Goal: Information Seeking & Learning: Learn about a topic

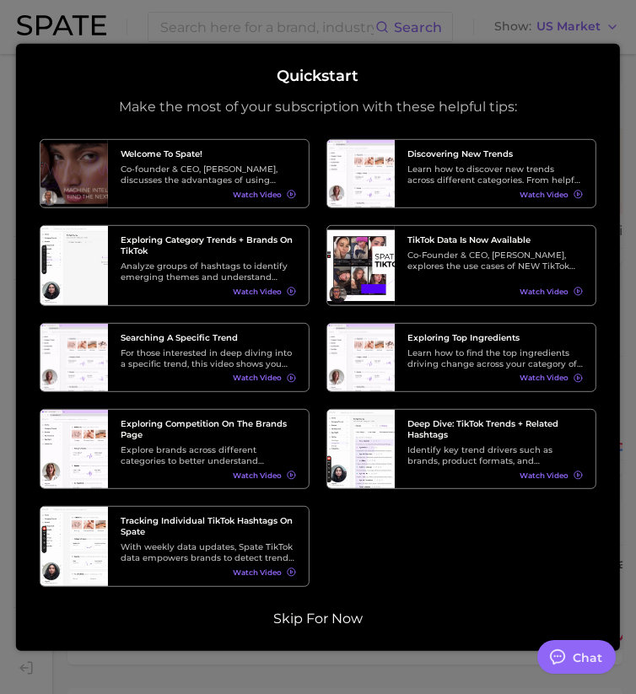
click at [333, 613] on button "Skip for now" at bounding box center [318, 618] width 100 height 17
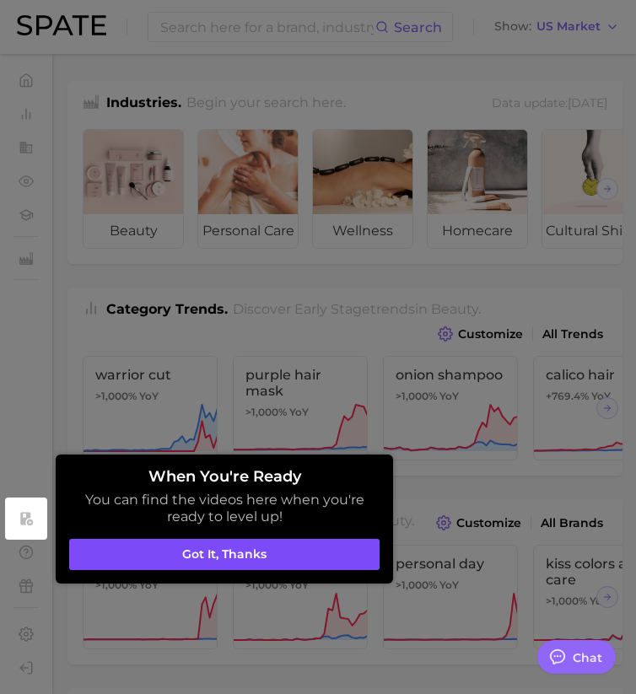
click at [351, 555] on button "Got it, thanks" at bounding box center [224, 555] width 311 height 32
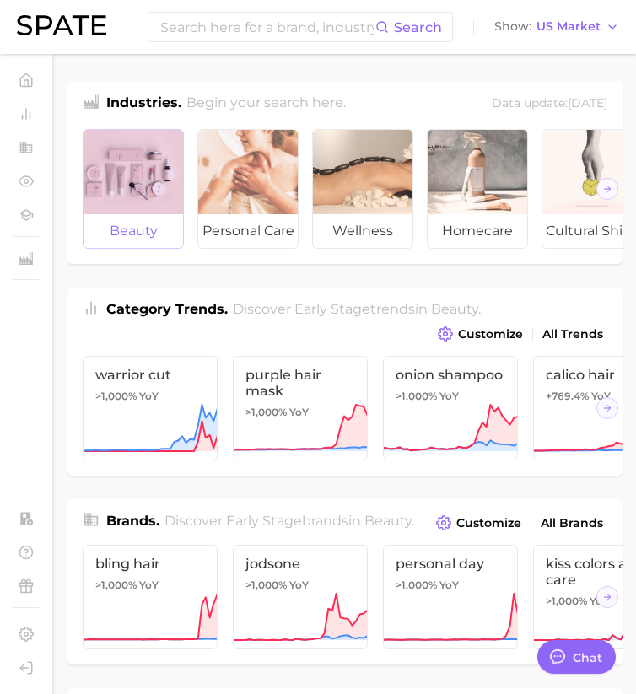
click at [155, 240] on span "beauty" at bounding box center [134, 231] width 100 height 34
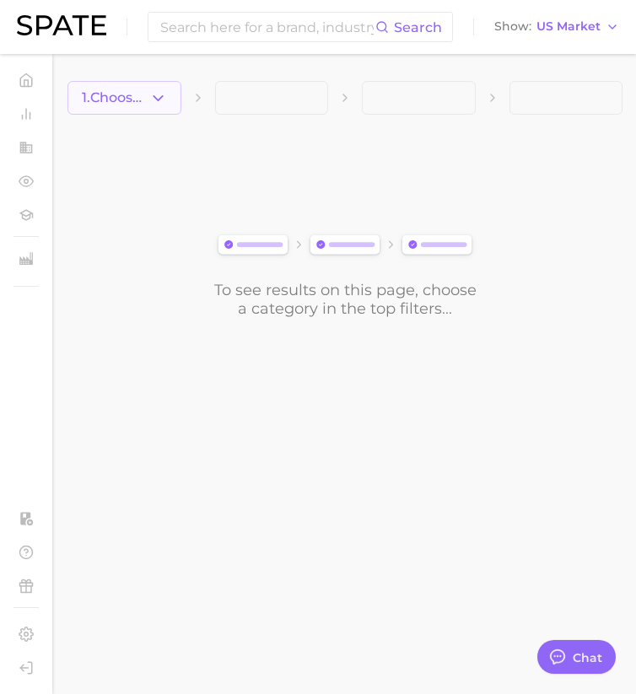
click at [120, 99] on span "1. Choose Category" at bounding box center [116, 97] width 68 height 15
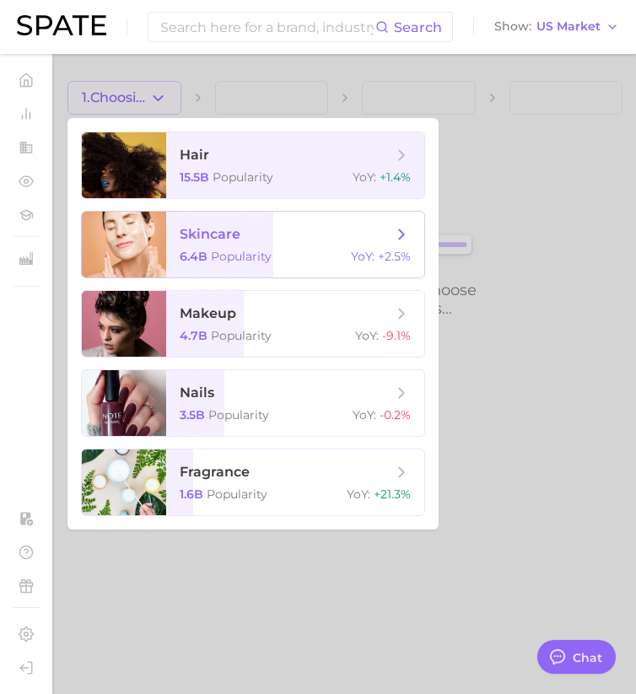
click at [208, 264] on span "skincare 6.4b Popularity YoY : +2.5%" at bounding box center [295, 245] width 258 height 66
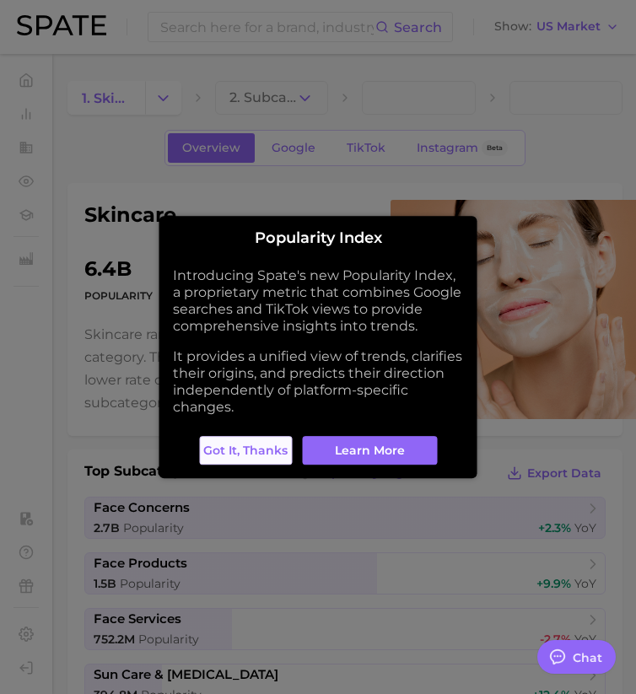
click at [254, 456] on span "Got it, thanks" at bounding box center [245, 451] width 84 height 14
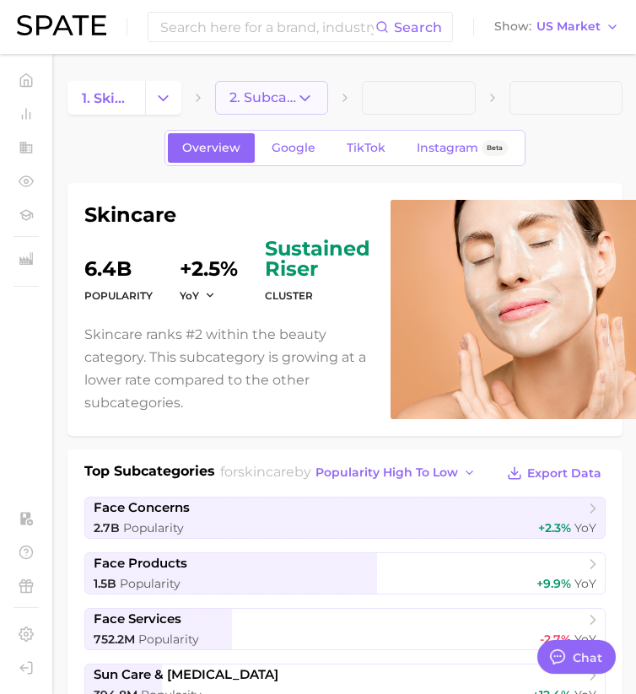
click at [324, 89] on button "2. Subcategory" at bounding box center [272, 98] width 114 height 34
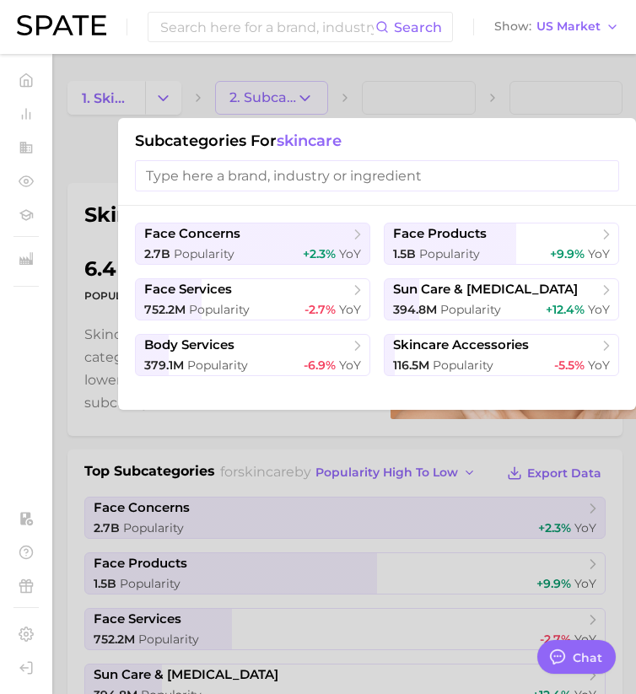
click at [324, 89] on div at bounding box center [318, 347] width 636 height 694
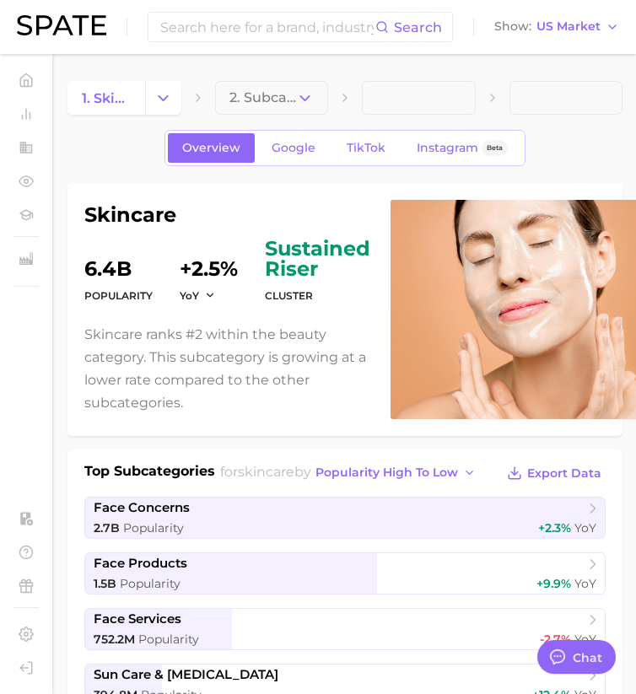
click at [378, 94] on span at bounding box center [419, 98] width 114 height 34
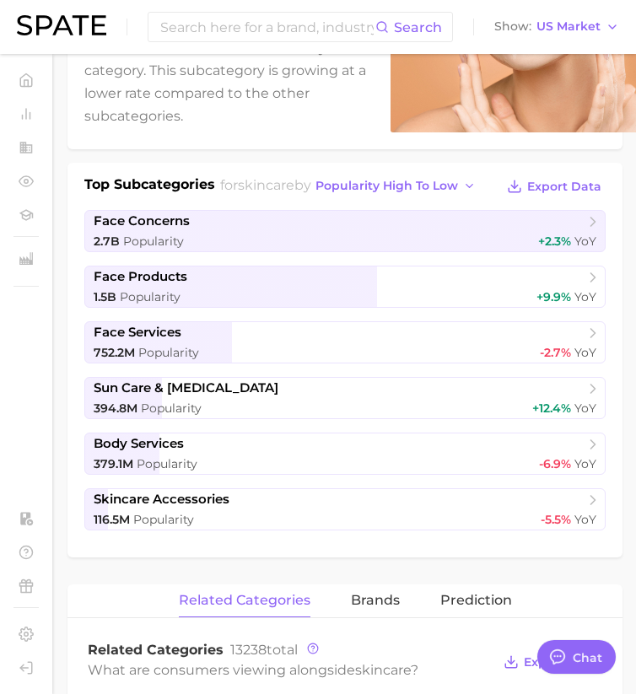
scroll to position [290, 0]
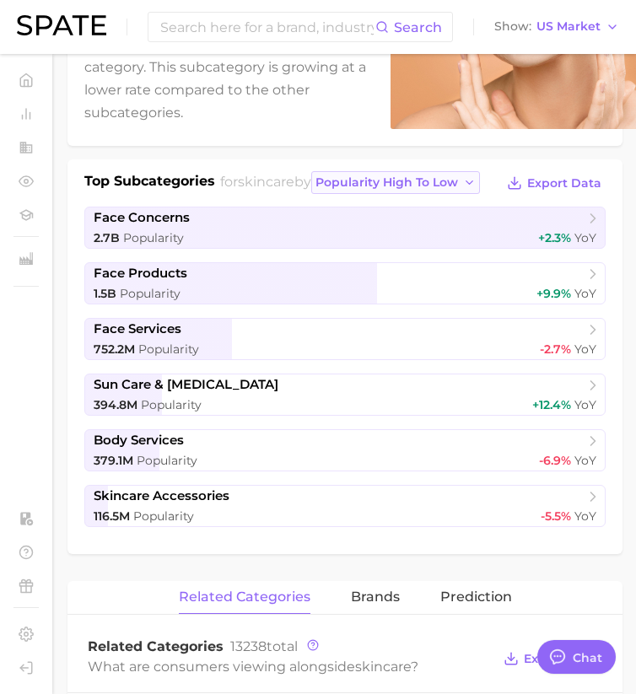
click at [432, 183] on span "popularity high to low" at bounding box center [387, 183] width 143 height 14
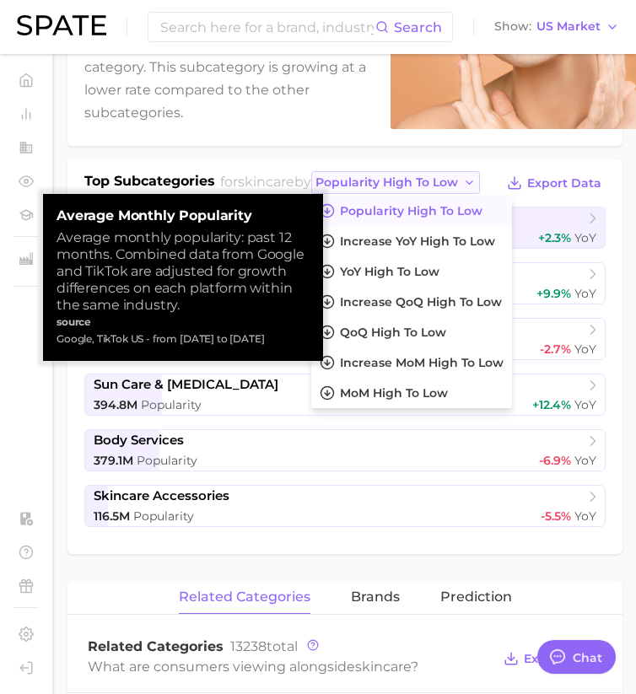
click at [432, 183] on span "popularity high to low" at bounding box center [387, 183] width 143 height 14
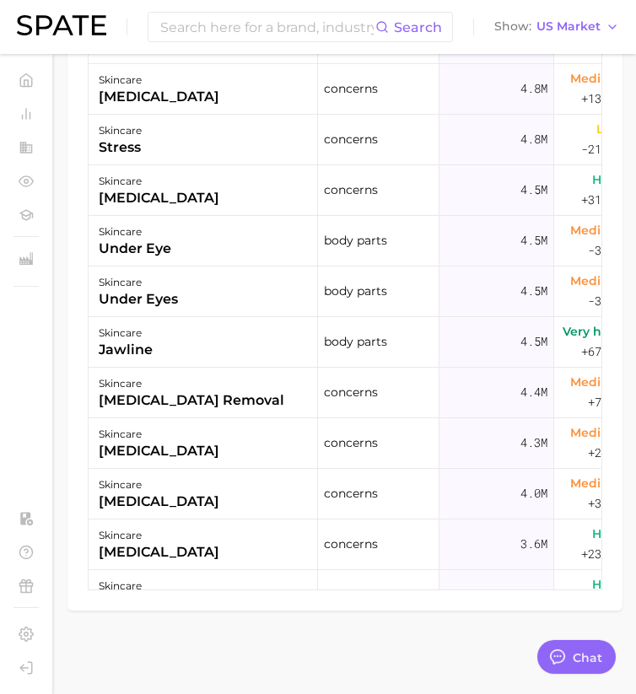
scroll to position [1339, 0]
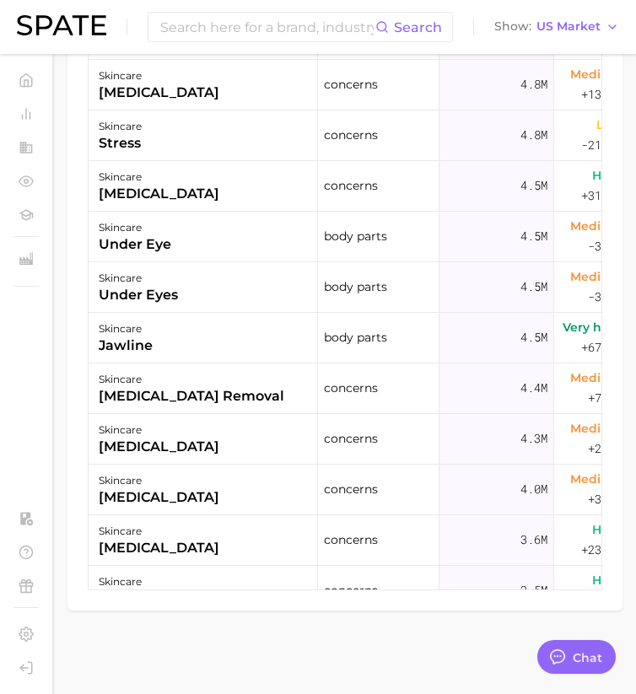
type textarea "x"
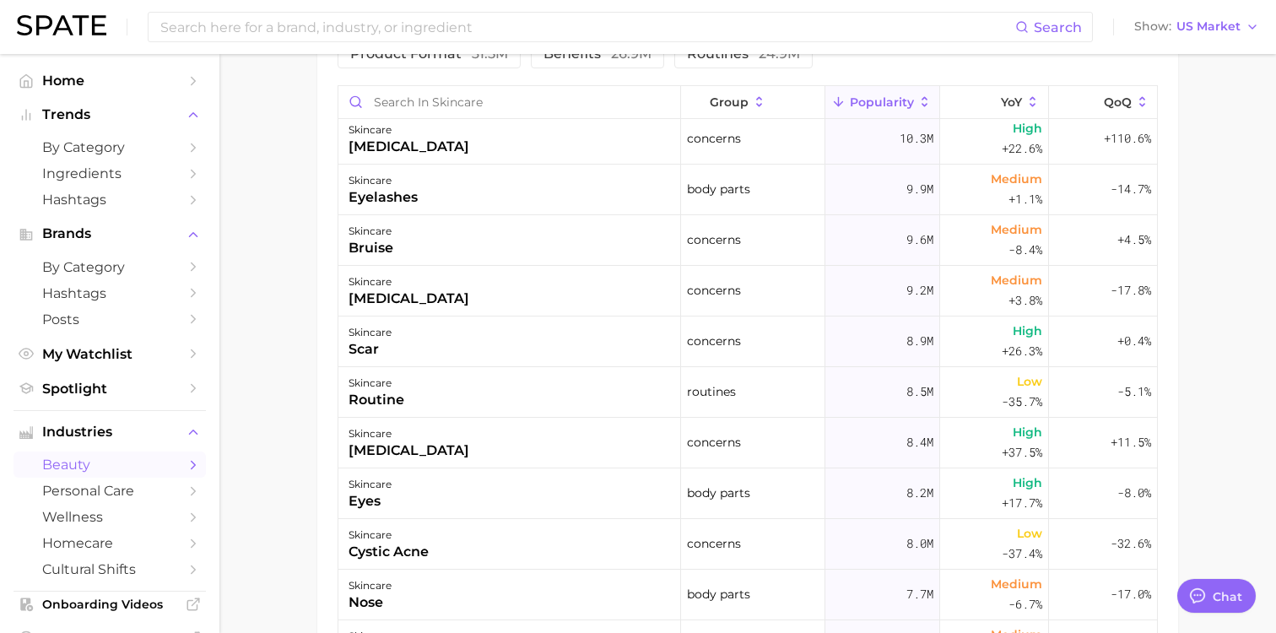
scroll to position [0, 0]
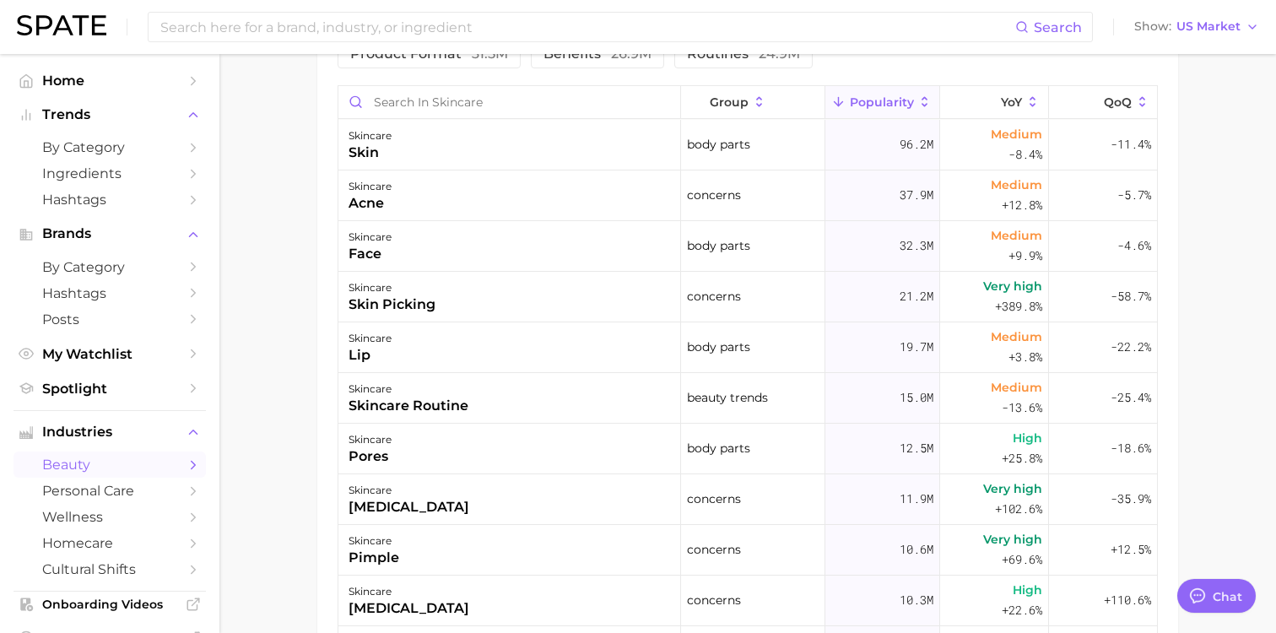
click at [635, 111] on button "Popularity" at bounding box center [882, 102] width 115 height 33
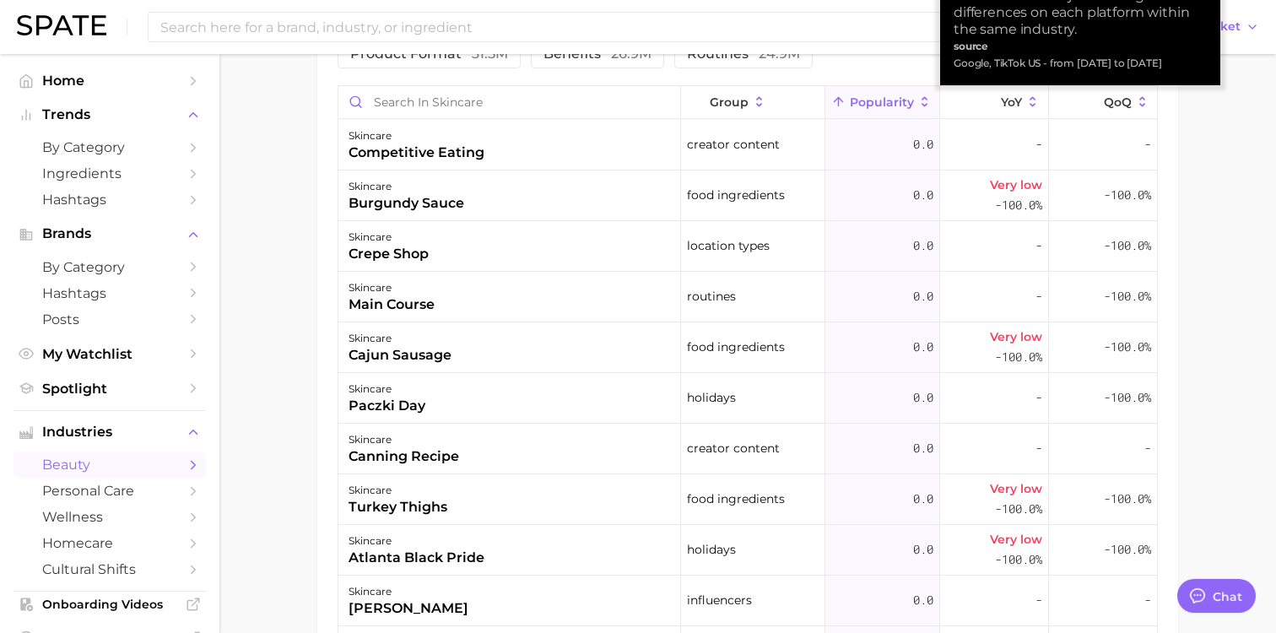
click at [635, 103] on icon at bounding box center [924, 102] width 15 height 15
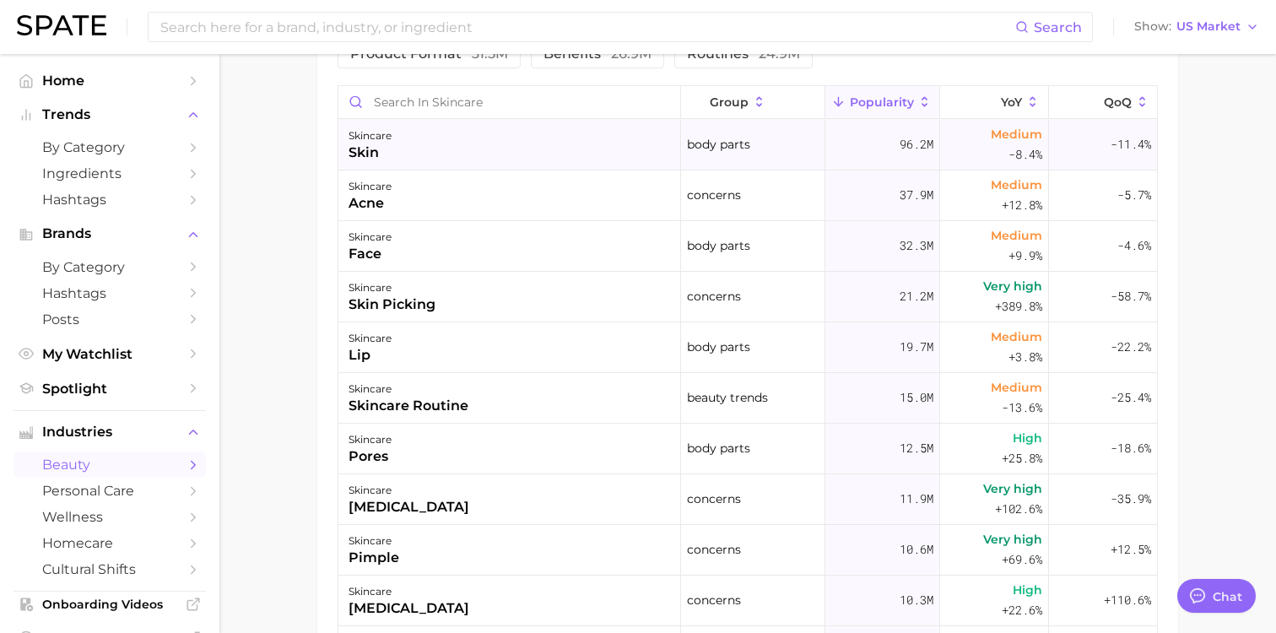
click at [635, 159] on div "96.2m" at bounding box center [882, 145] width 115 height 51
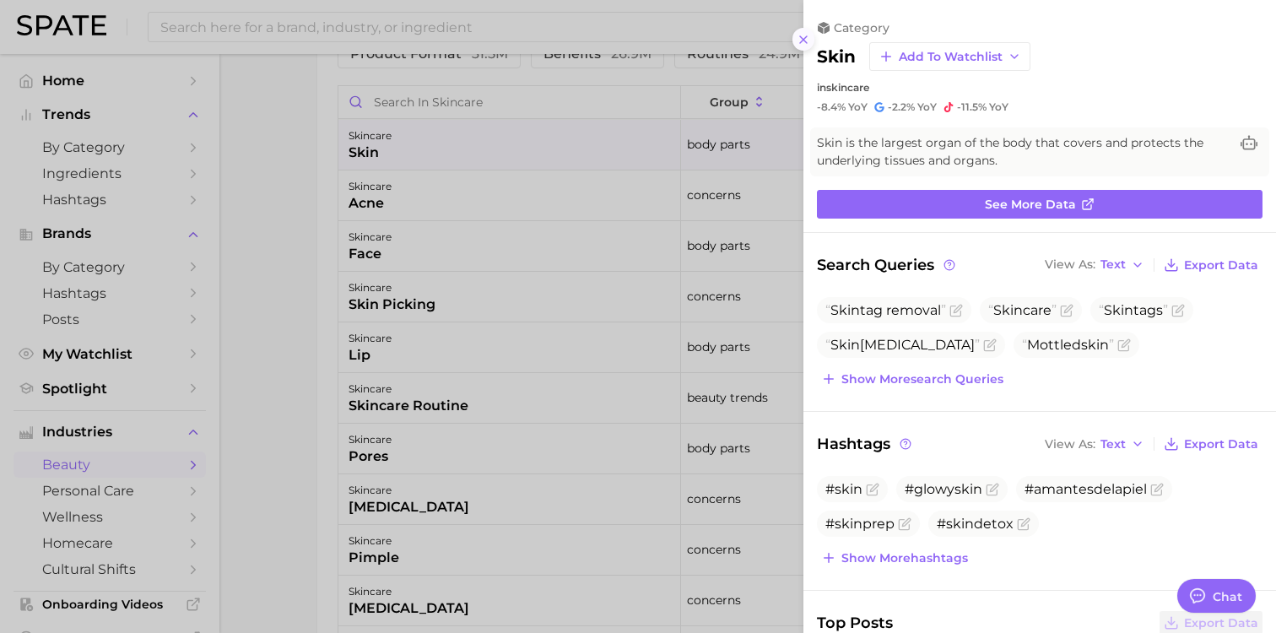
click at [635, 33] on icon at bounding box center [804, 40] width 14 height 14
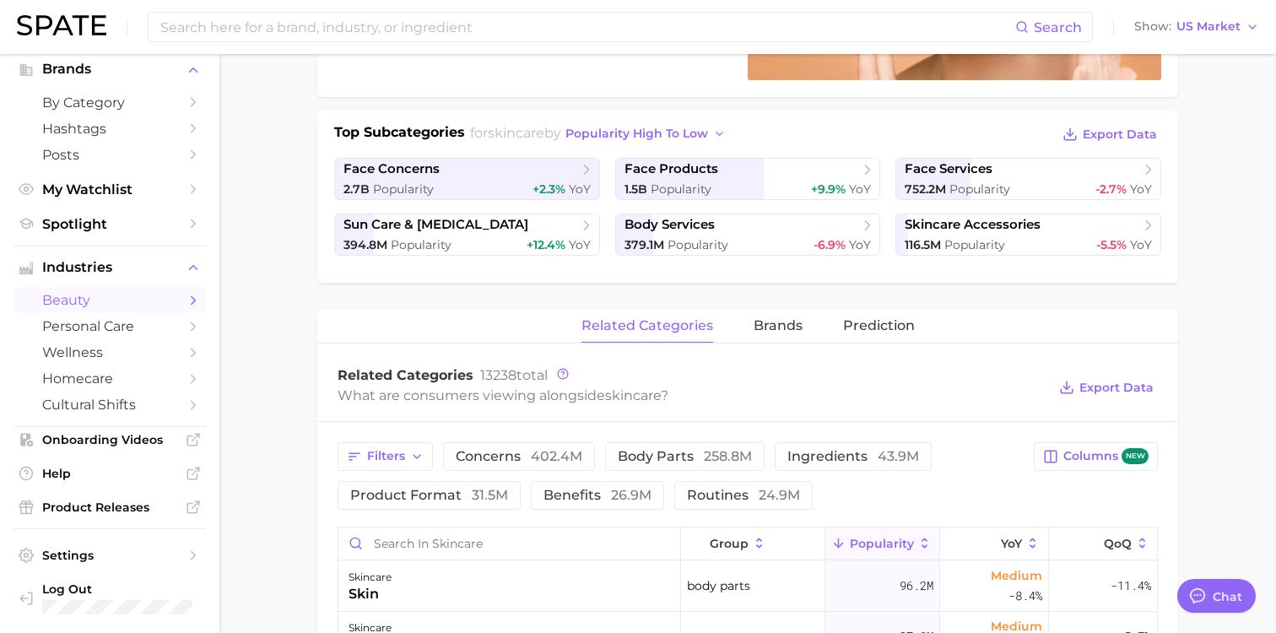
scroll to position [170, 0]
click at [192, 299] on icon "Sidebar" at bounding box center [193, 300] width 15 height 15
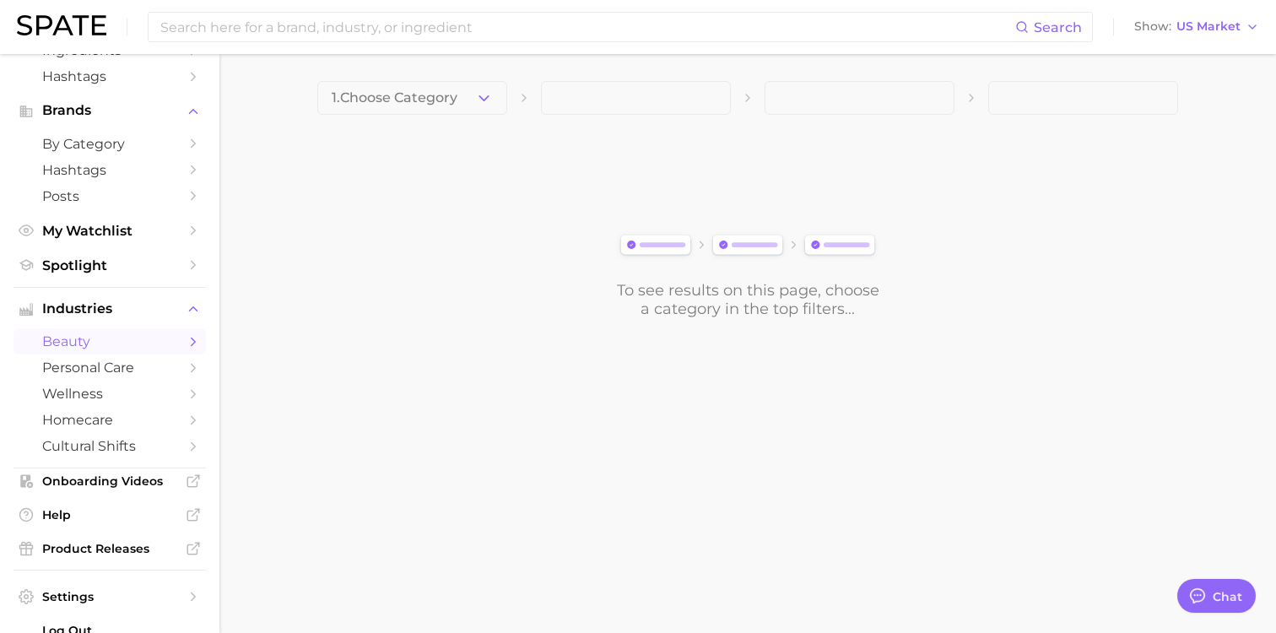
scroll to position [170, 0]
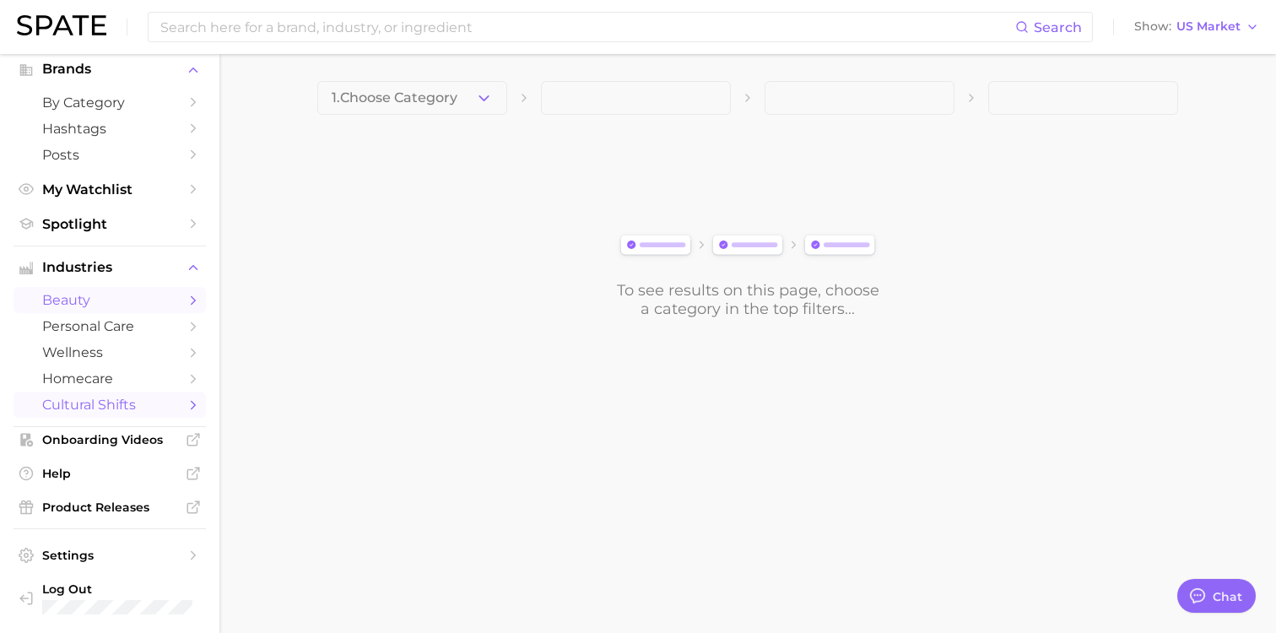
click at [192, 404] on icon "Sidebar" at bounding box center [193, 404] width 15 height 15
click at [128, 403] on span "cultural shifts" at bounding box center [109, 405] width 135 height 16
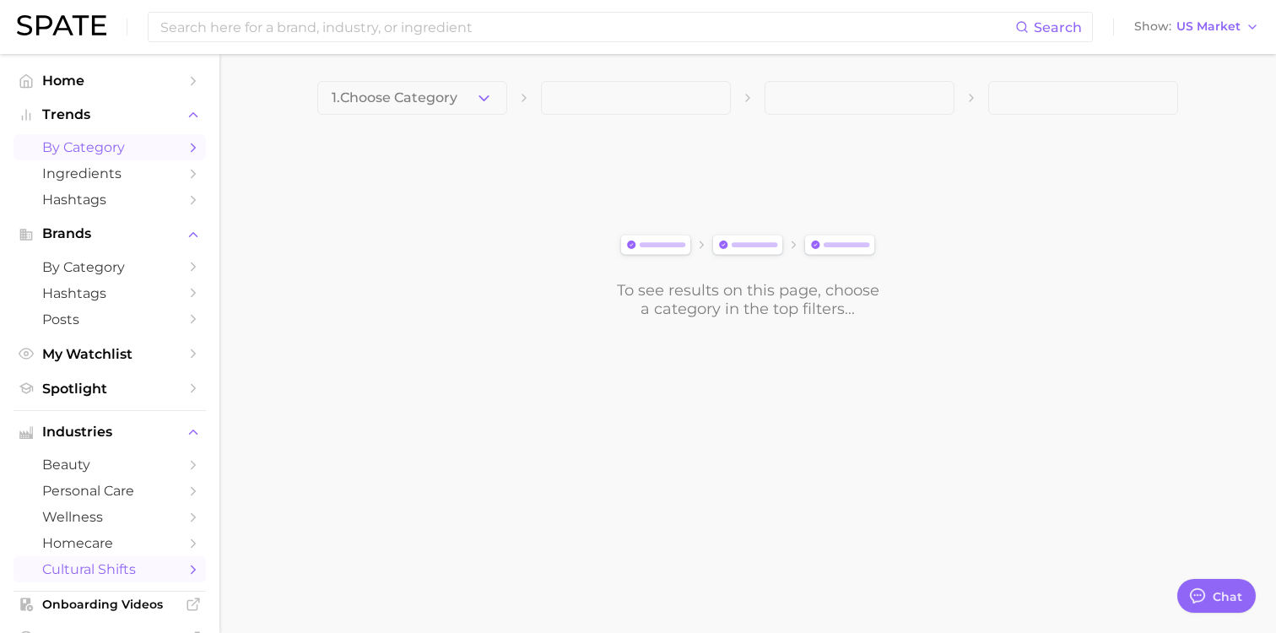
click at [127, 143] on span "by Category" at bounding box center [109, 147] width 135 height 16
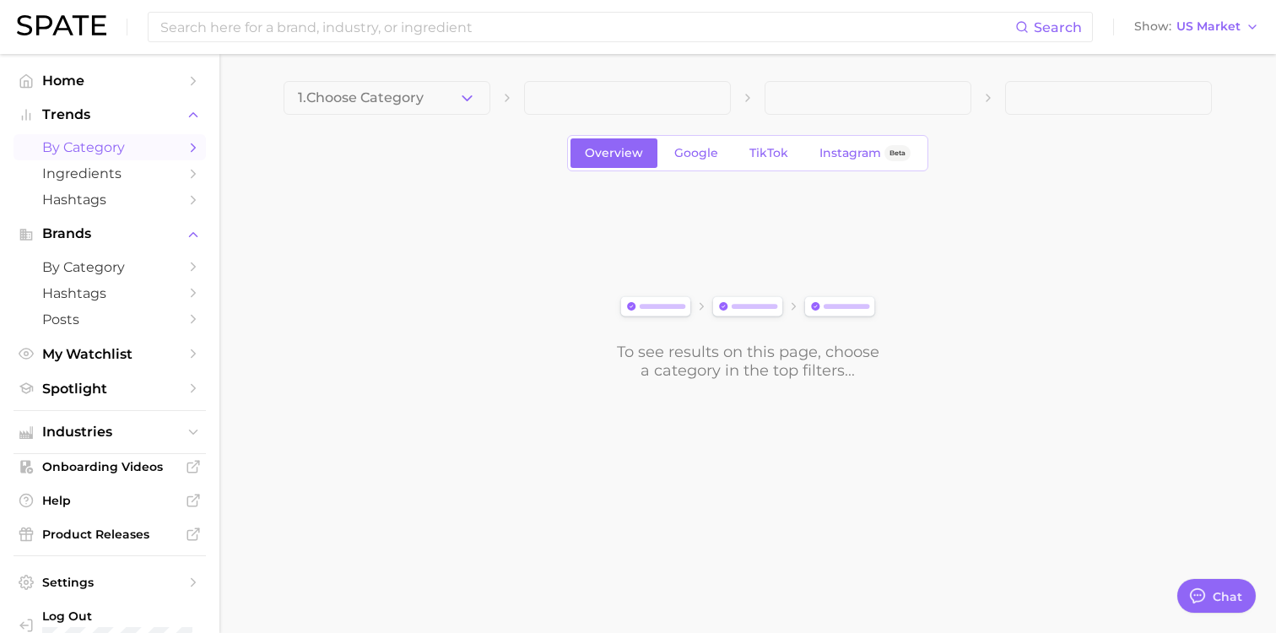
click at [439, 123] on div "1. Choose Category Overview Google TikTok Instagram Beta To see results on this…" at bounding box center [748, 230] width 928 height 299
click at [457, 100] on button "1. Choose Category" at bounding box center [387, 98] width 207 height 34
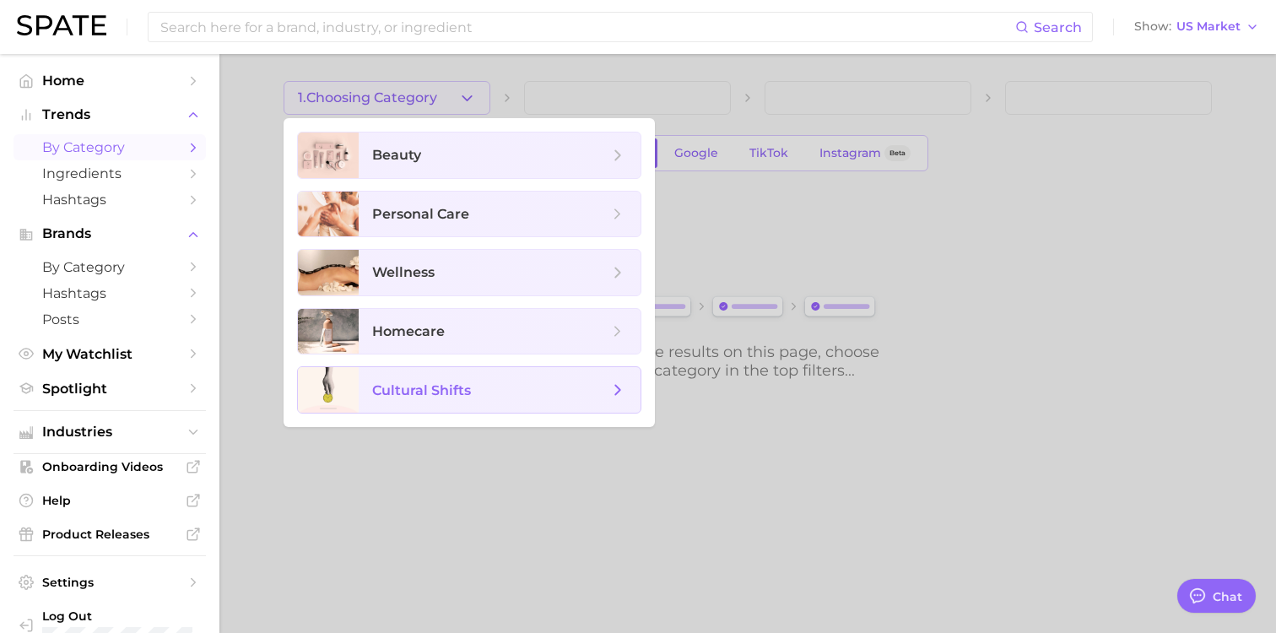
click at [602, 383] on span "cultural shifts" at bounding box center [490, 390] width 236 height 19
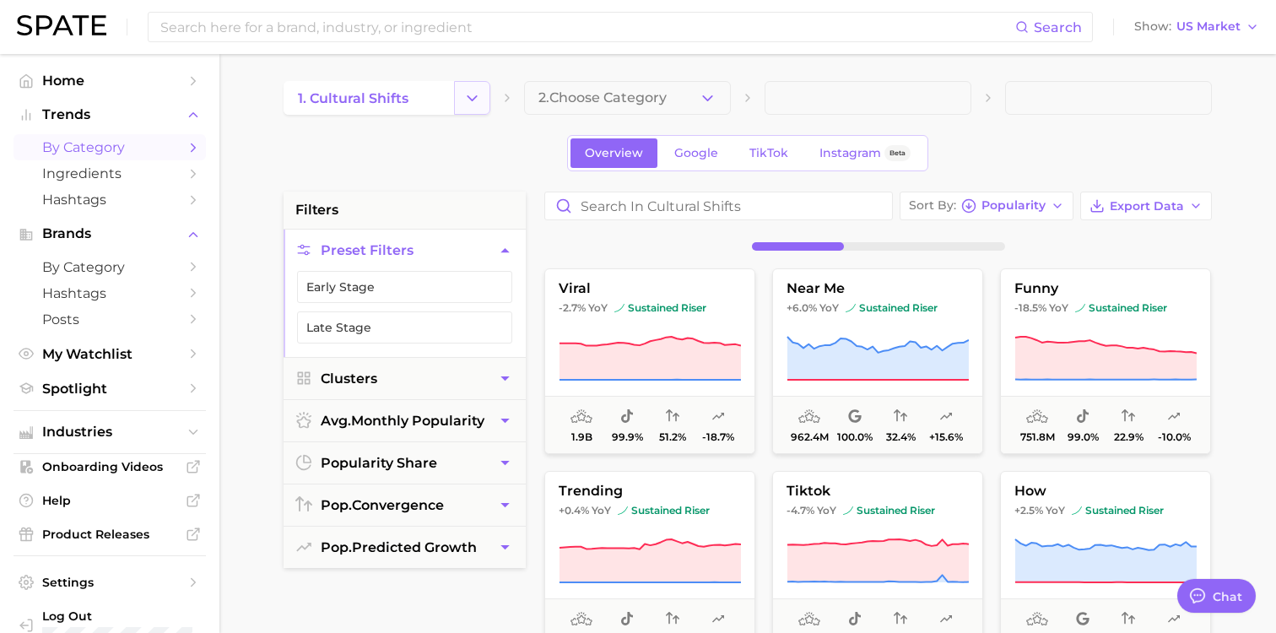
click at [459, 94] on button "Change Category" at bounding box center [472, 98] width 36 height 34
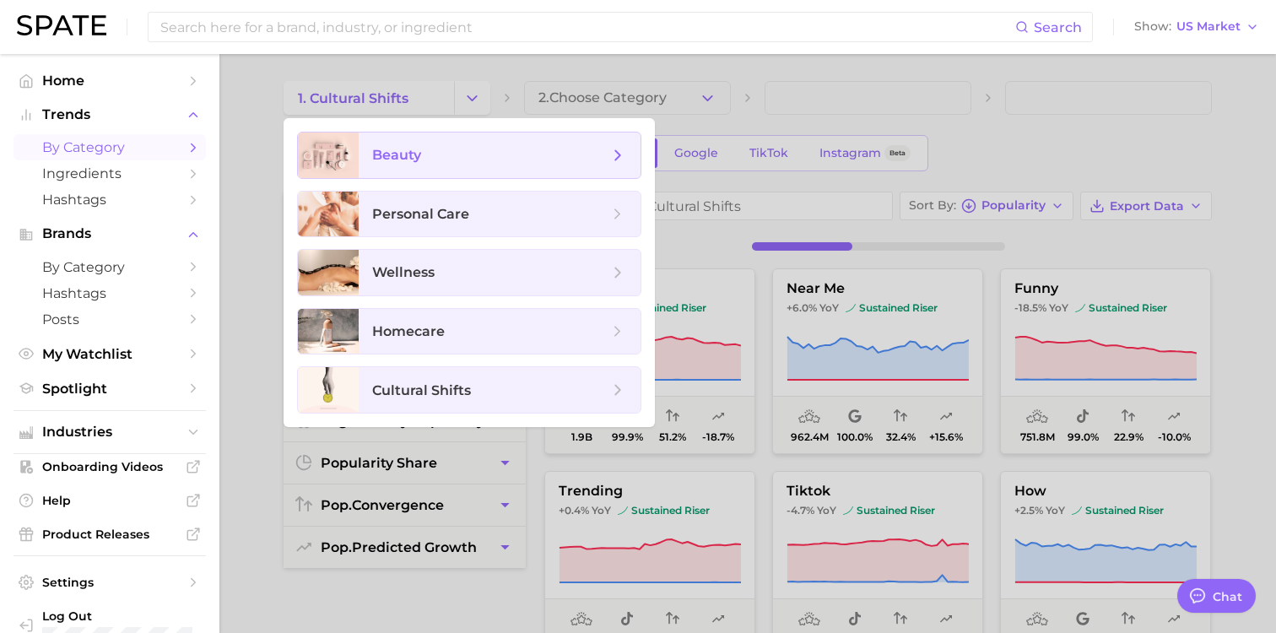
click at [445, 168] on span "beauty" at bounding box center [500, 155] width 282 height 46
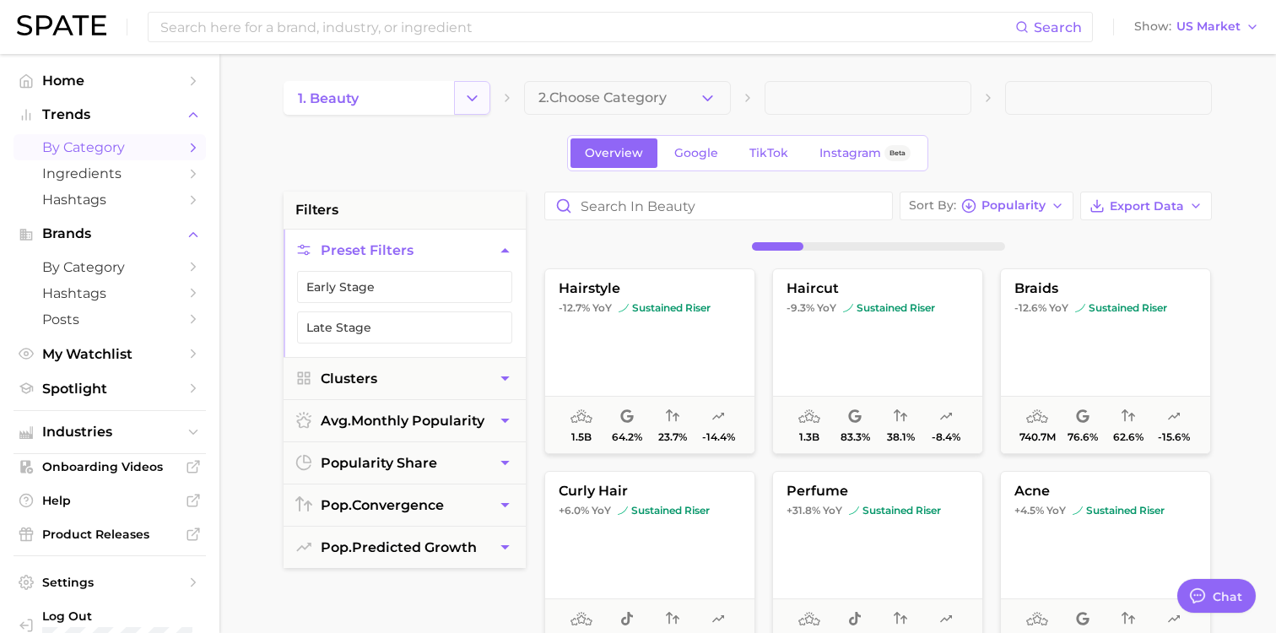
click at [478, 95] on icon "Change Category" at bounding box center [472, 98] width 18 height 18
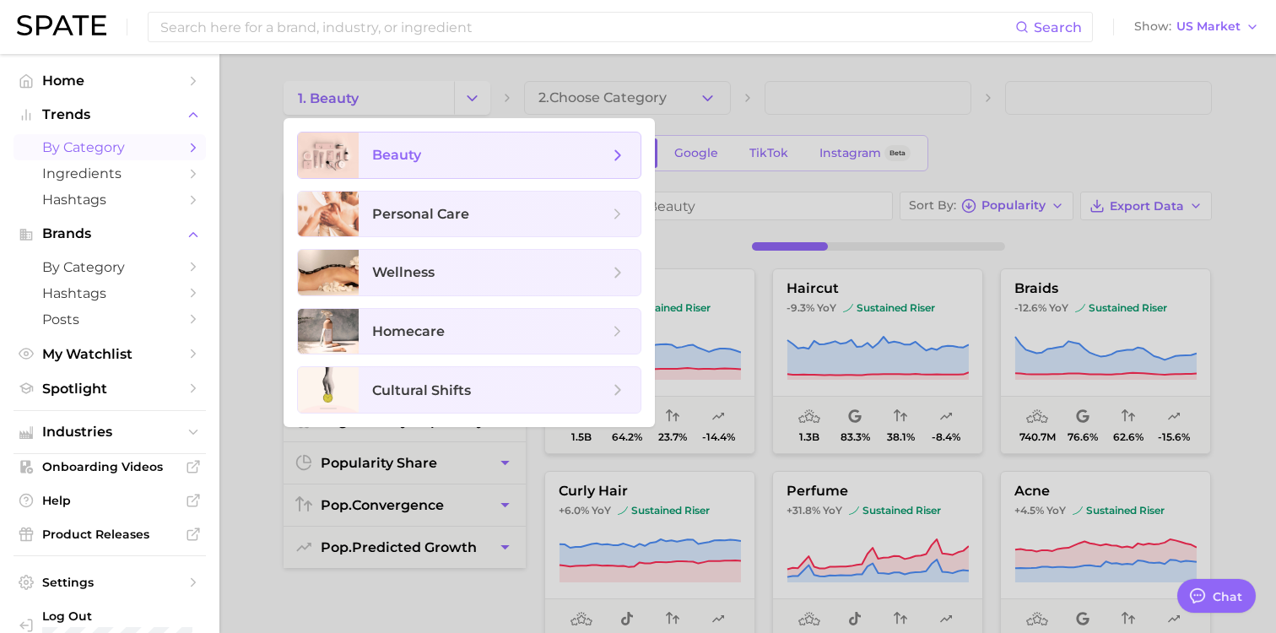
click at [626, 147] on icon at bounding box center [617, 155] width 19 height 19
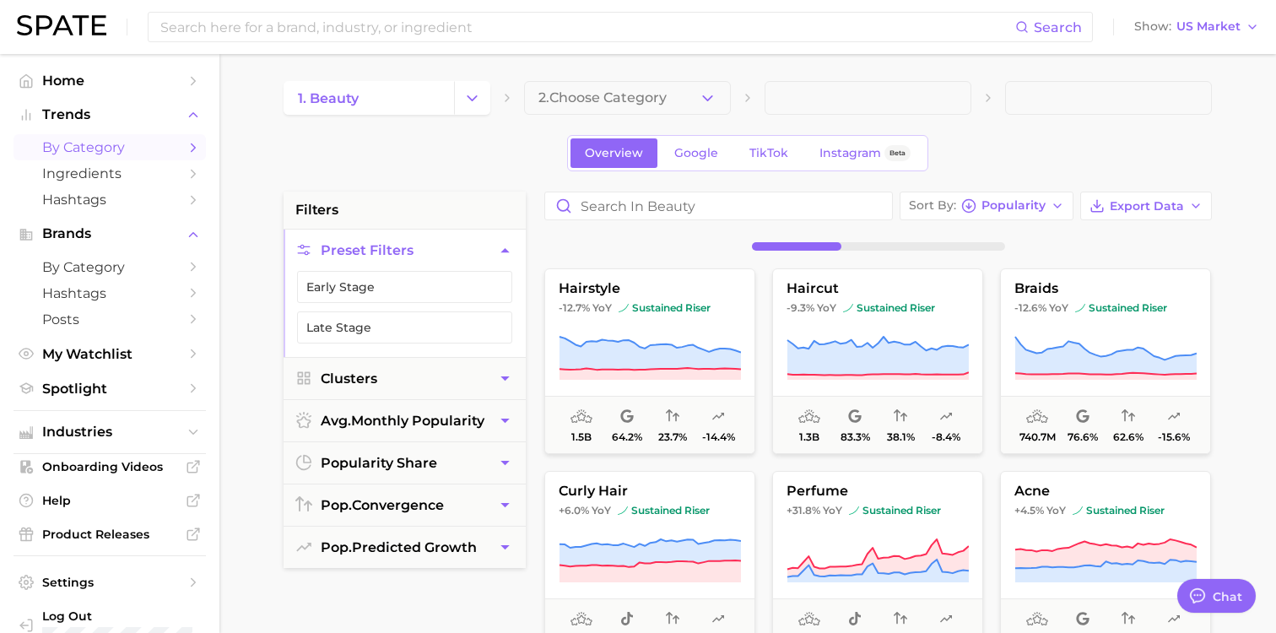
click at [635, 104] on span "2. Choose Category" at bounding box center [602, 97] width 128 height 15
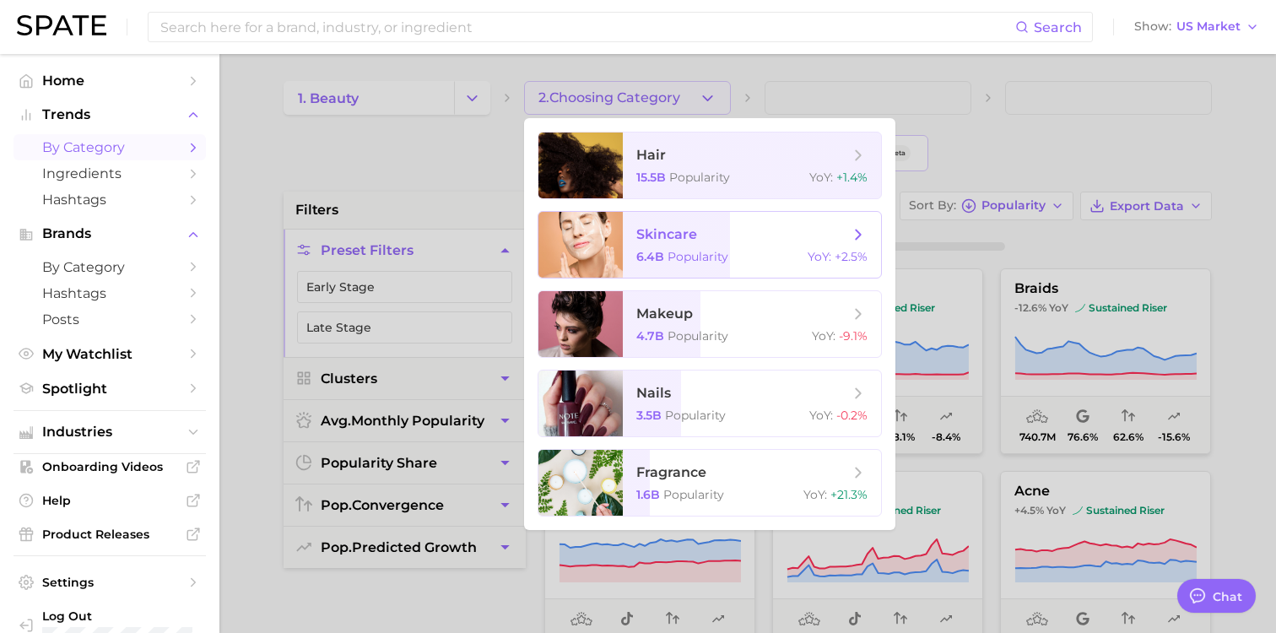
click at [635, 240] on span "skincare" at bounding box center [666, 234] width 61 height 16
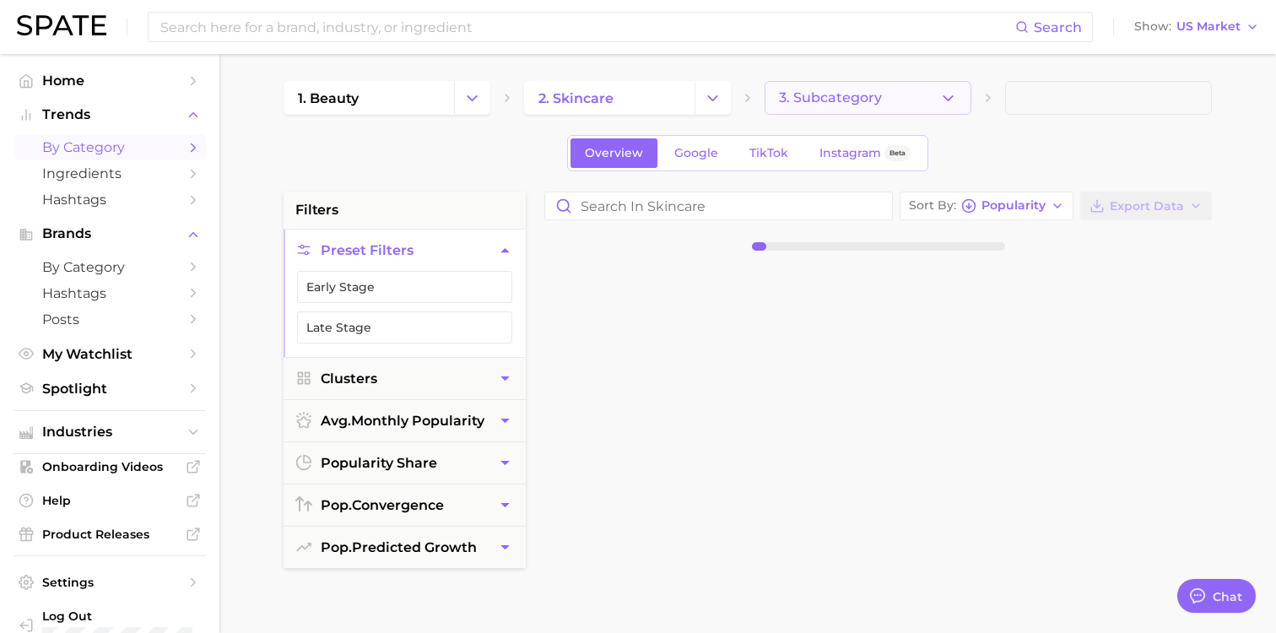
click at [635, 94] on span "3. Subcategory" at bounding box center [830, 97] width 103 height 15
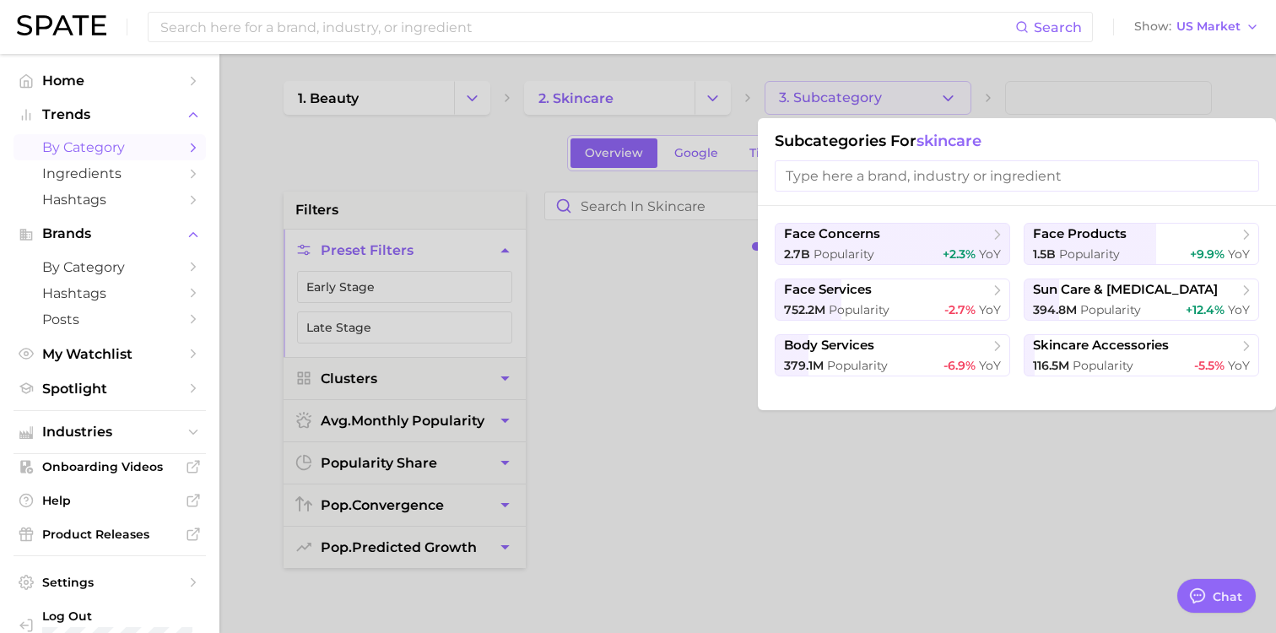
scroll to position [2, 0]
click at [635, 250] on span "Popularity" at bounding box center [1089, 252] width 61 height 15
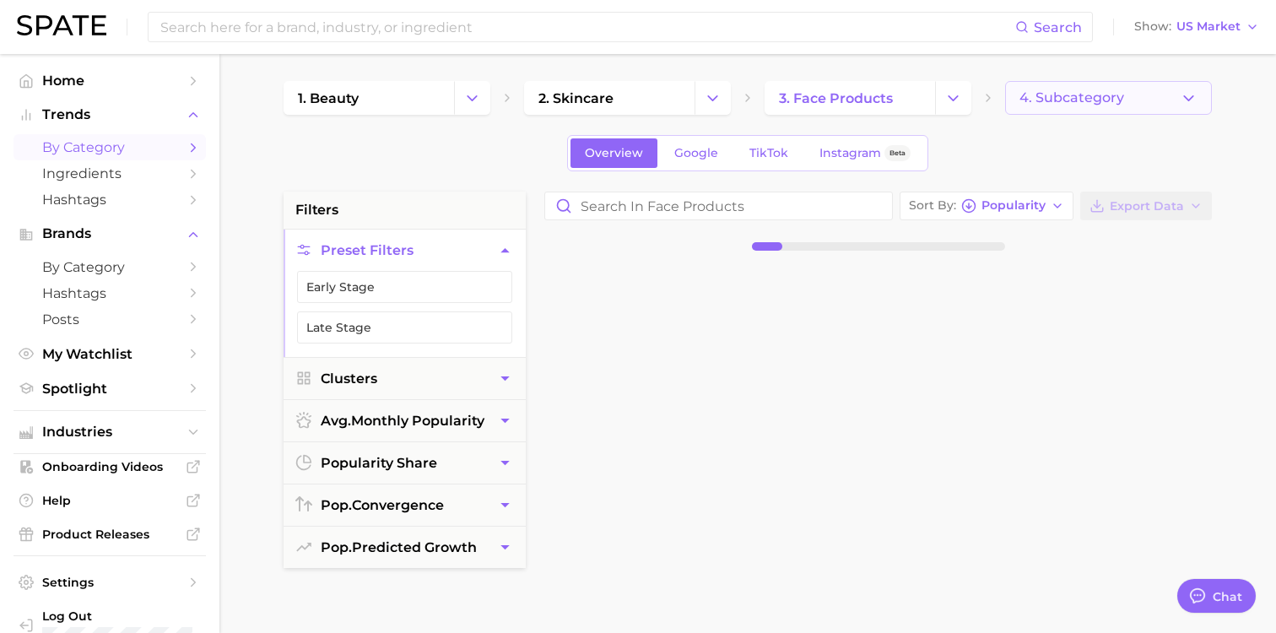
click at [635, 107] on button "4. Subcategory" at bounding box center [1108, 98] width 207 height 34
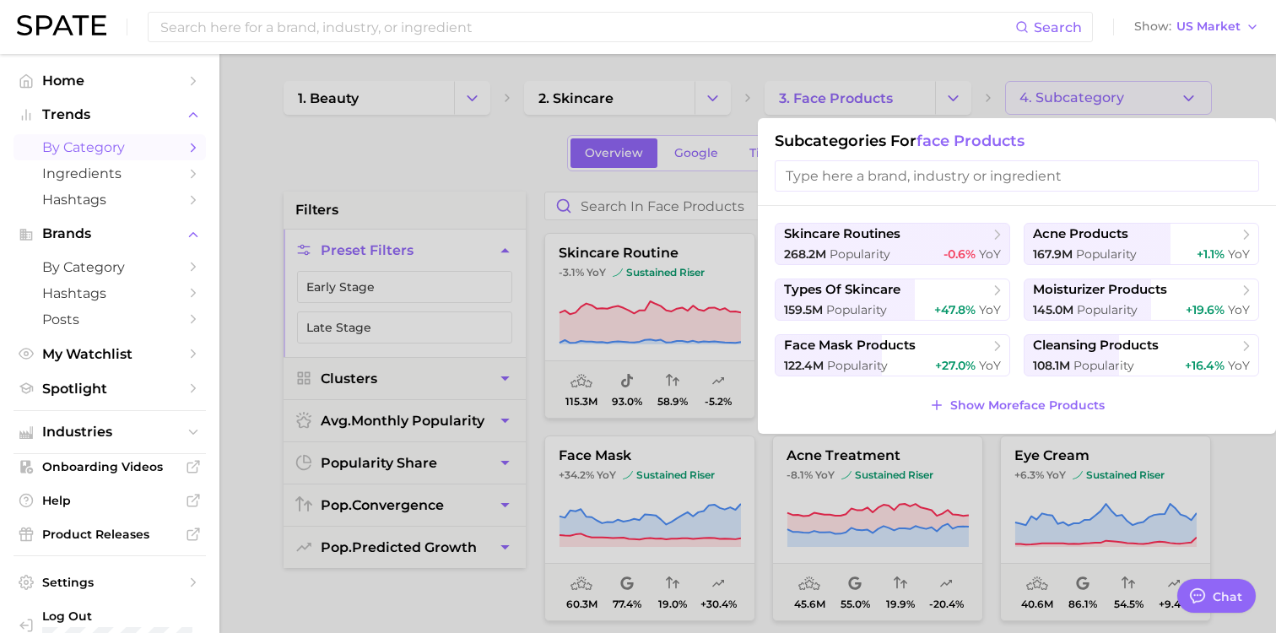
click at [635, 68] on div at bounding box center [638, 316] width 1276 height 633
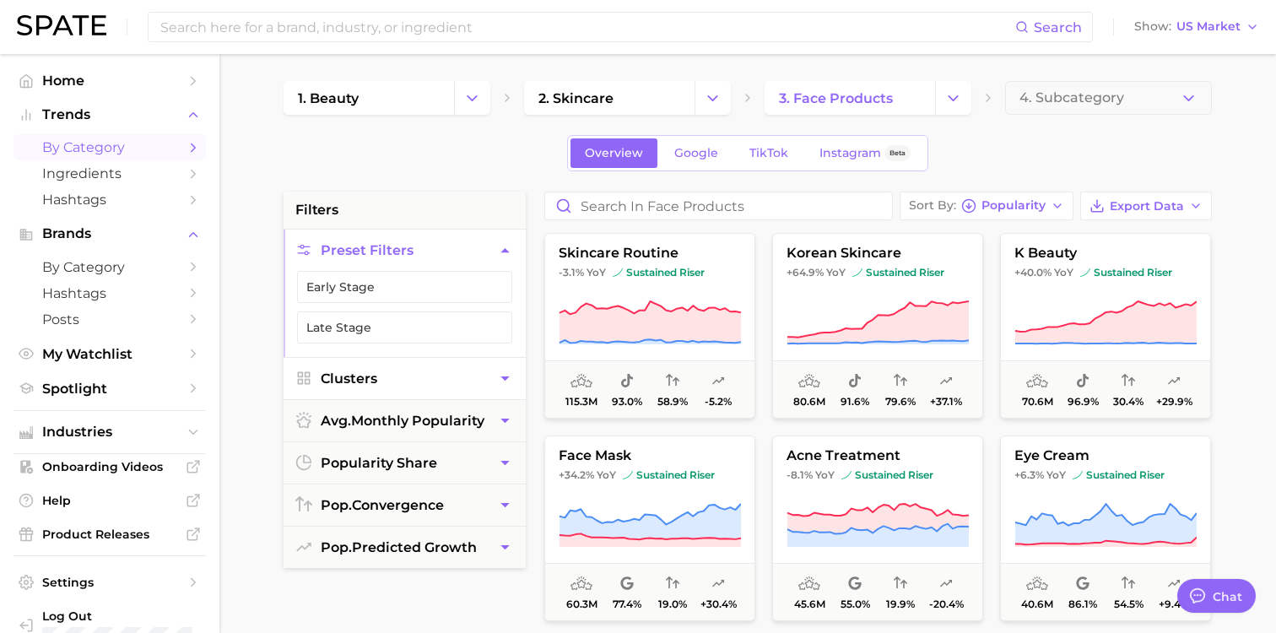
click at [487, 379] on button "Clusters" at bounding box center [405, 378] width 242 height 41
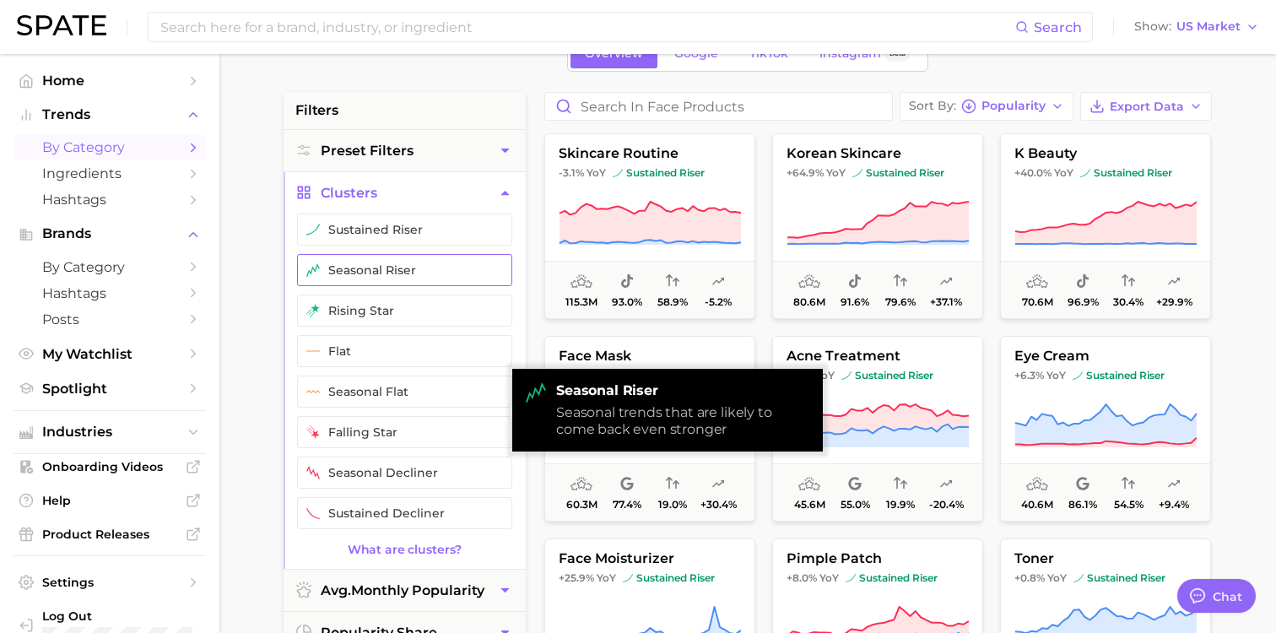
scroll to position [101, 0]
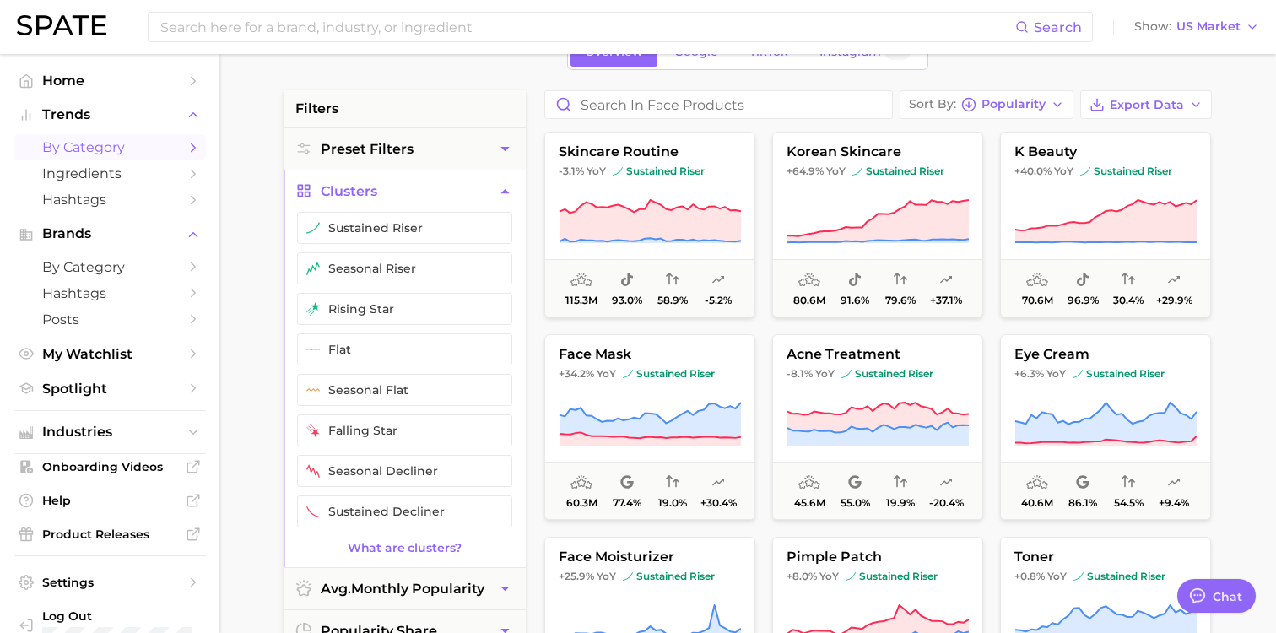
click at [510, 197] on icon "button" at bounding box center [505, 191] width 18 height 18
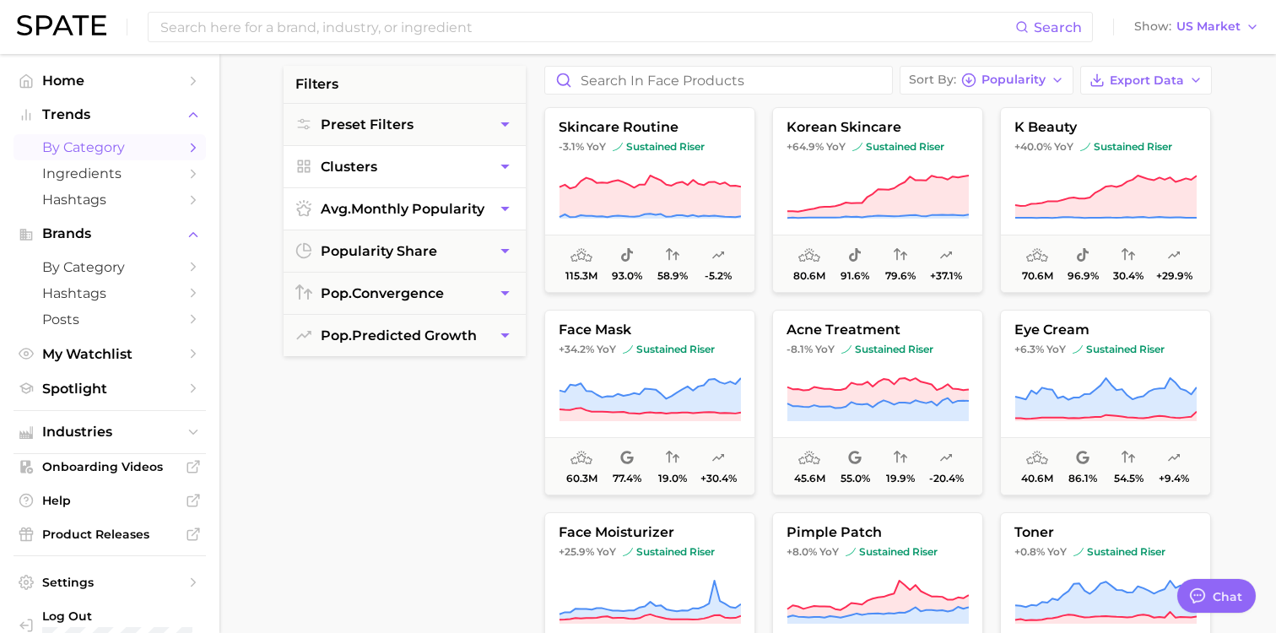
scroll to position [127, 0]
click at [498, 219] on button "avg. monthly popularity" at bounding box center [405, 206] width 242 height 41
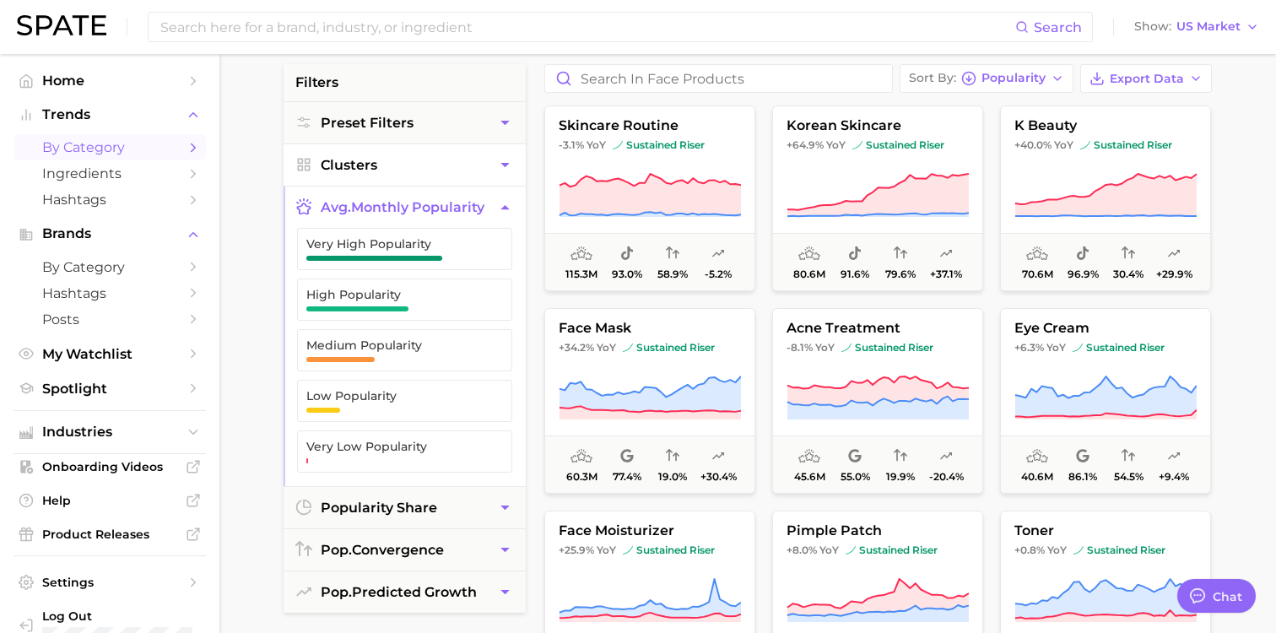
click at [498, 219] on button "avg. monthly popularity" at bounding box center [405, 206] width 242 height 41
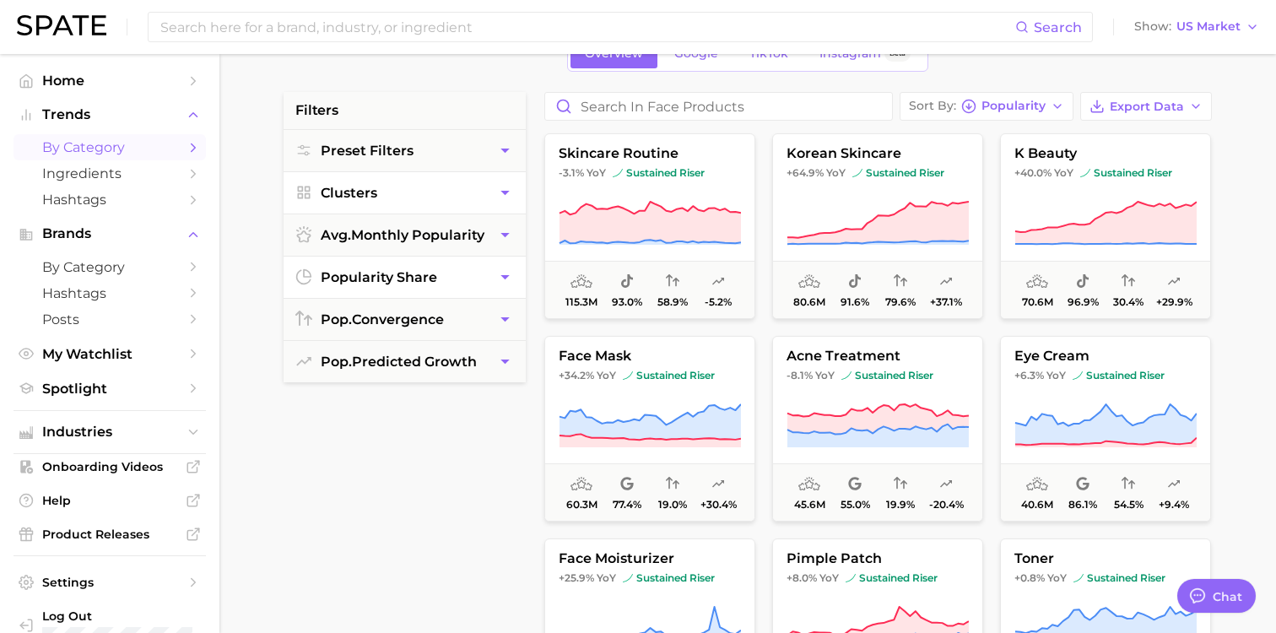
scroll to position [0, 0]
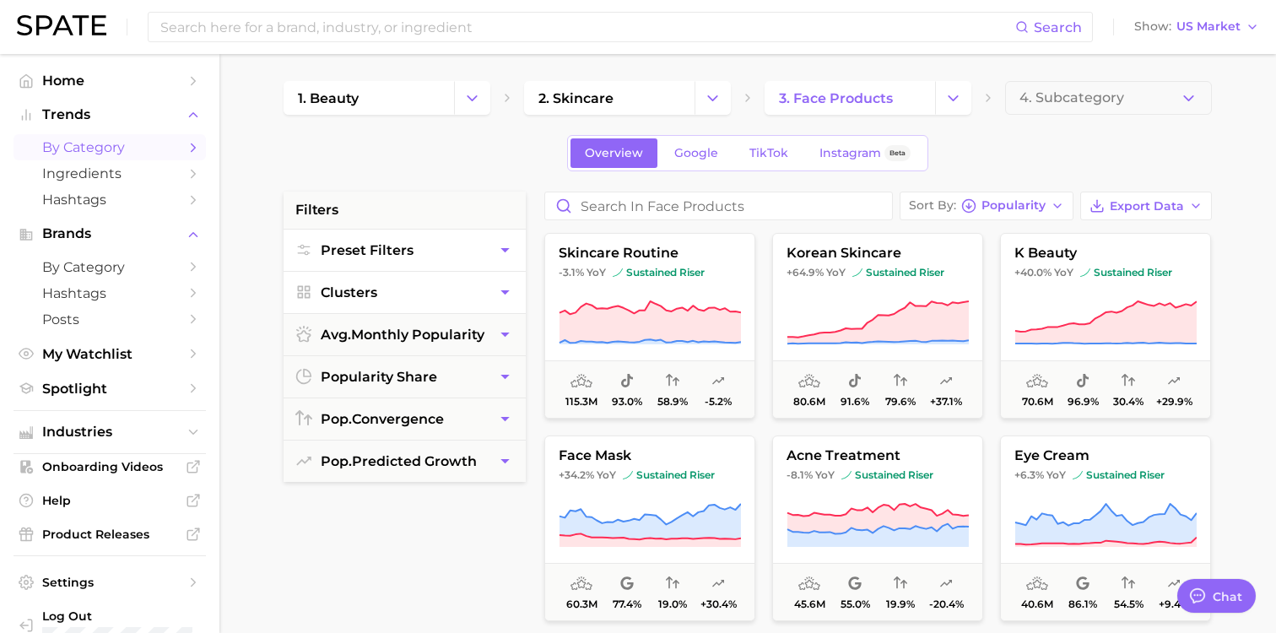
click at [489, 252] on button "Preset Filters" at bounding box center [405, 250] width 242 height 41
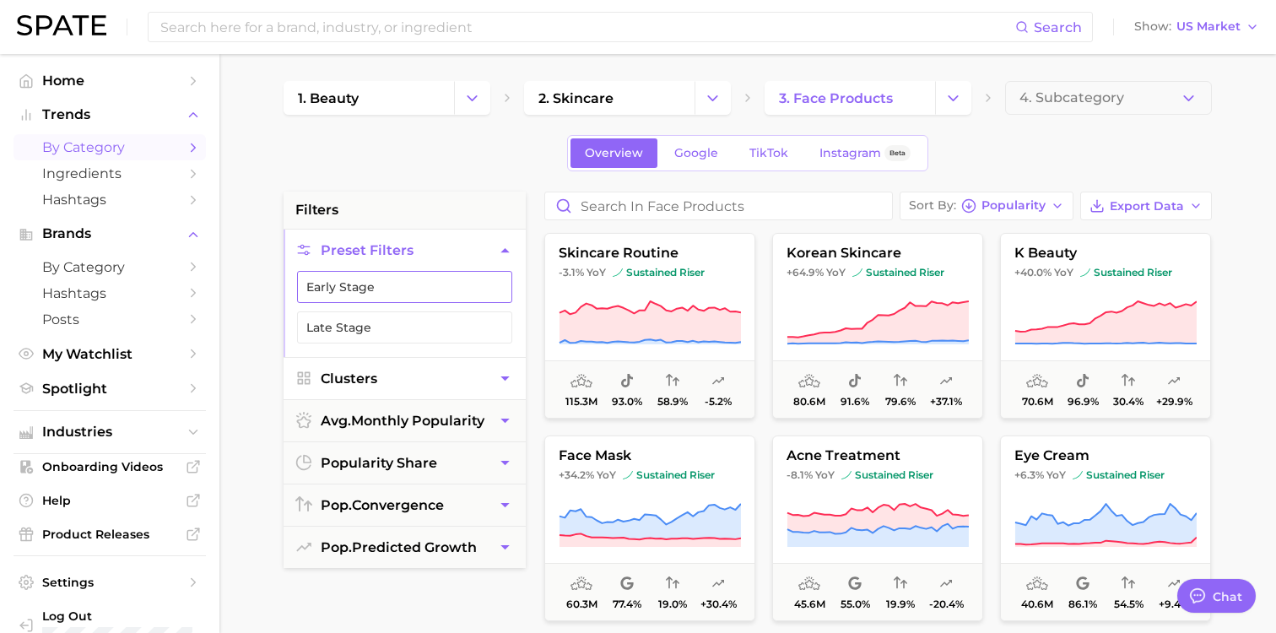
click at [468, 289] on button "Early Stage" at bounding box center [404, 287] width 215 height 32
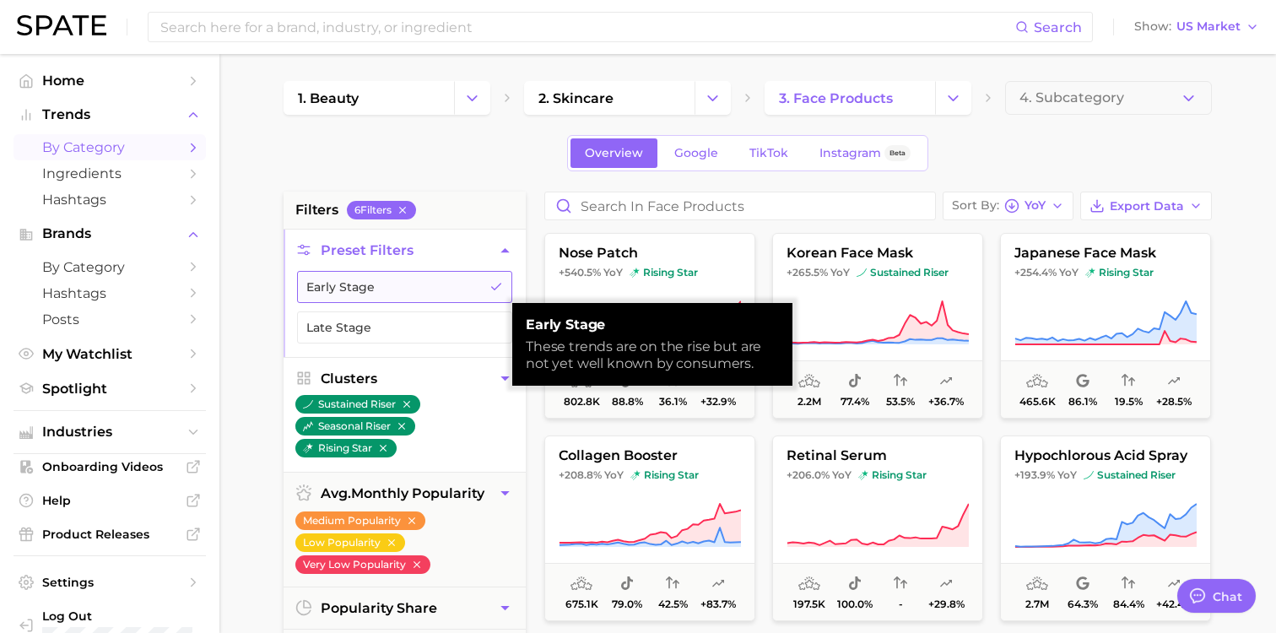
click at [468, 289] on button "Early Stage" at bounding box center [404, 287] width 215 height 32
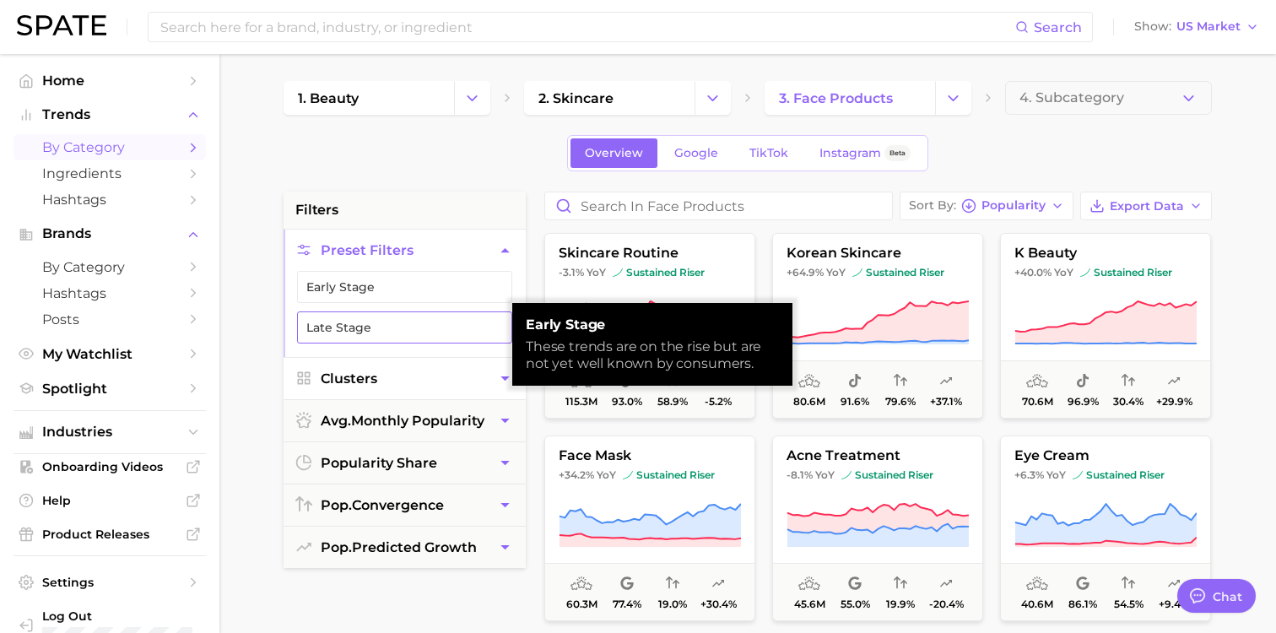
click at [451, 331] on button "Late Stage" at bounding box center [404, 327] width 215 height 32
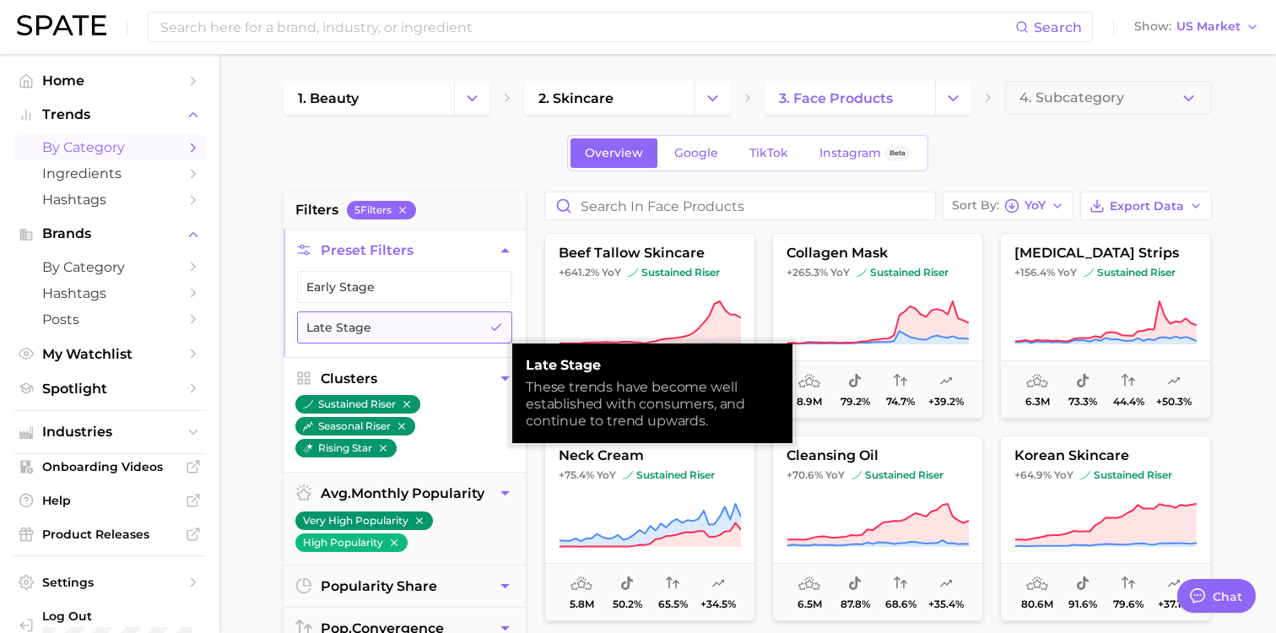
click at [451, 331] on button "Late Stage" at bounding box center [404, 327] width 215 height 32
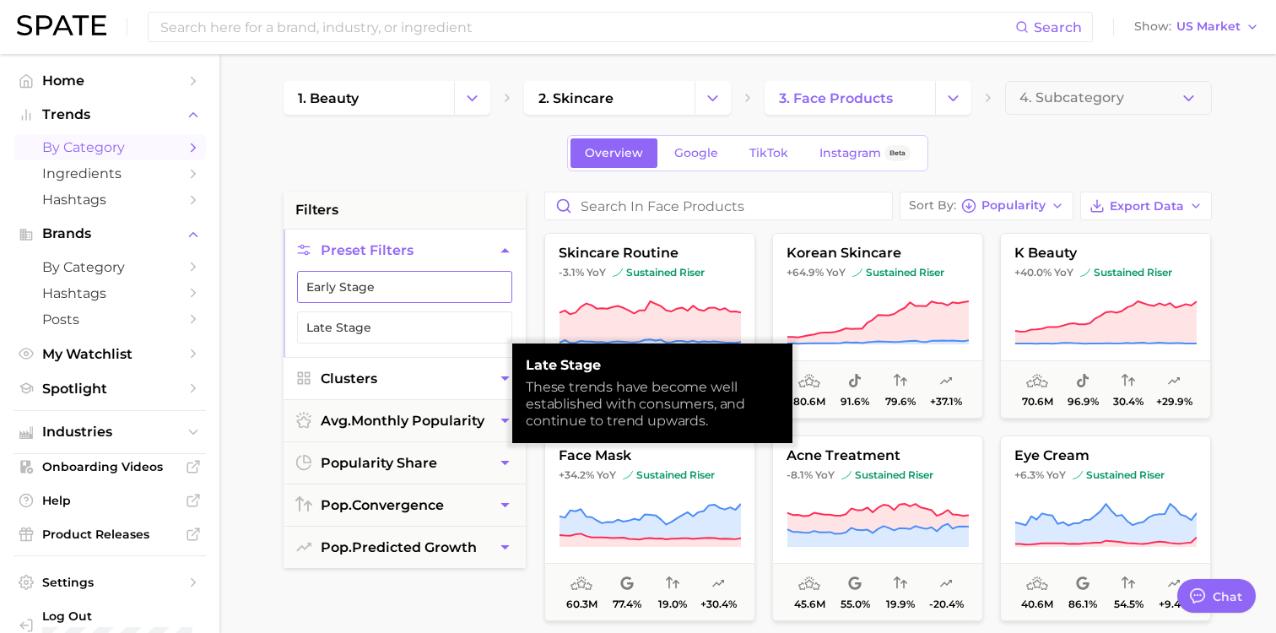
click at [459, 292] on button "Early Stage" at bounding box center [404, 287] width 215 height 32
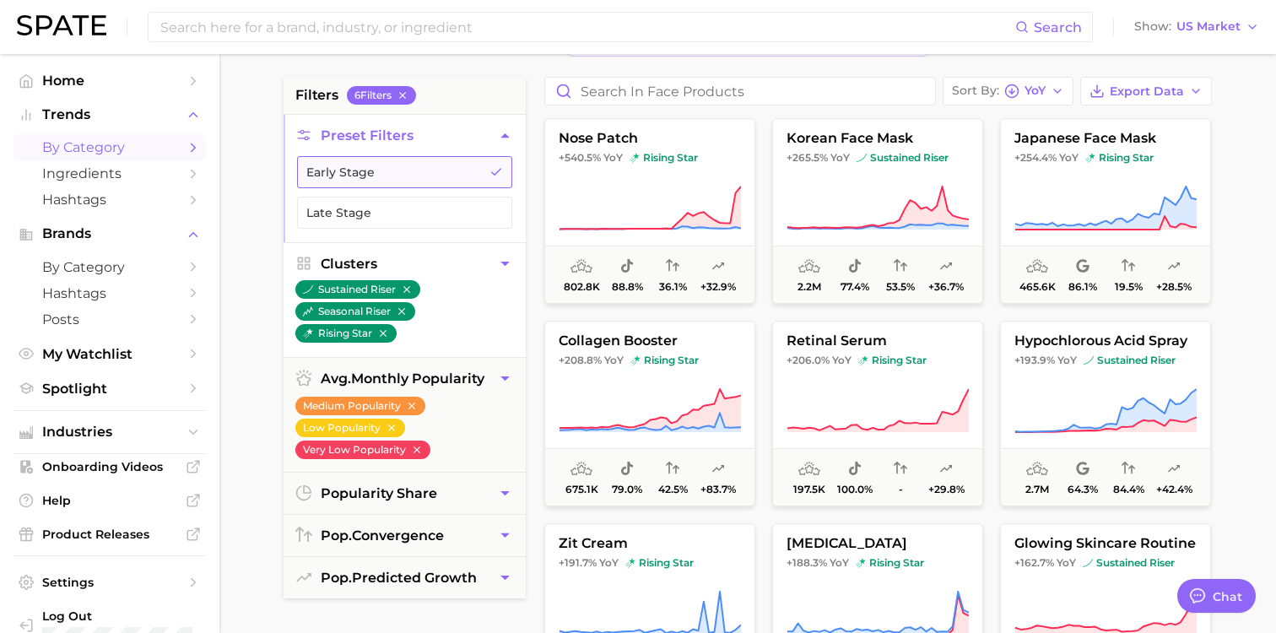
scroll to position [62, 0]
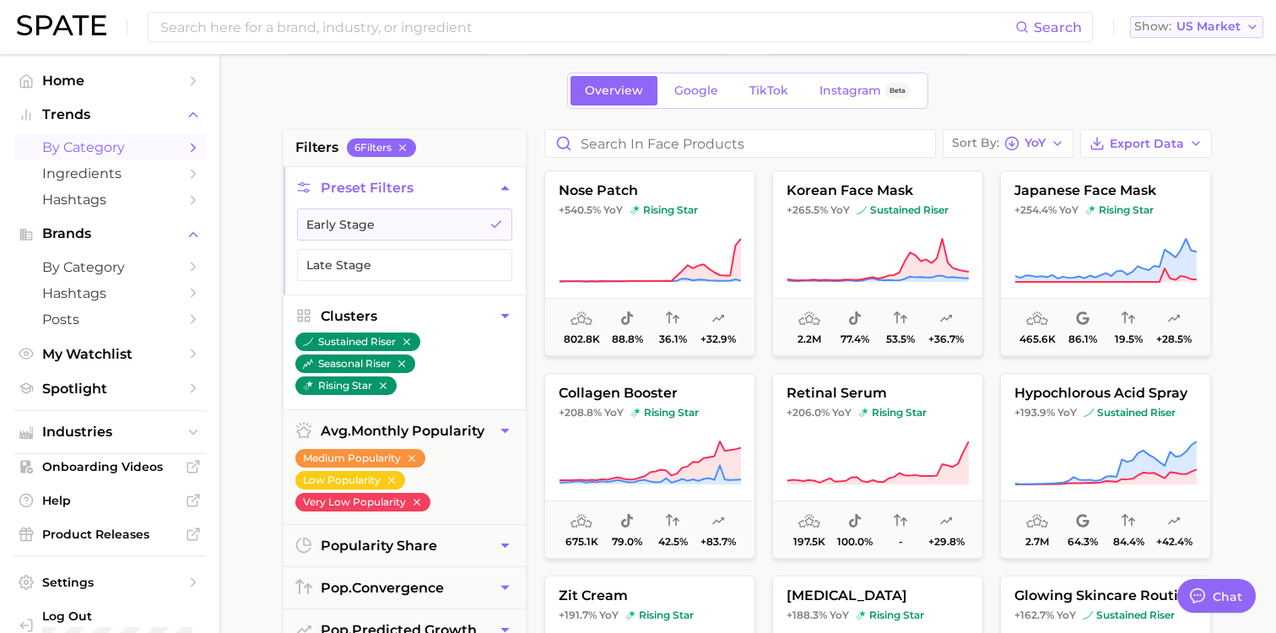
click at [635, 35] on button "Show US Market" at bounding box center [1196, 27] width 133 height 22
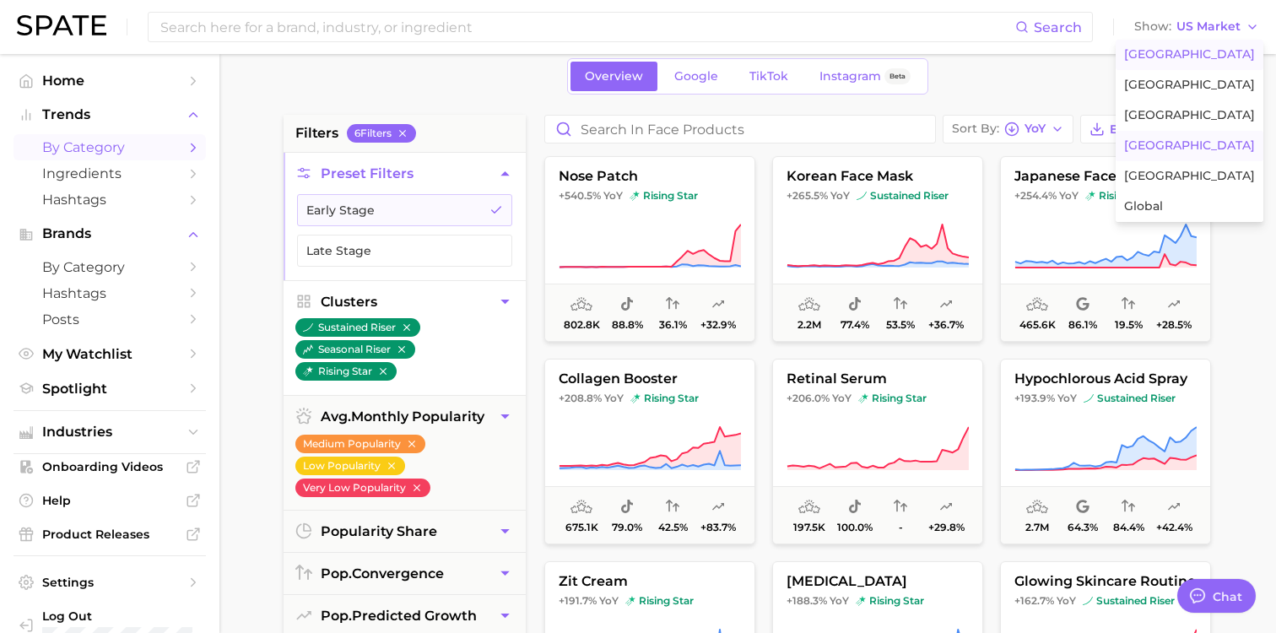
scroll to position [67, 0]
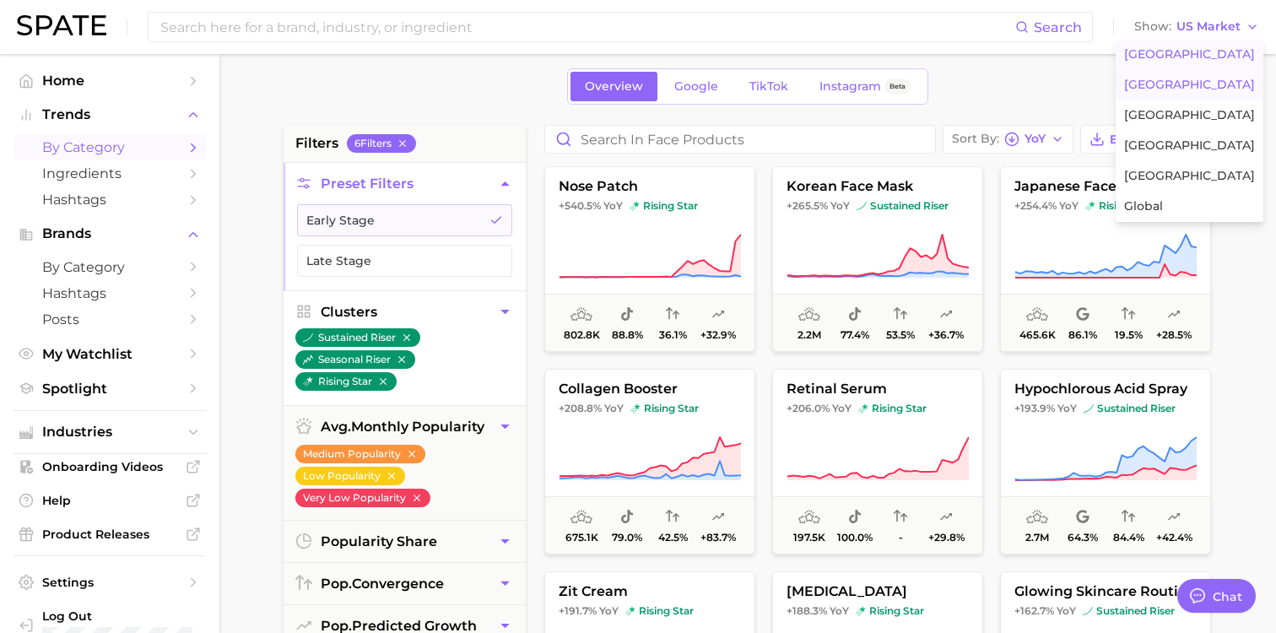
click at [635, 94] on button "[GEOGRAPHIC_DATA]" at bounding box center [1190, 85] width 148 height 30
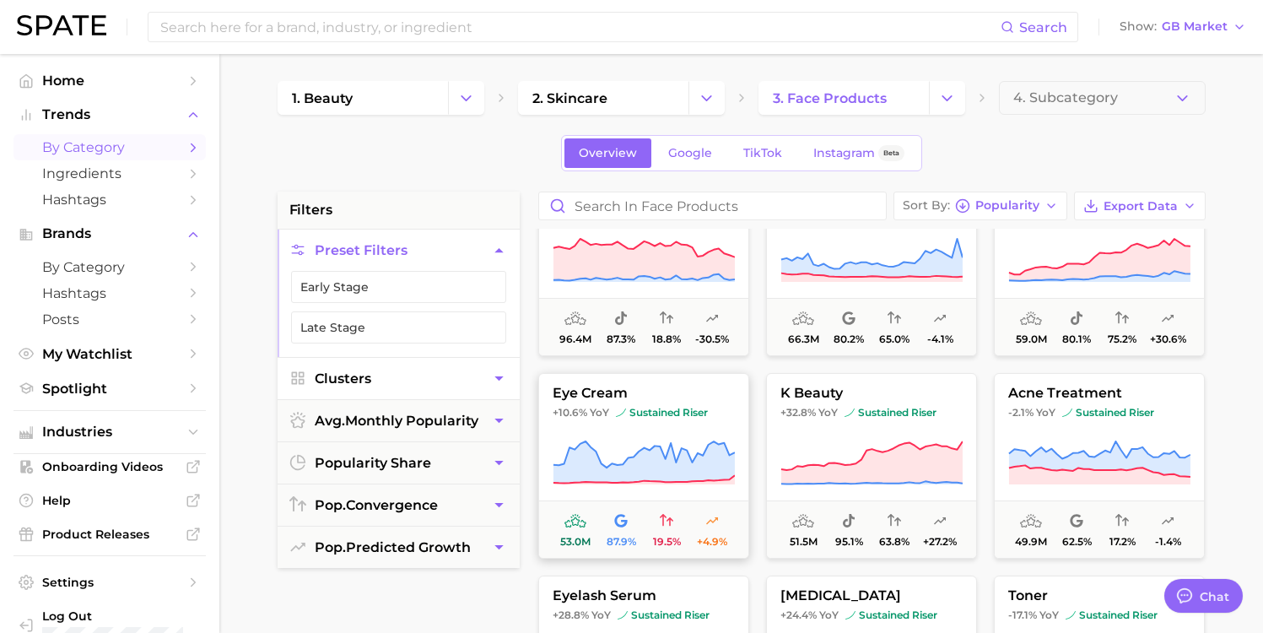
scroll to position [0, 2]
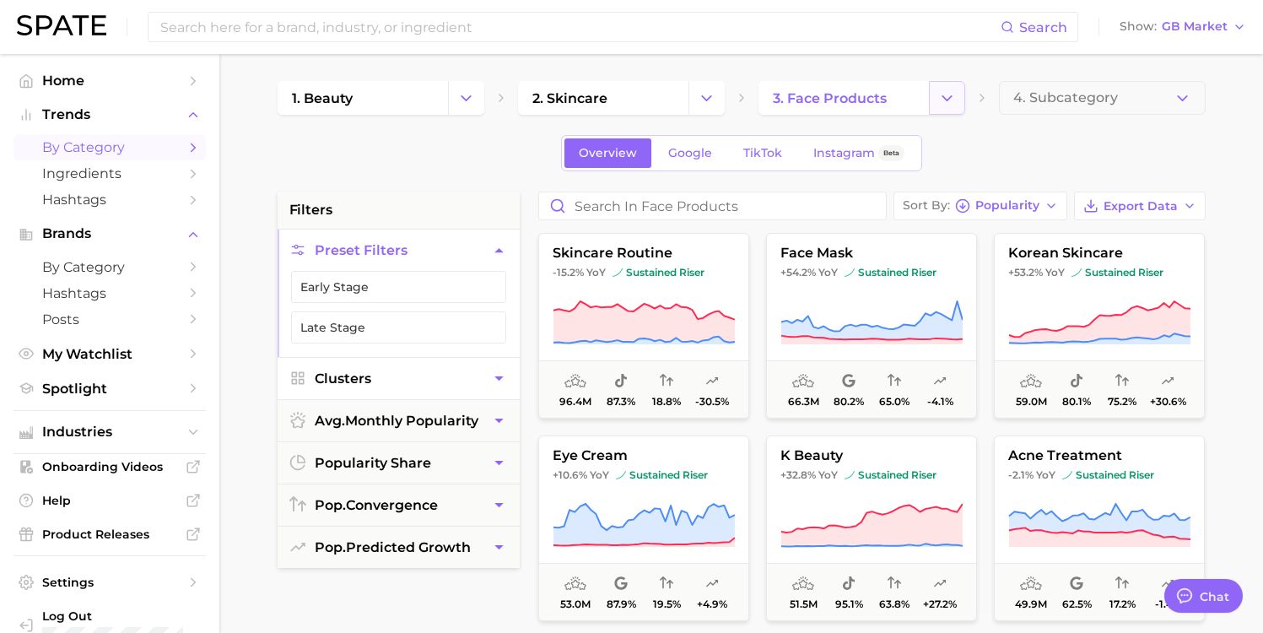
click at [635, 96] on icon "Change Category" at bounding box center [947, 98] width 18 height 18
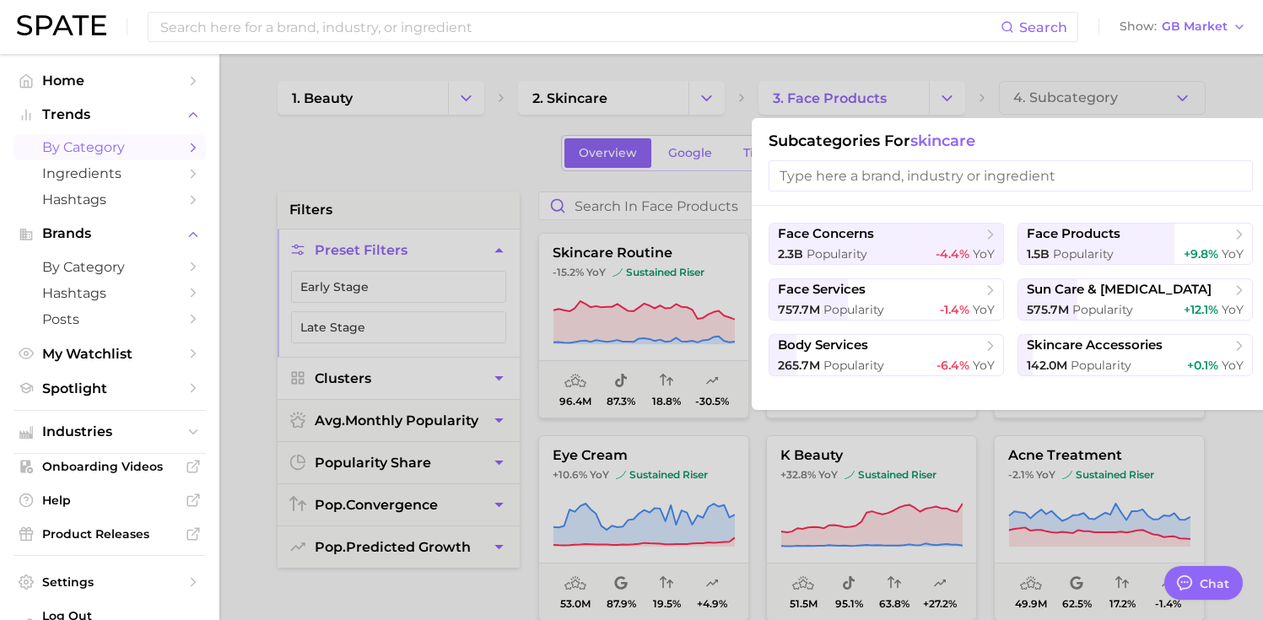
click at [635, 271] on ul "face concerns 2.3b Popularity -4.4% YoY face products 1.5b Popularity +9.8% YoY…" at bounding box center [1011, 300] width 484 height 154
click at [635, 90] on div at bounding box center [631, 310] width 1263 height 620
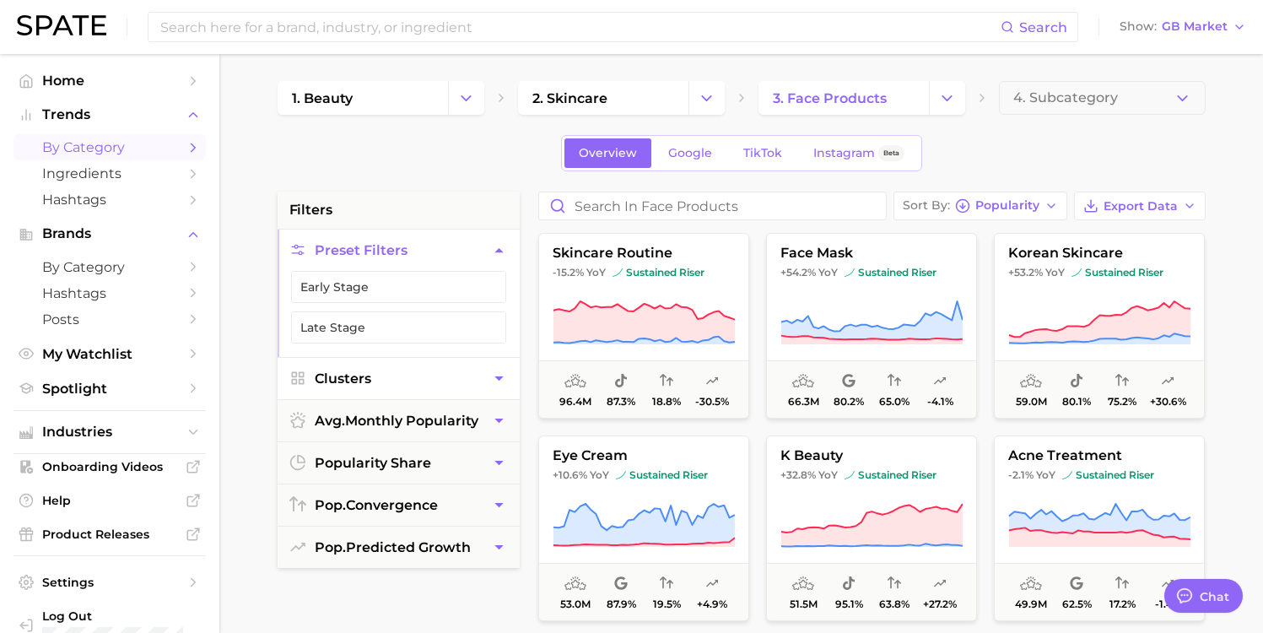
click at [635, 101] on icon at bounding box center [742, 98] width 14 height 14
click at [635, 100] on icon "Change Category" at bounding box center [707, 98] width 18 height 18
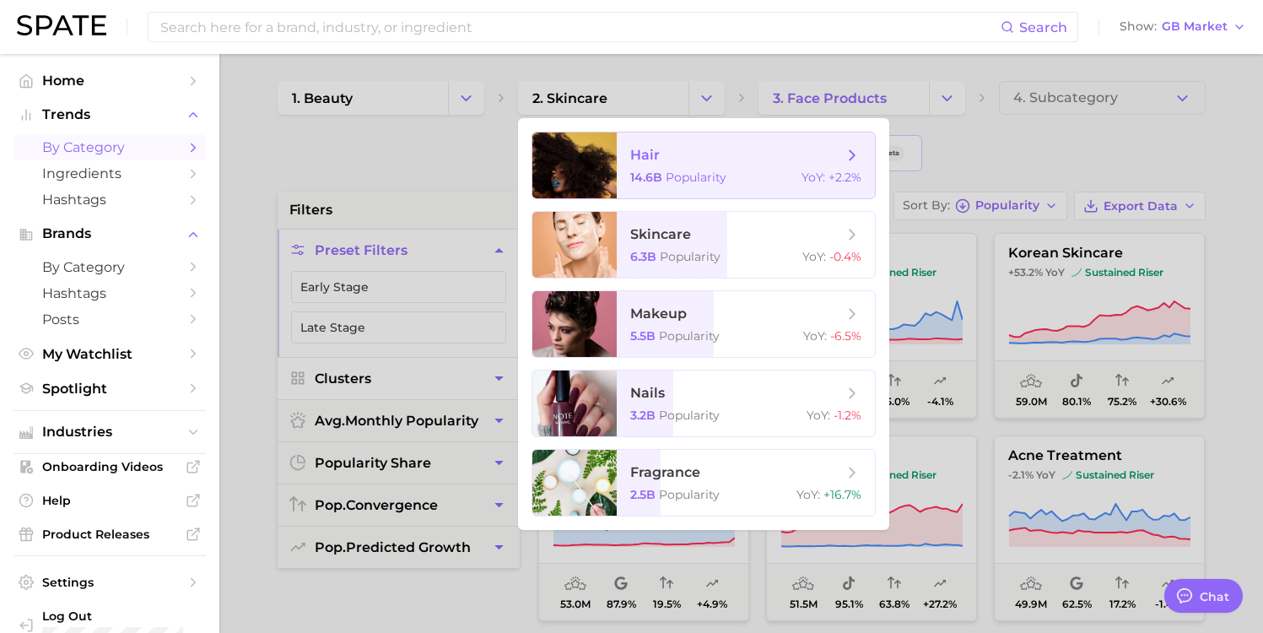
click at [635, 189] on span "hair 14.6b Popularity YoY : +2.2%" at bounding box center [746, 165] width 258 height 66
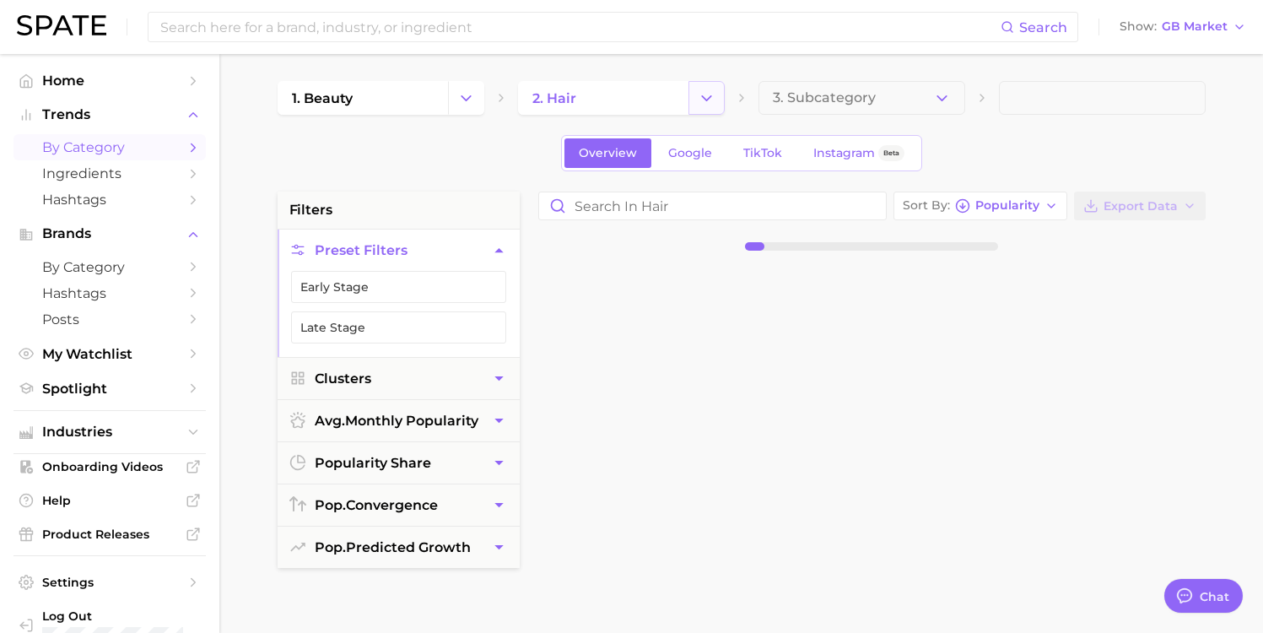
click at [635, 91] on icon "Change Category" at bounding box center [707, 98] width 18 height 18
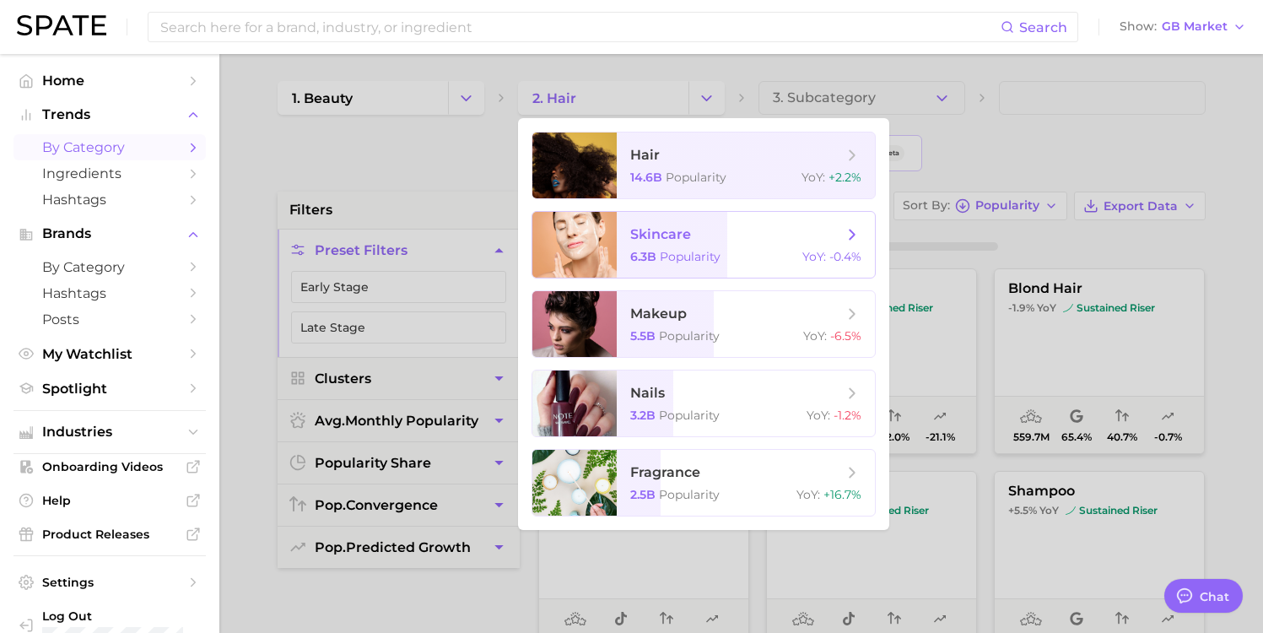
click at [635, 255] on div "6.3b Popularity YoY : -0.4%" at bounding box center [745, 256] width 231 height 15
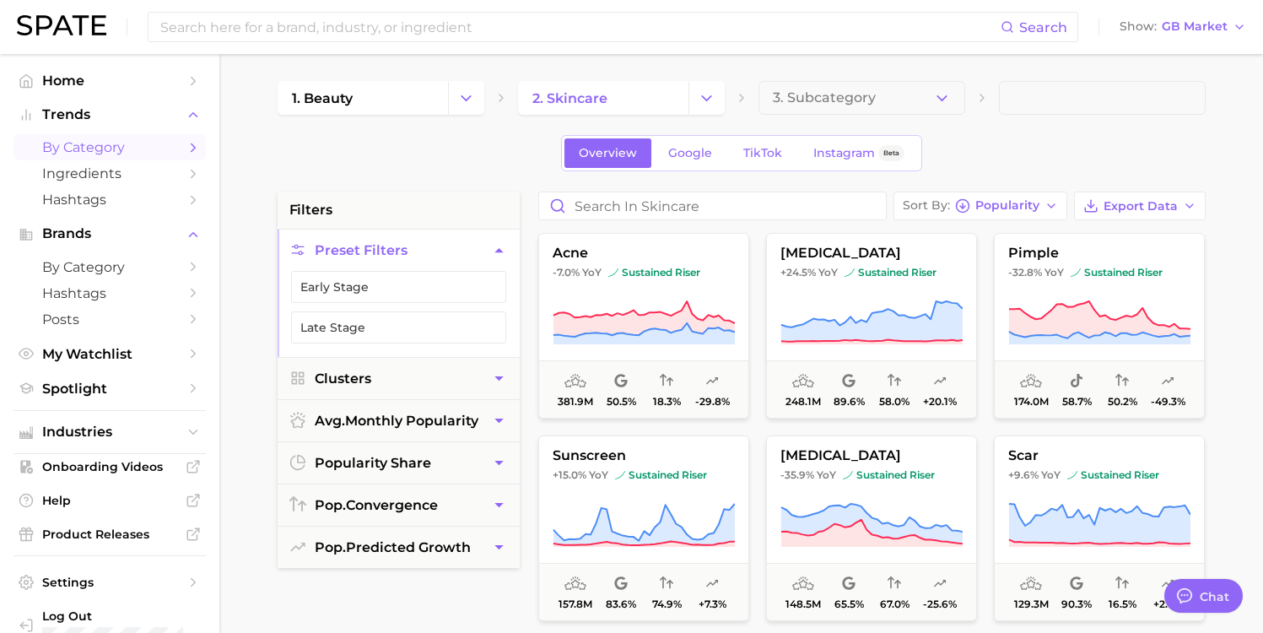
click at [471, 213] on li "filters" at bounding box center [399, 210] width 242 height 37
click at [635, 144] on link "Google" at bounding box center [690, 153] width 73 height 30
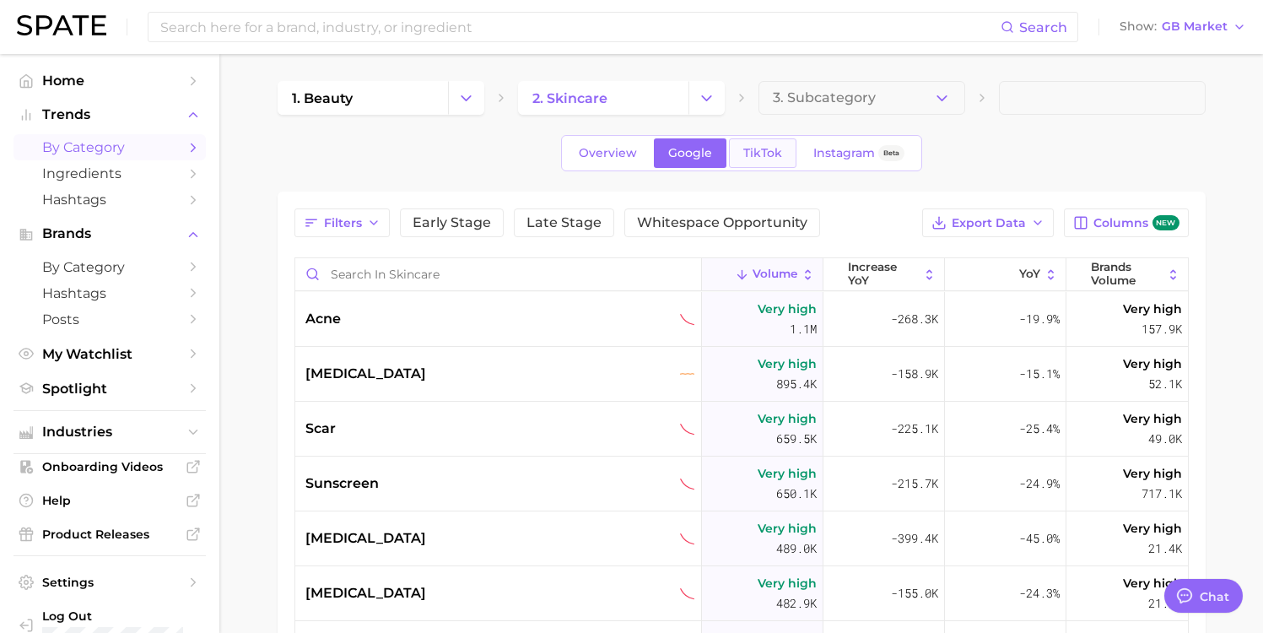
click at [635, 140] on link "TikTok" at bounding box center [763, 153] width 68 height 30
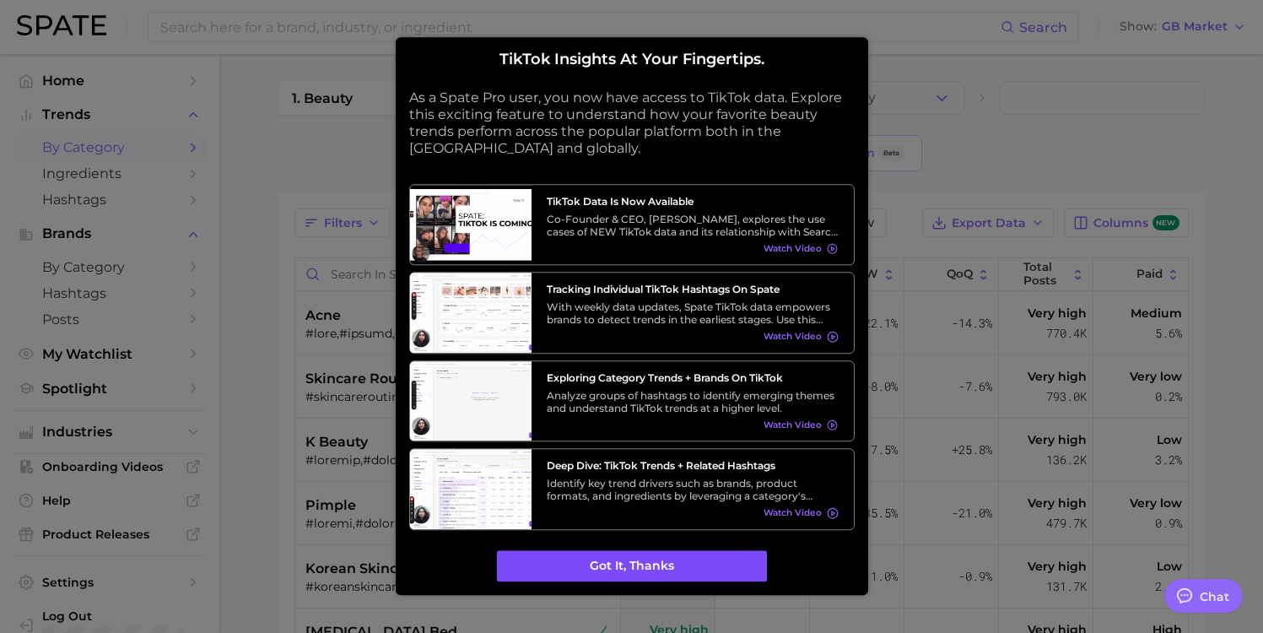
click at [602, 565] on button "Got it, thanks" at bounding box center [632, 566] width 270 height 32
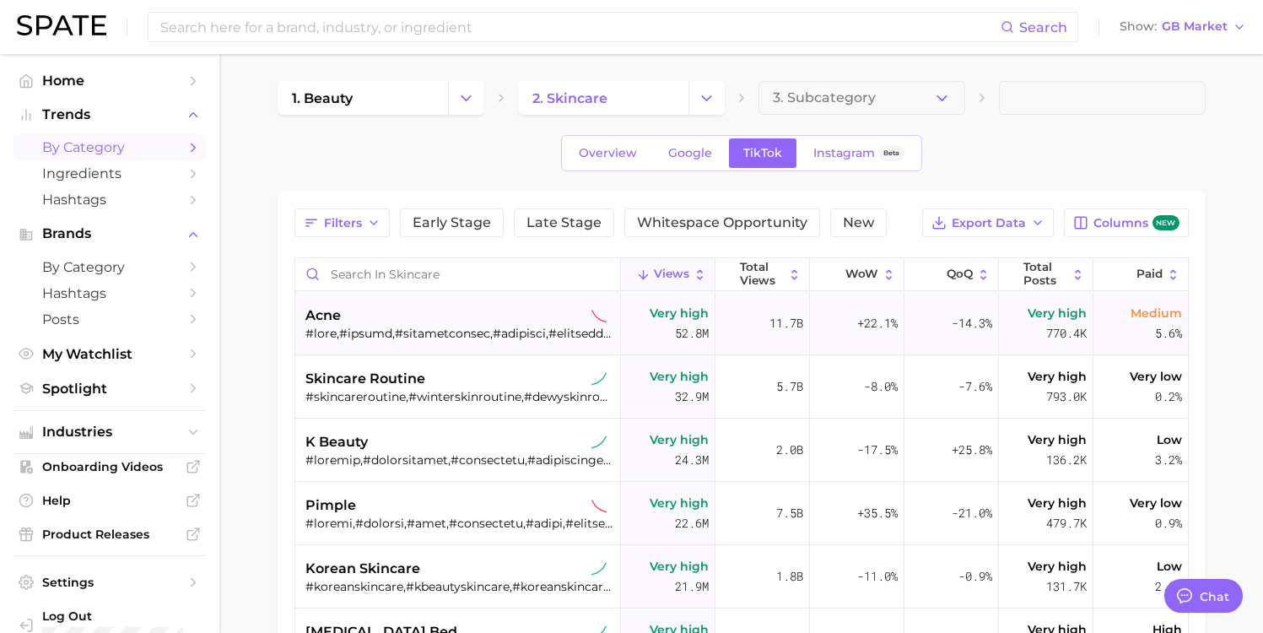
click at [468, 317] on div "acne" at bounding box center [459, 315] width 309 height 20
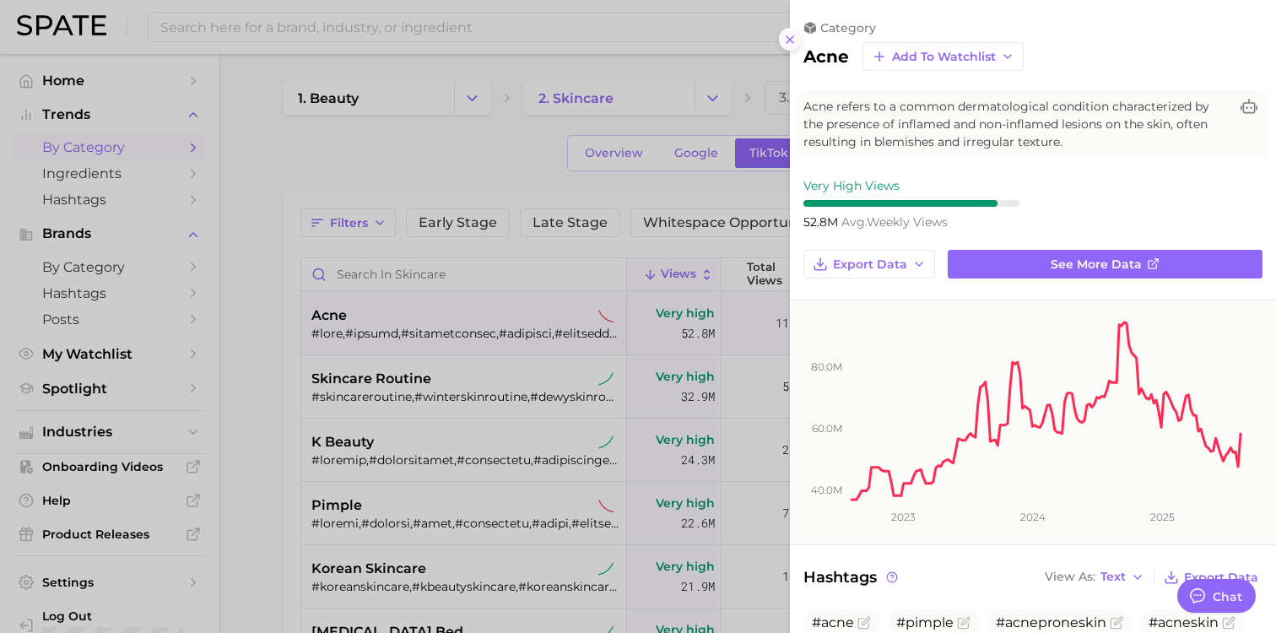
click at [635, 38] on icon at bounding box center [790, 40] width 14 height 14
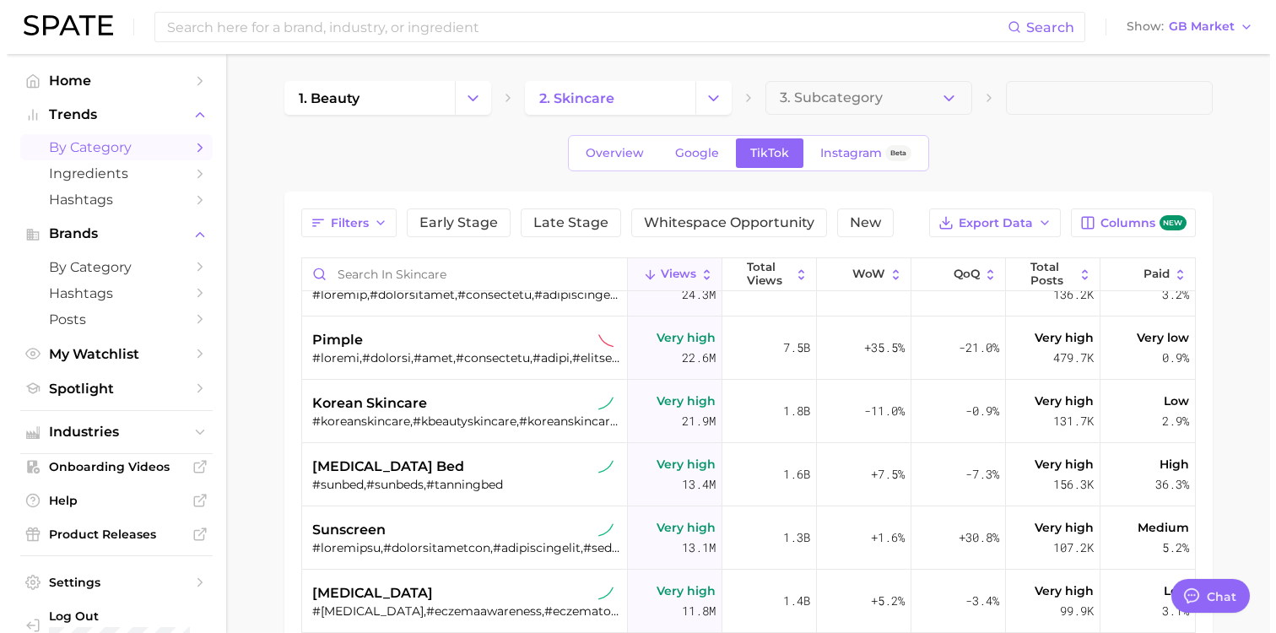
scroll to position [172, 0]
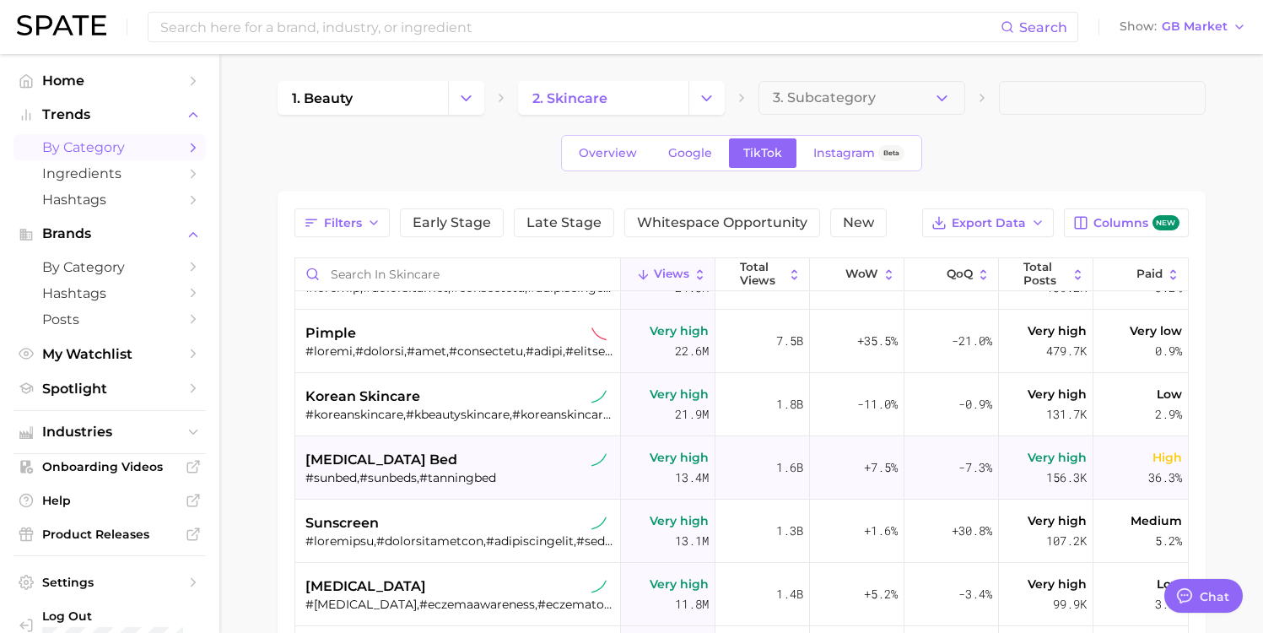
click at [522, 473] on div "#sunbed,#sunbeds,#tanningbed" at bounding box center [459, 477] width 309 height 15
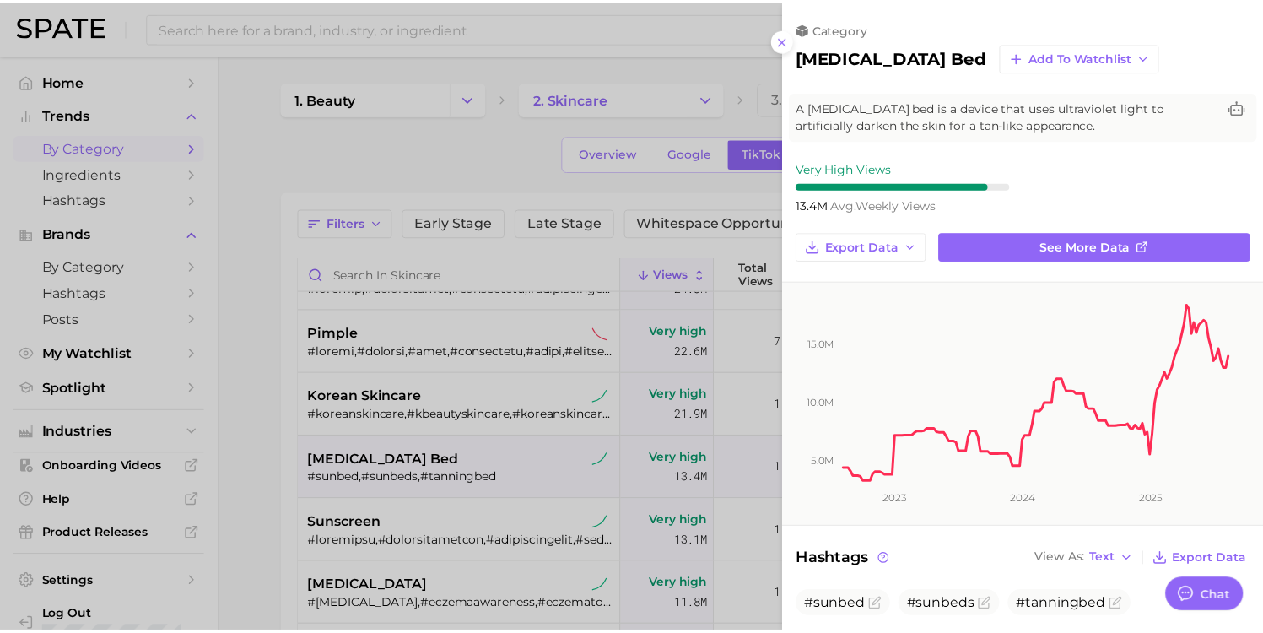
scroll to position [0, 0]
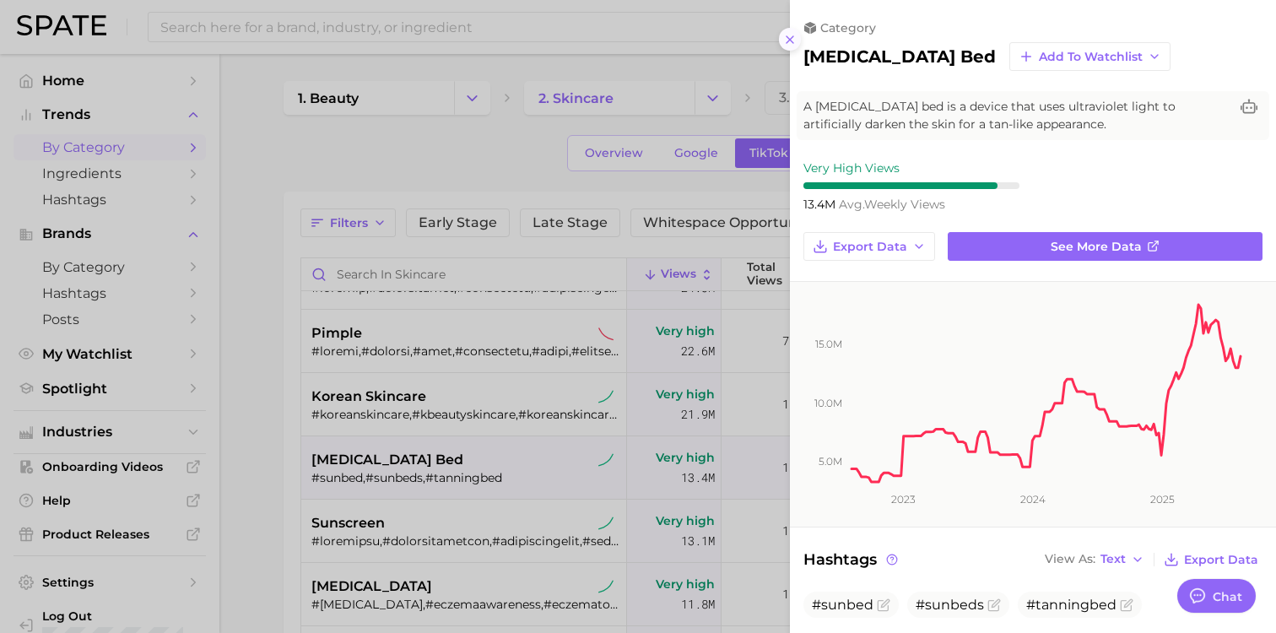
click at [635, 36] on icon at bounding box center [790, 40] width 14 height 14
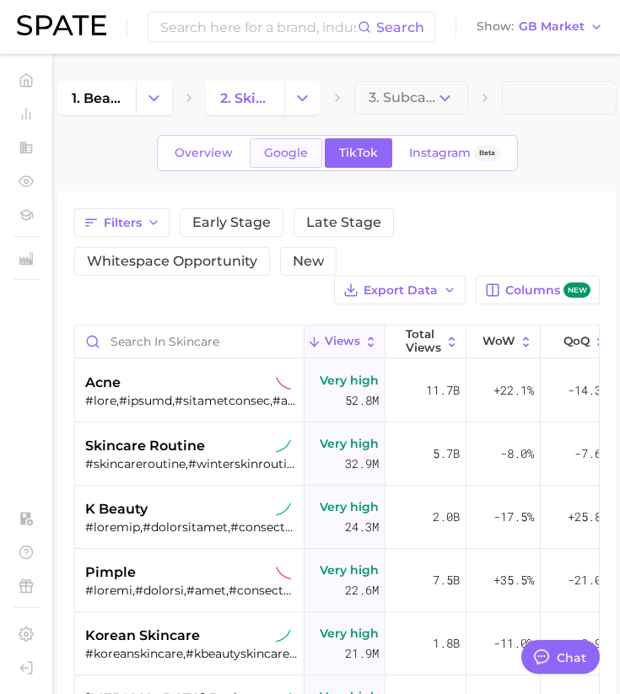
click at [290, 156] on span "Google" at bounding box center [286, 153] width 44 height 14
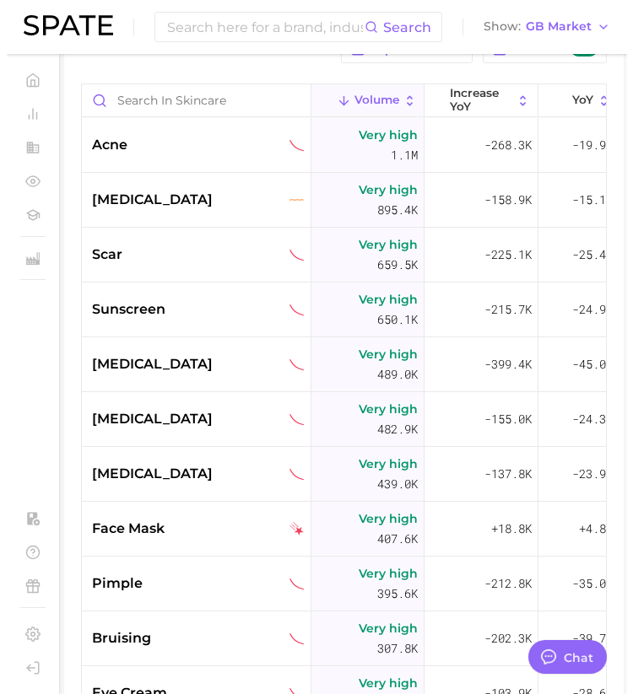
scroll to position [219, 0]
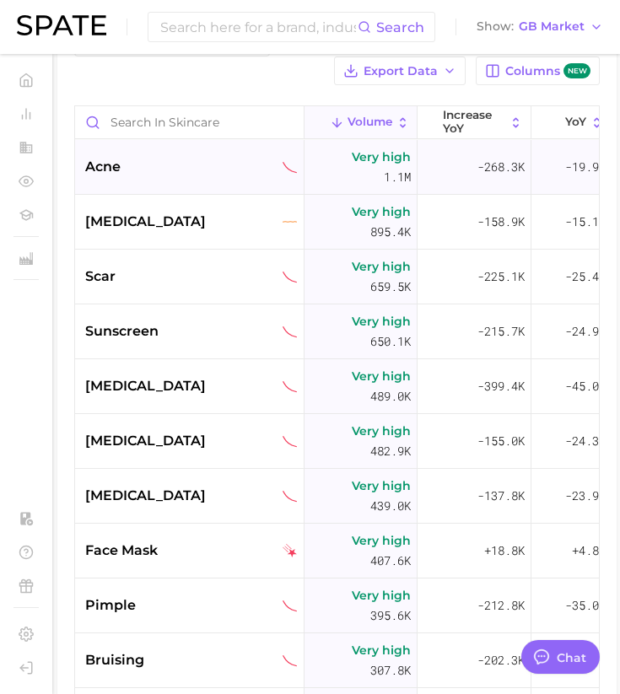
click at [290, 187] on div "acne" at bounding box center [190, 167] width 230 height 55
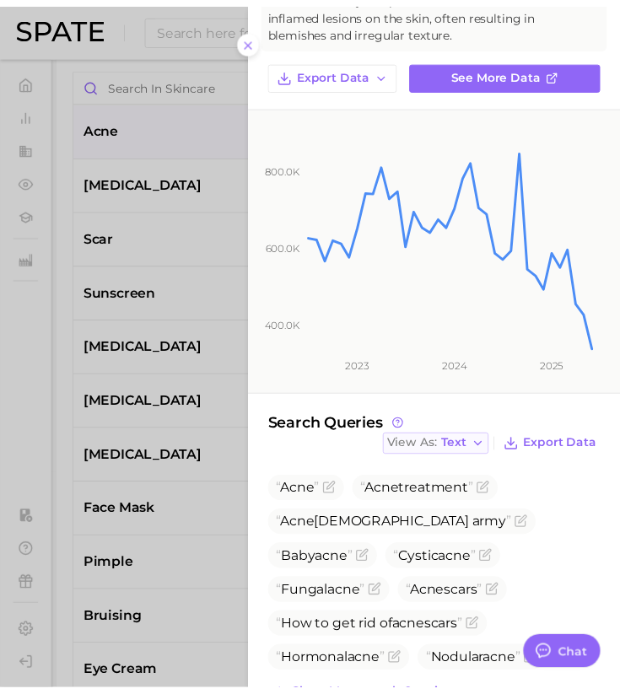
scroll to position [0, 0]
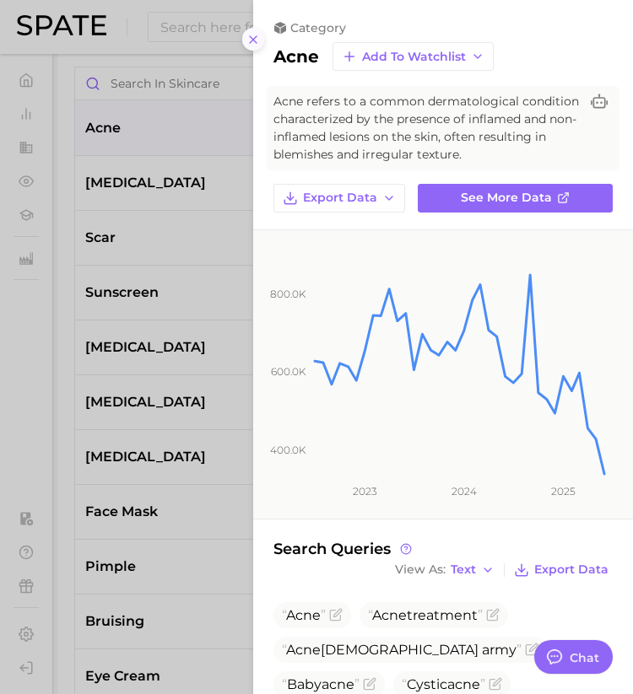
click at [254, 42] on icon at bounding box center [253, 40] width 14 height 14
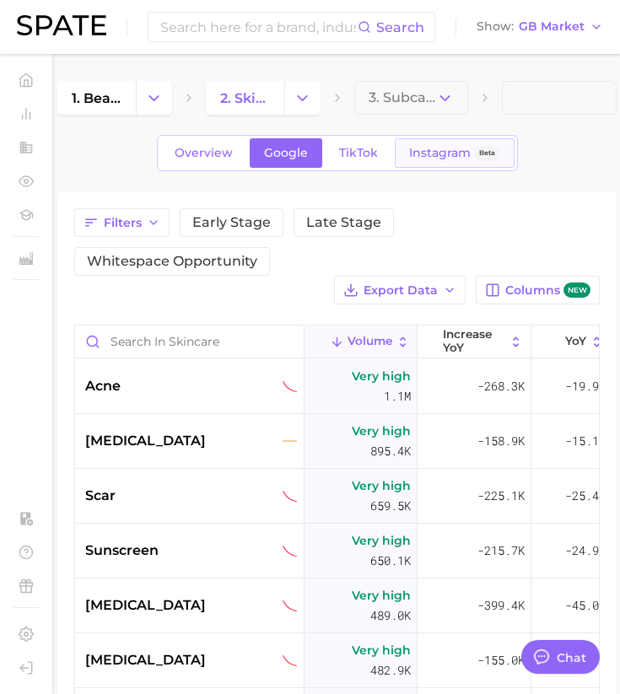
click at [429, 148] on span "Instagram" at bounding box center [440, 153] width 62 height 14
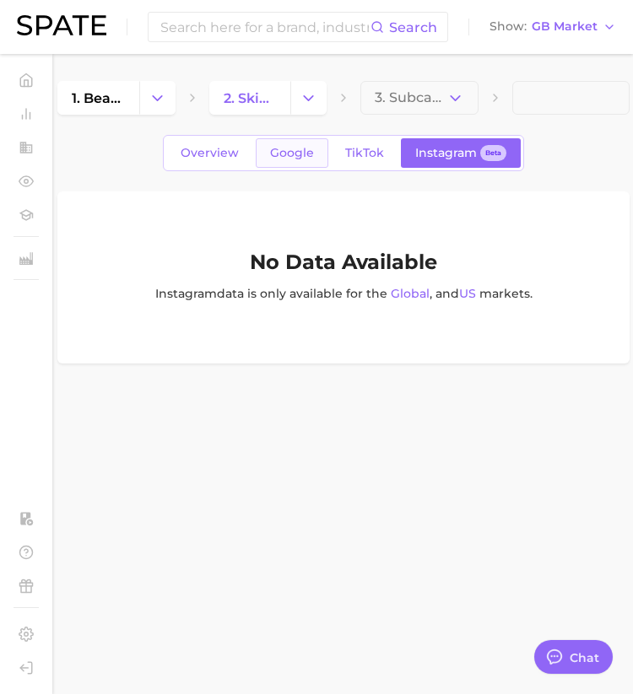
click at [276, 165] on link "Google" at bounding box center [292, 153] width 73 height 30
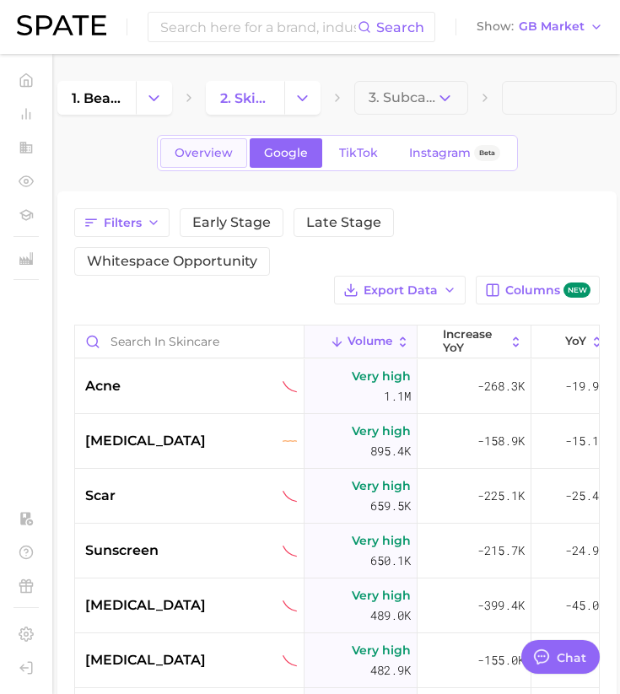
click at [209, 154] on span "Overview" at bounding box center [204, 153] width 58 height 14
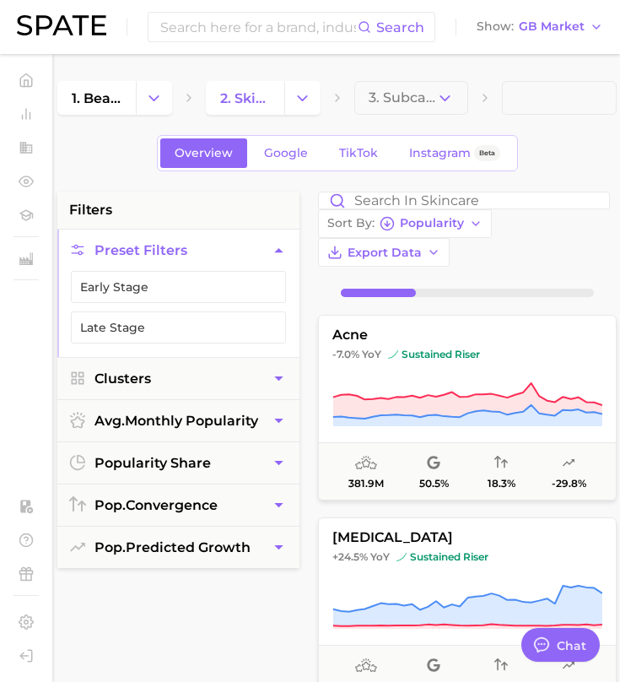
click at [280, 251] on icon "button" at bounding box center [278, 250] width 8 height 4
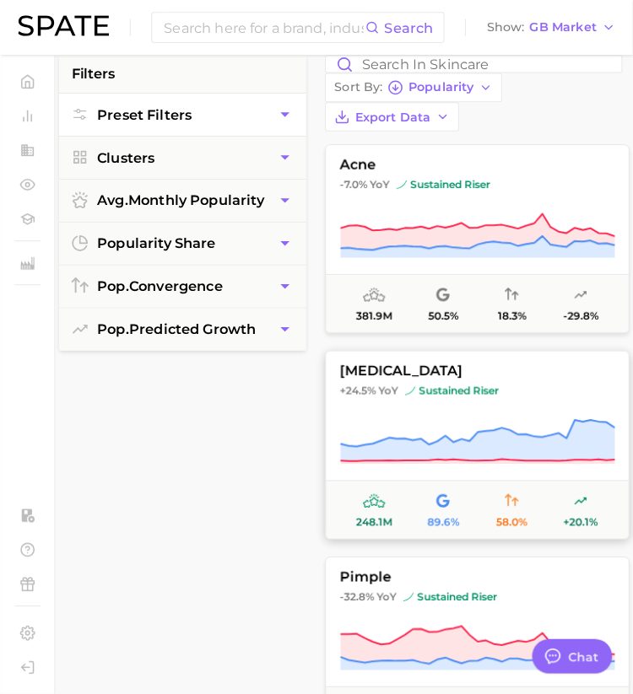
scroll to position [89, 0]
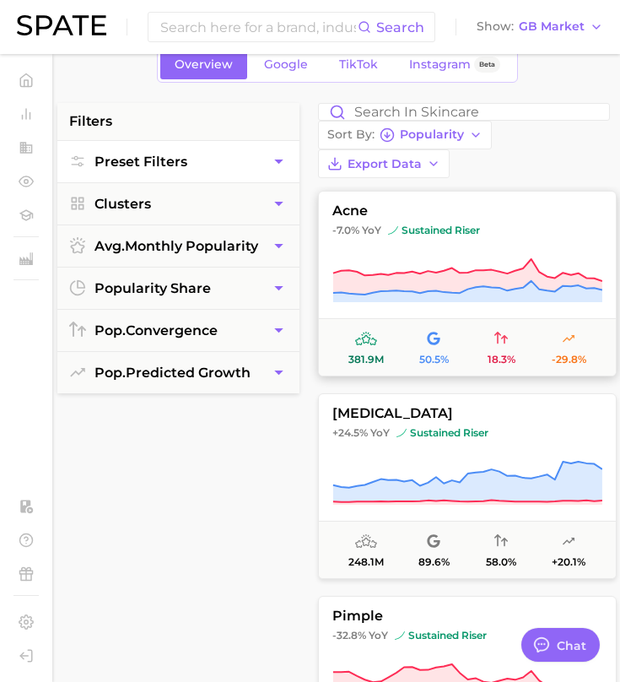
click at [460, 209] on span "acne" at bounding box center [467, 210] width 297 height 15
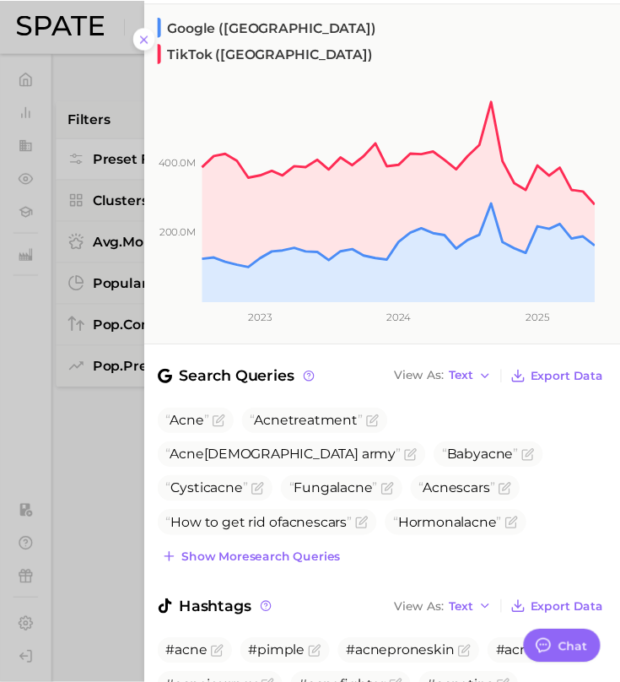
scroll to position [0, 0]
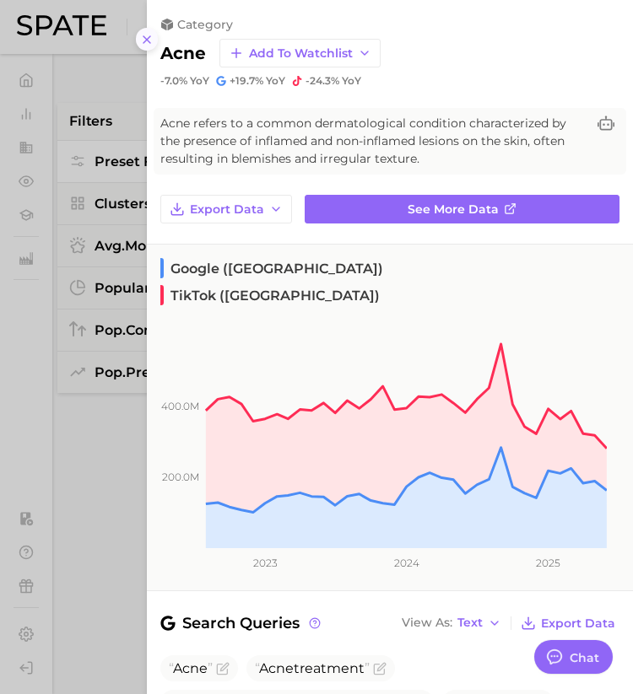
click at [149, 46] on icon at bounding box center [147, 40] width 14 height 14
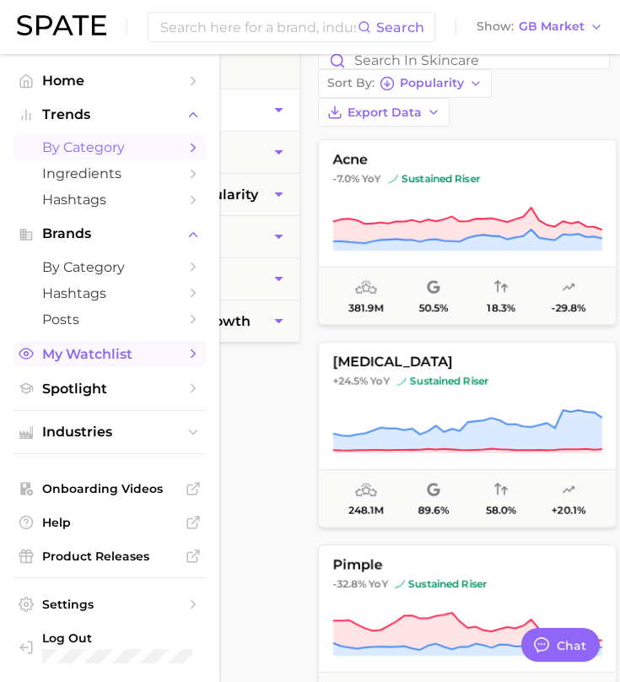
scroll to position [149, 0]
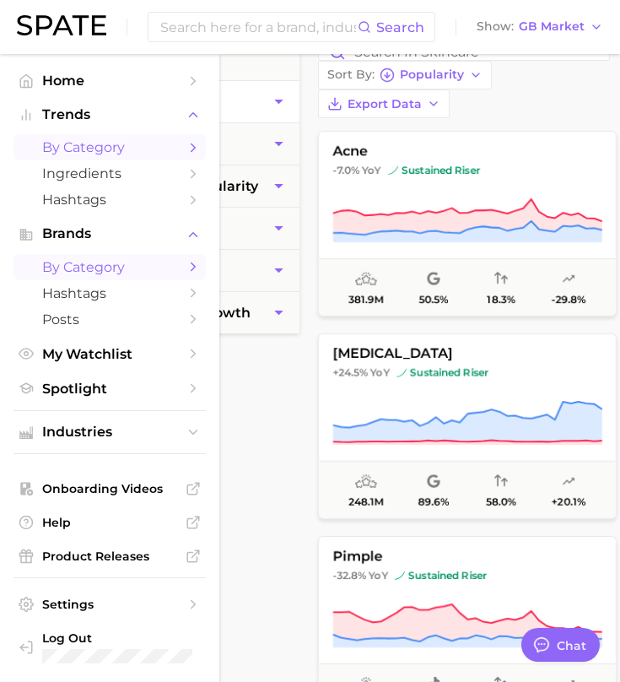
click at [103, 272] on span "by Category" at bounding box center [109, 267] width 135 height 16
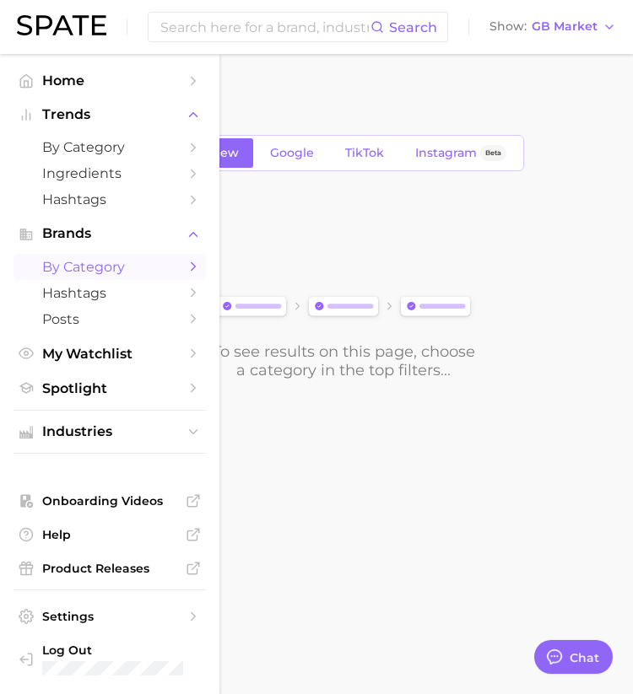
click at [270, 278] on div "To see results on this page, choose a category in the top filters..." at bounding box center [343, 286] width 572 height 188
click at [157, 98] on icon "button" at bounding box center [152, 98] width 18 height 18
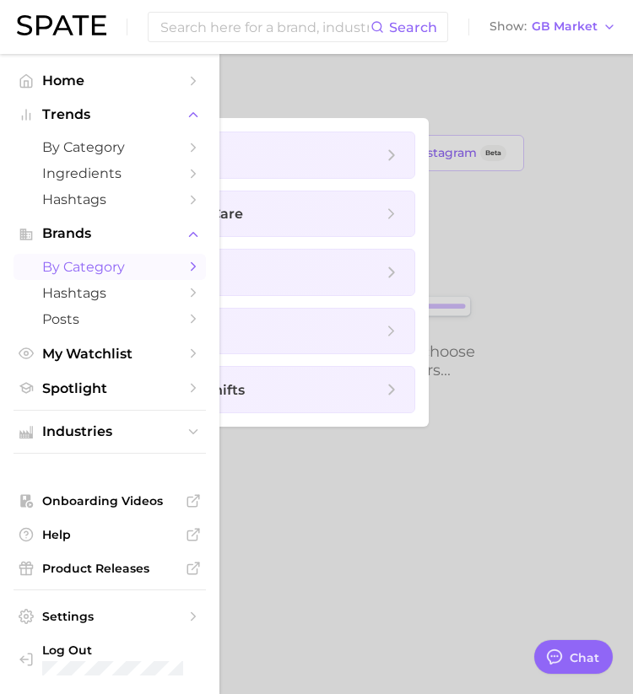
click at [163, 179] on ul "beauty personal care wellness homecare cultural shifts" at bounding box center [242, 272] width 371 height 309
click at [165, 165] on span "beauty" at bounding box center [273, 155] width 282 height 46
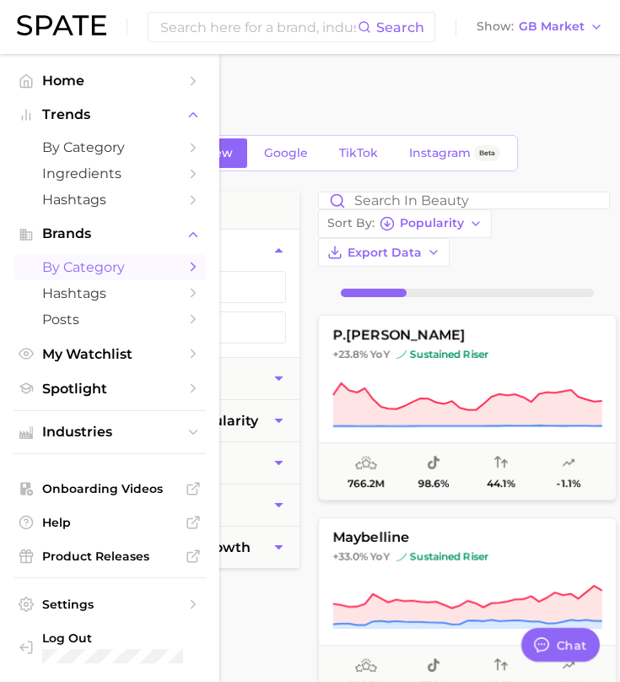
click at [154, 100] on icon "Change Category" at bounding box center [154, 98] width 18 height 18
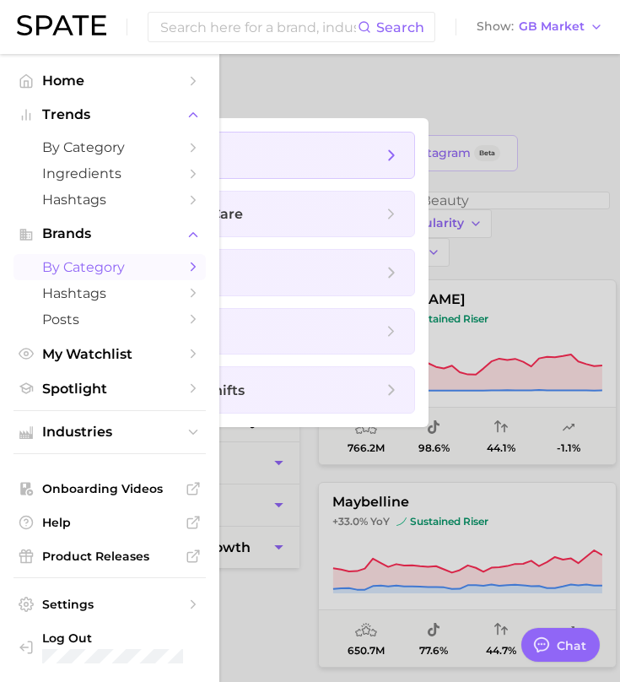
click at [392, 153] on polyline at bounding box center [392, 154] width 4 height 9
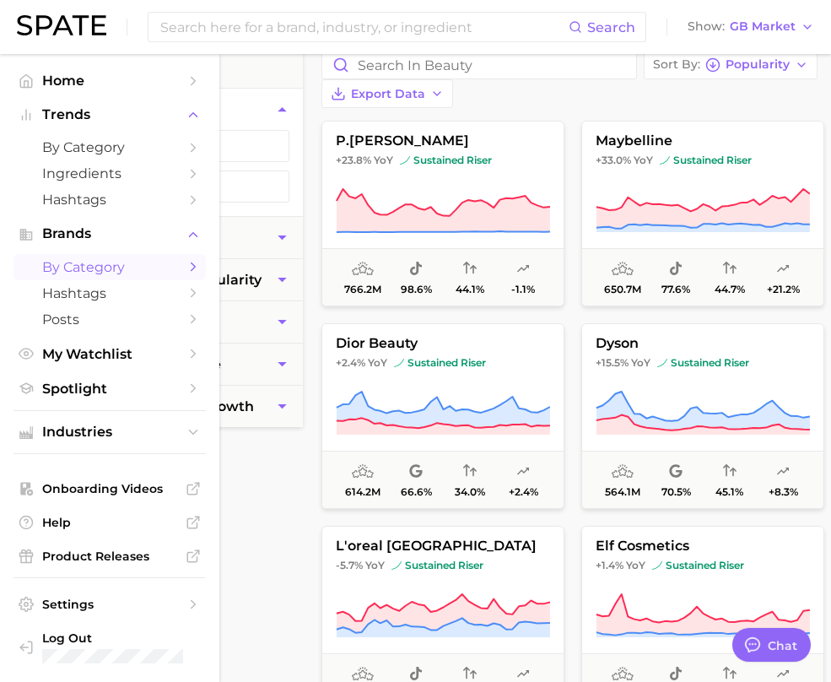
scroll to position [142, 0]
click at [260, 235] on button "Clusters" at bounding box center [182, 236] width 242 height 41
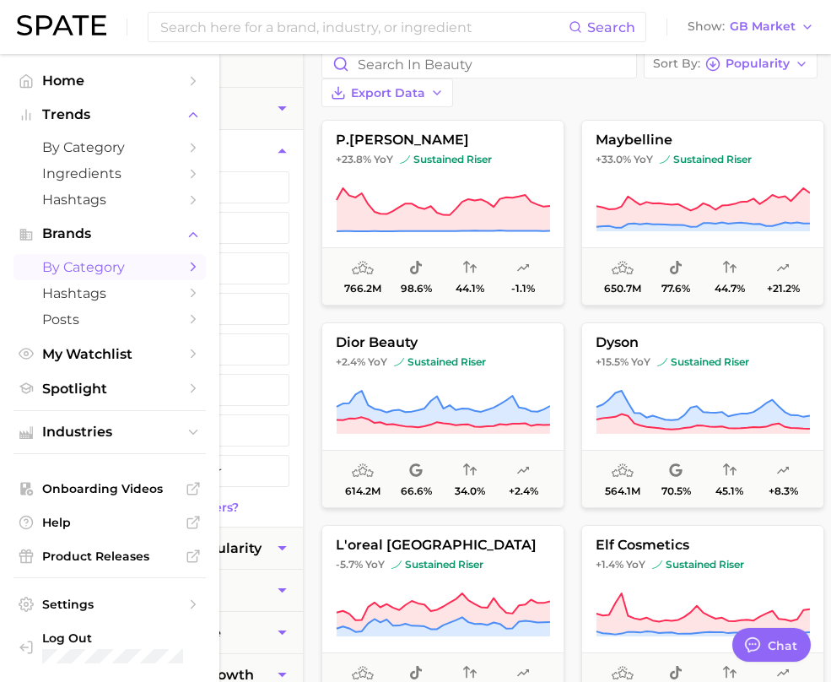
click at [253, 148] on button "Clusters" at bounding box center [182, 150] width 242 height 41
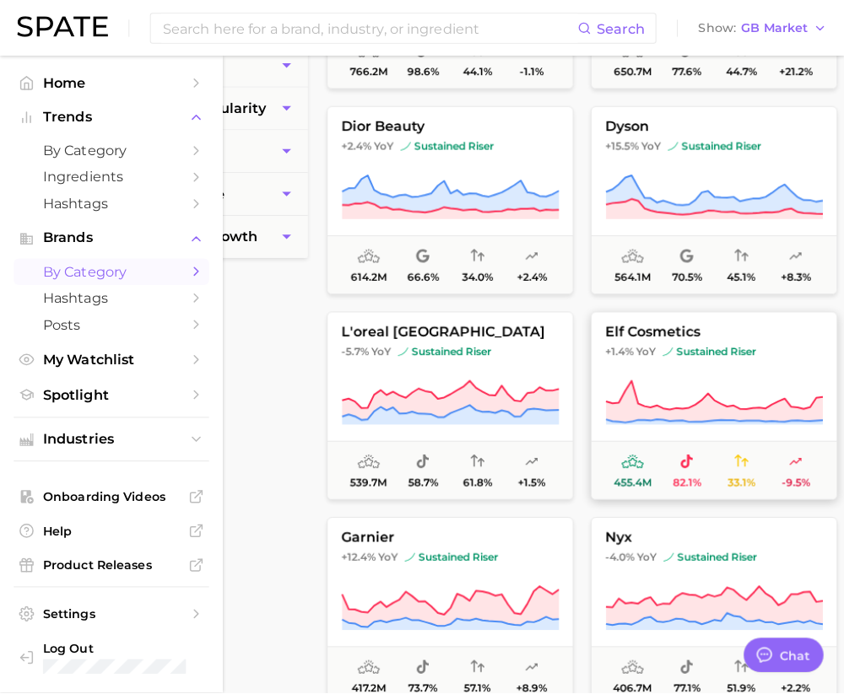
scroll to position [163, 0]
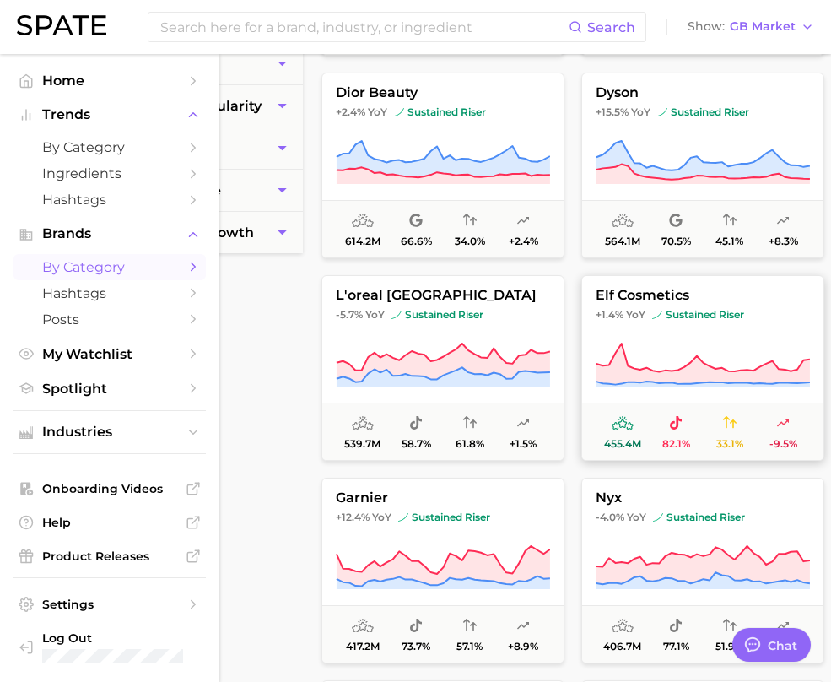
click at [635, 313] on span "+1.4% YoY sustained riser" at bounding box center [702, 315] width 241 height 14
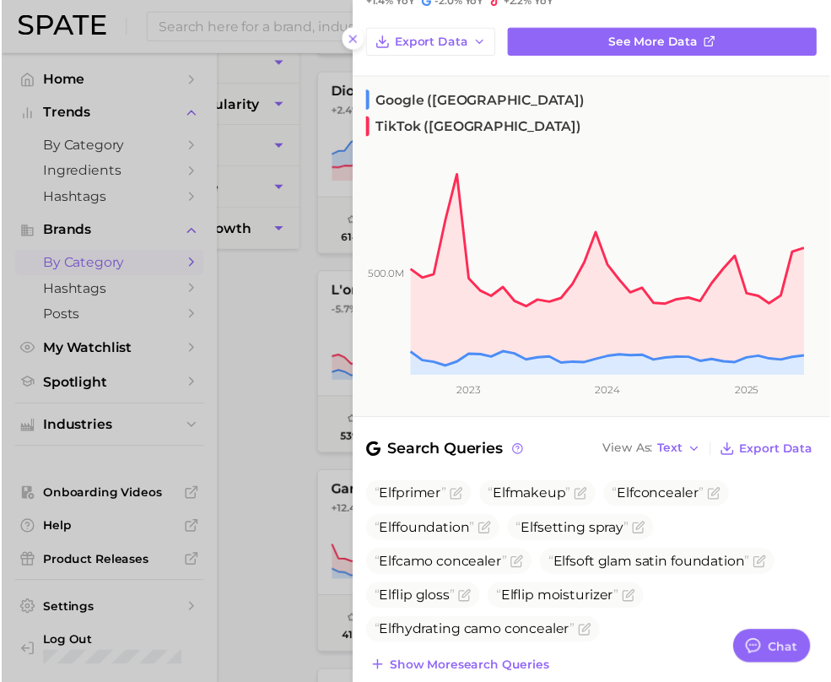
scroll to position [0, 0]
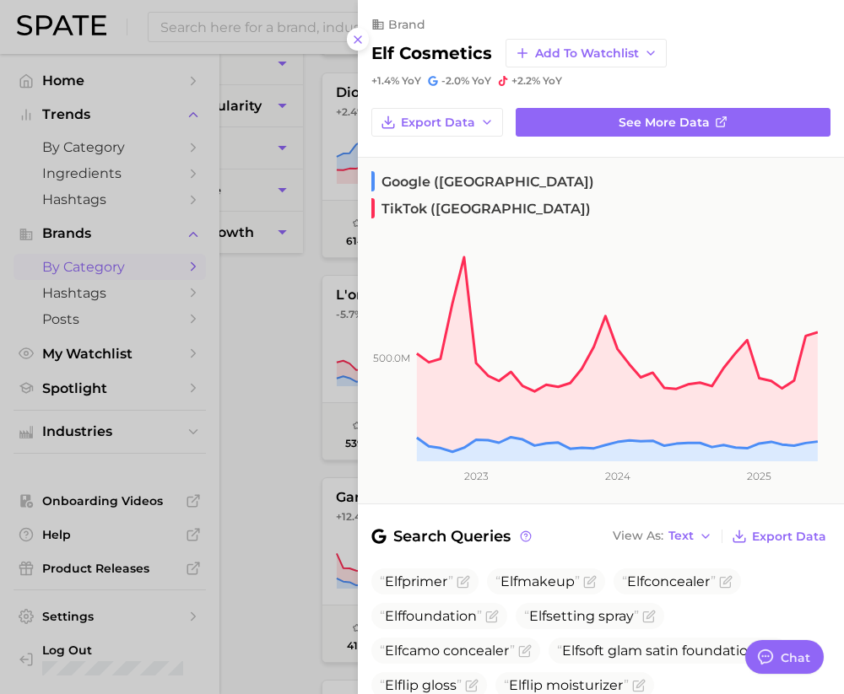
click at [361, 51] on div "brand elf cosmetics Add to Watchlist +1.4% YoY -2.0% YoY +2.2% YoY" at bounding box center [601, 44] width 486 height 88
click at [357, 36] on icon at bounding box center [358, 40] width 14 height 14
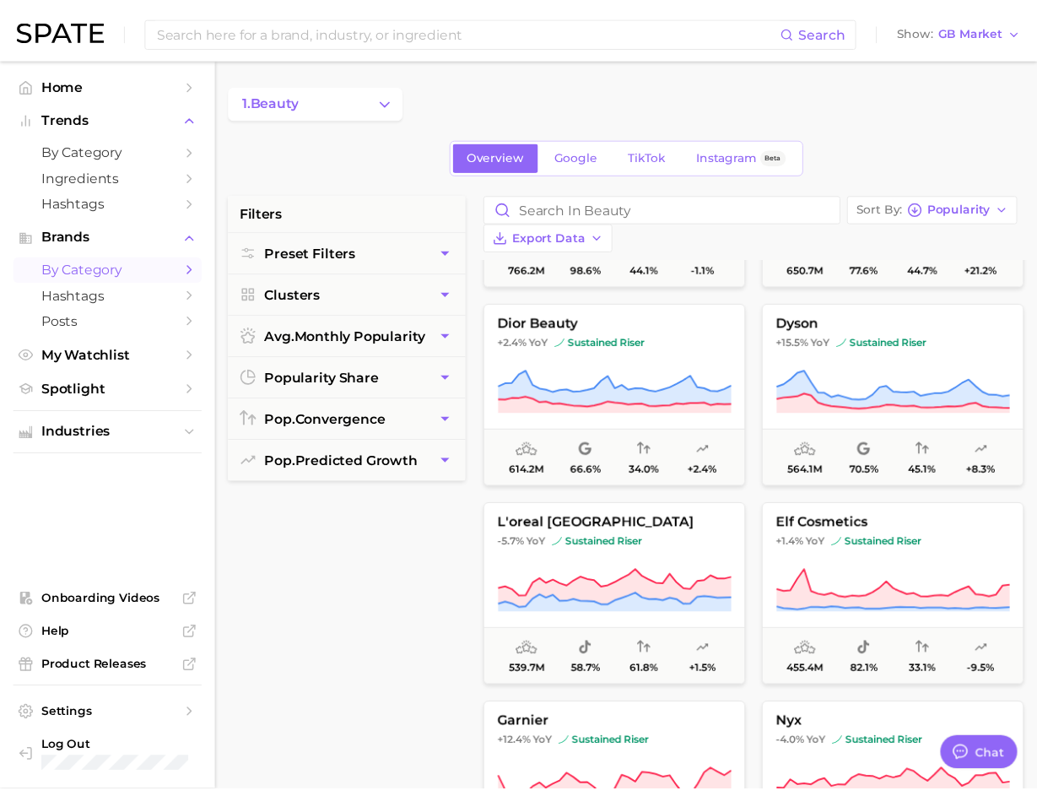
scroll to position [163, 0]
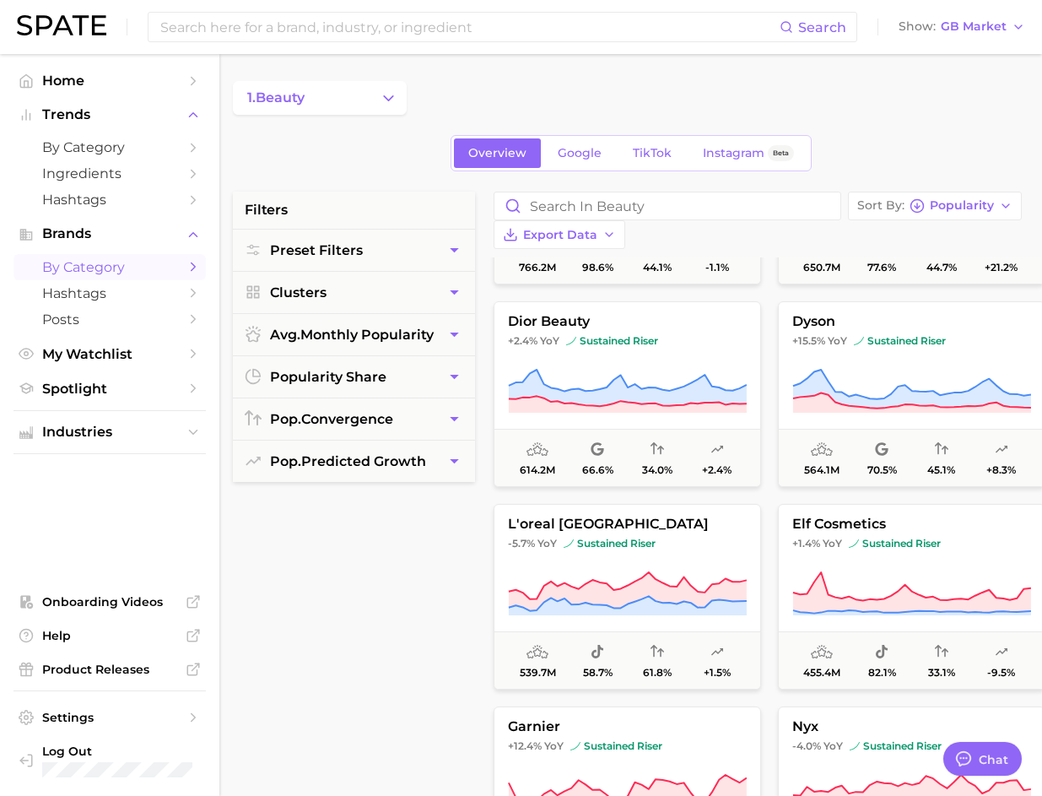
type textarea "x"
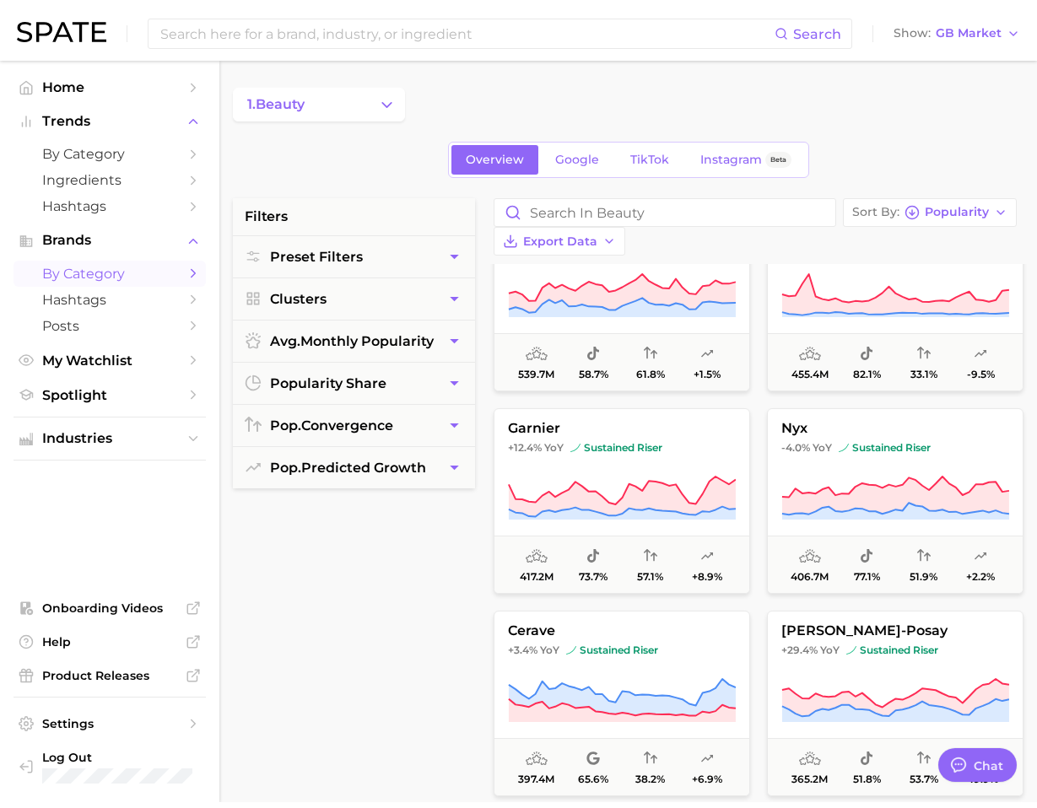
scroll to position [0, 0]
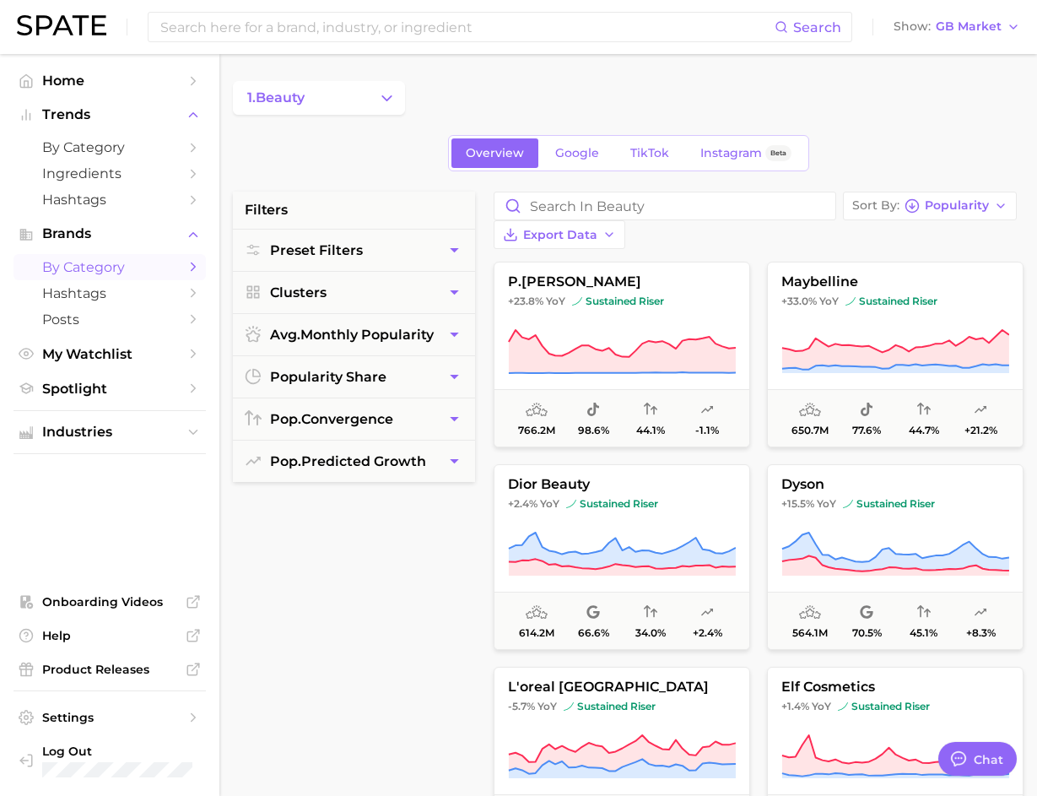
click at [192, 267] on icon "Sidebar" at bounding box center [193, 266] width 15 height 15
click at [122, 422] on button "Industries" at bounding box center [110, 431] width 192 height 25
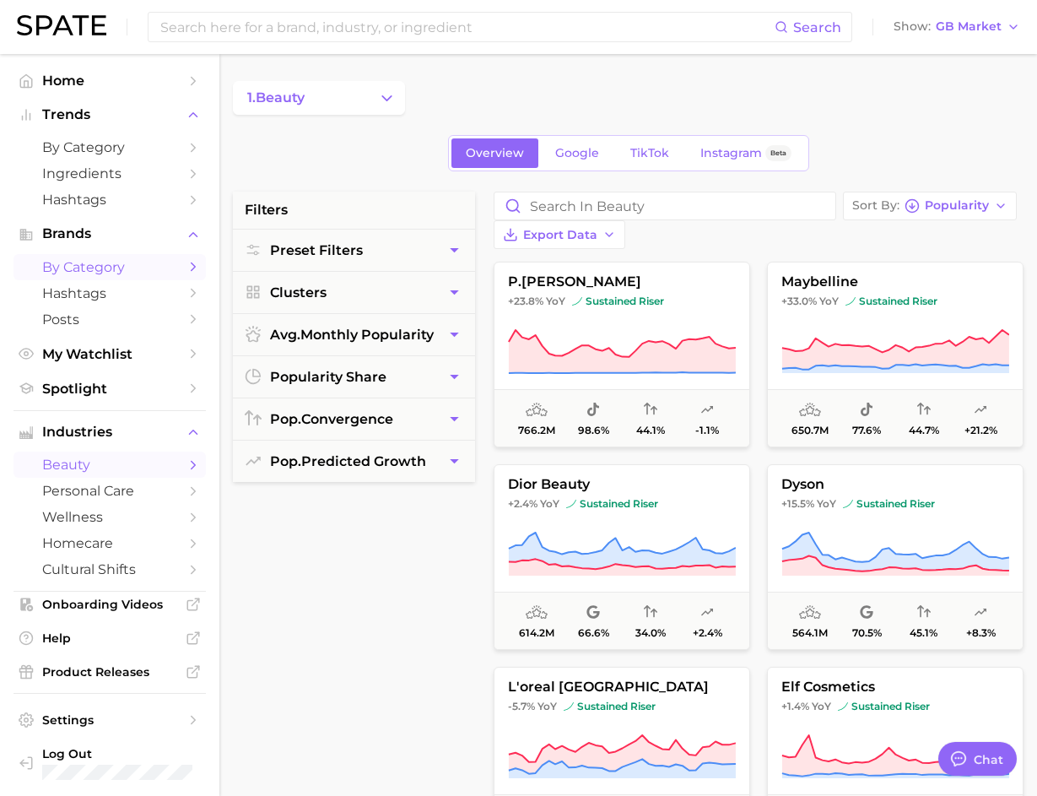
click at [186, 458] on icon "Sidebar" at bounding box center [193, 464] width 15 height 15
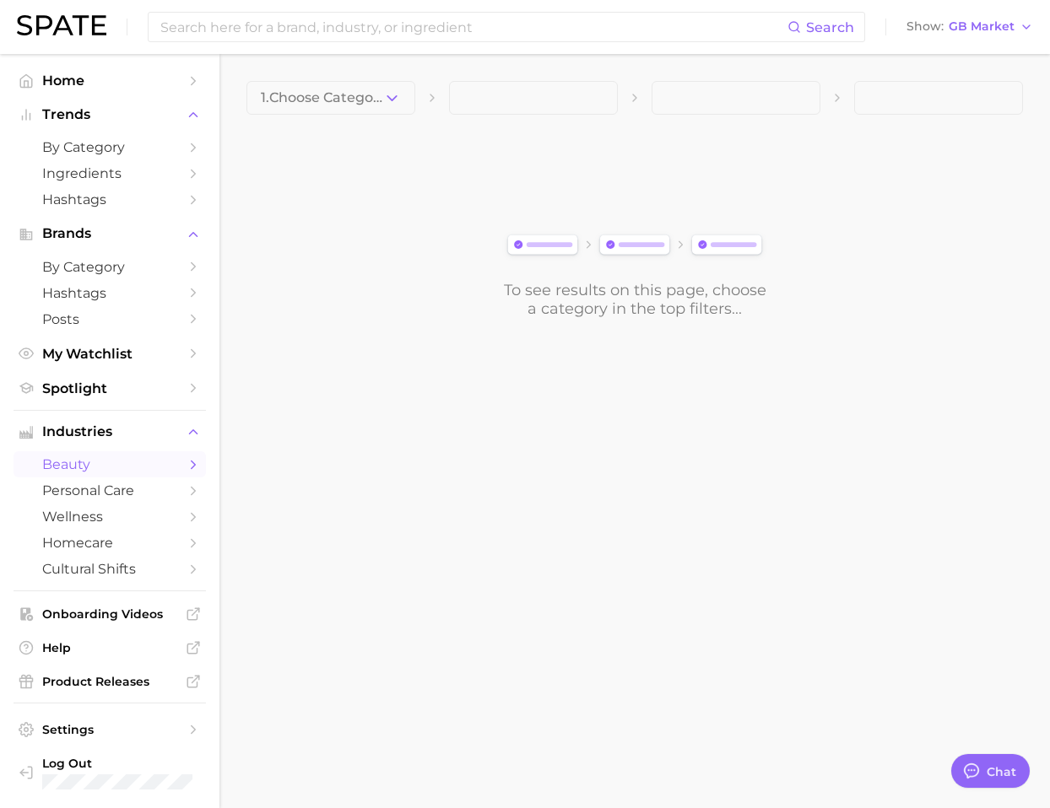
click at [348, 65] on main "1. Choose Category To see results on this page, choose a category in the top fi…" at bounding box center [634, 228] width 830 height 349
click at [361, 88] on button "1. Choose Category" at bounding box center [330, 98] width 169 height 34
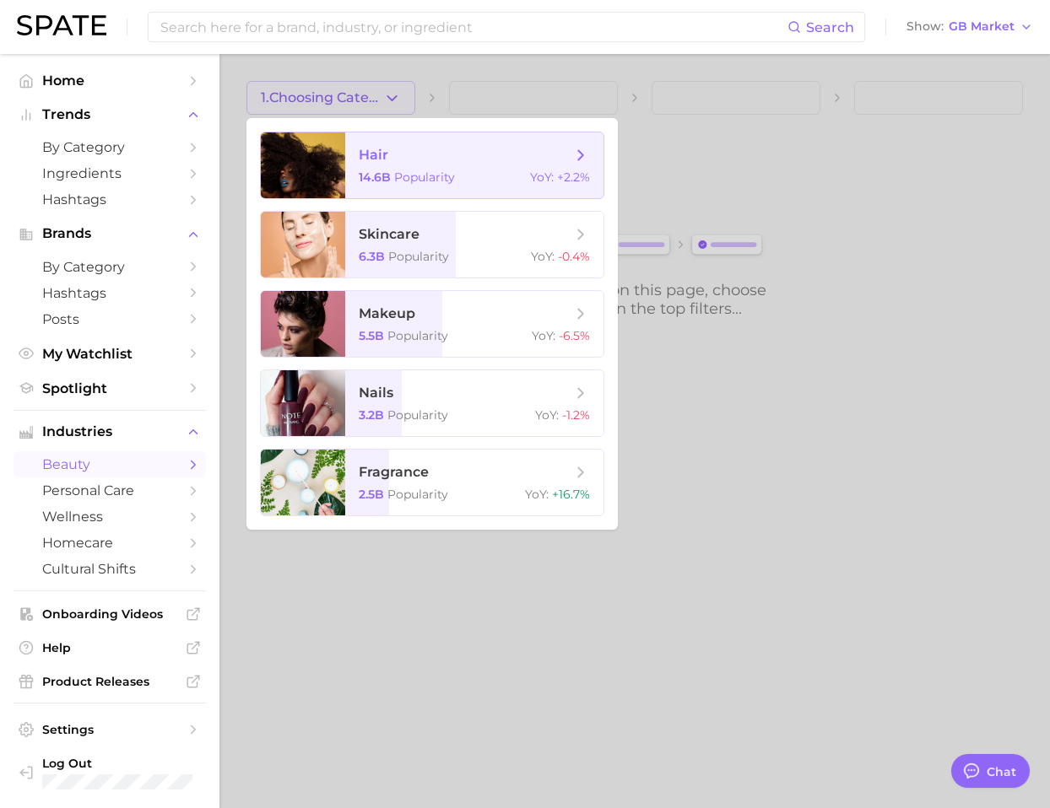
click at [397, 161] on span "hair" at bounding box center [465, 155] width 213 height 19
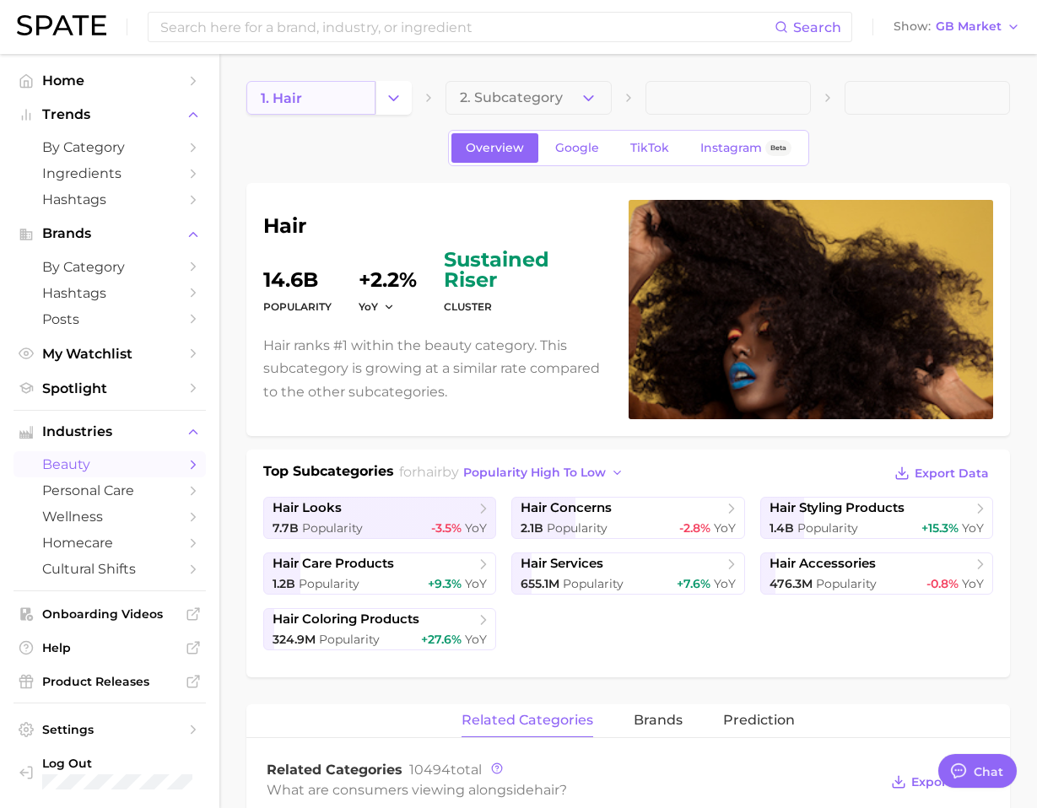
click at [368, 89] on link "1. hair" at bounding box center [310, 98] width 129 height 34
click at [381, 98] on button "Change Category" at bounding box center [394, 98] width 36 height 34
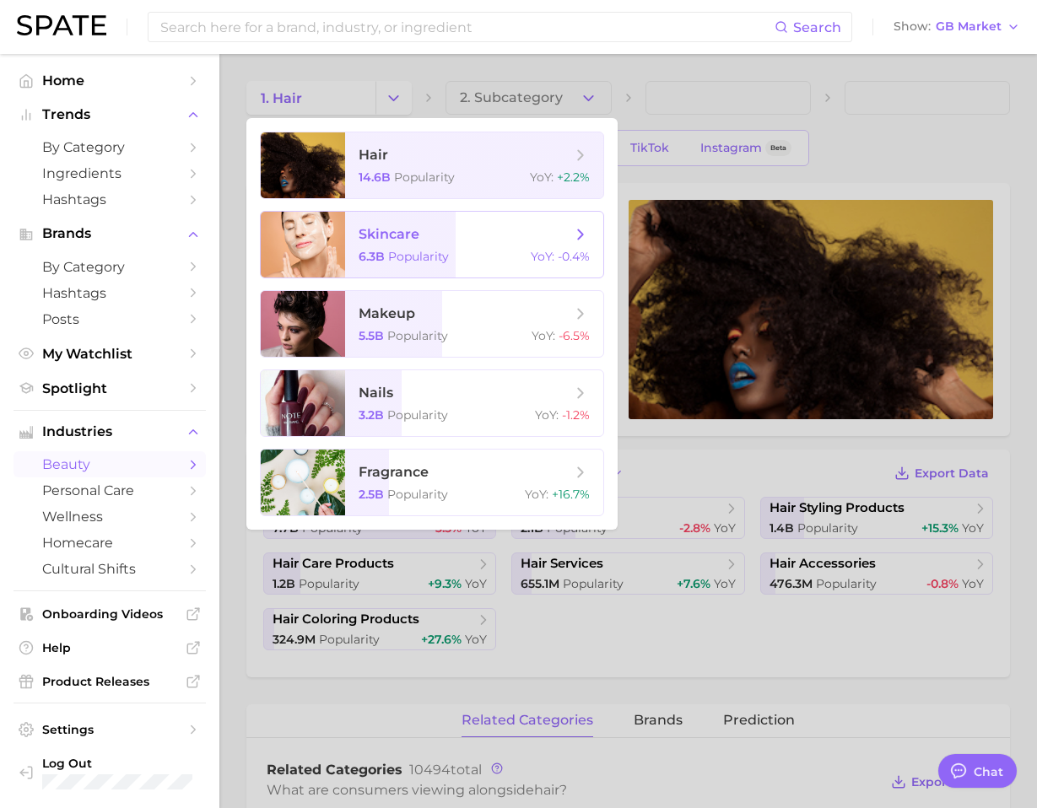
click at [461, 254] on div "6.3b Popularity YoY : -0.4%" at bounding box center [474, 256] width 231 height 15
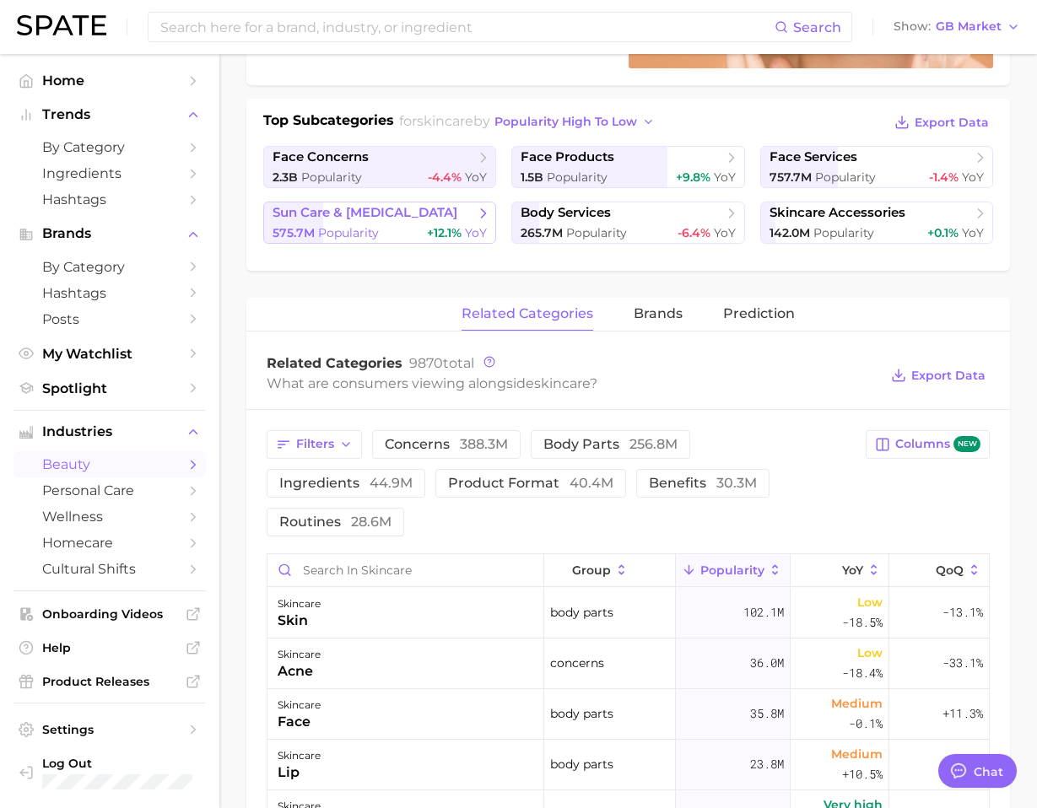
scroll to position [349, 0]
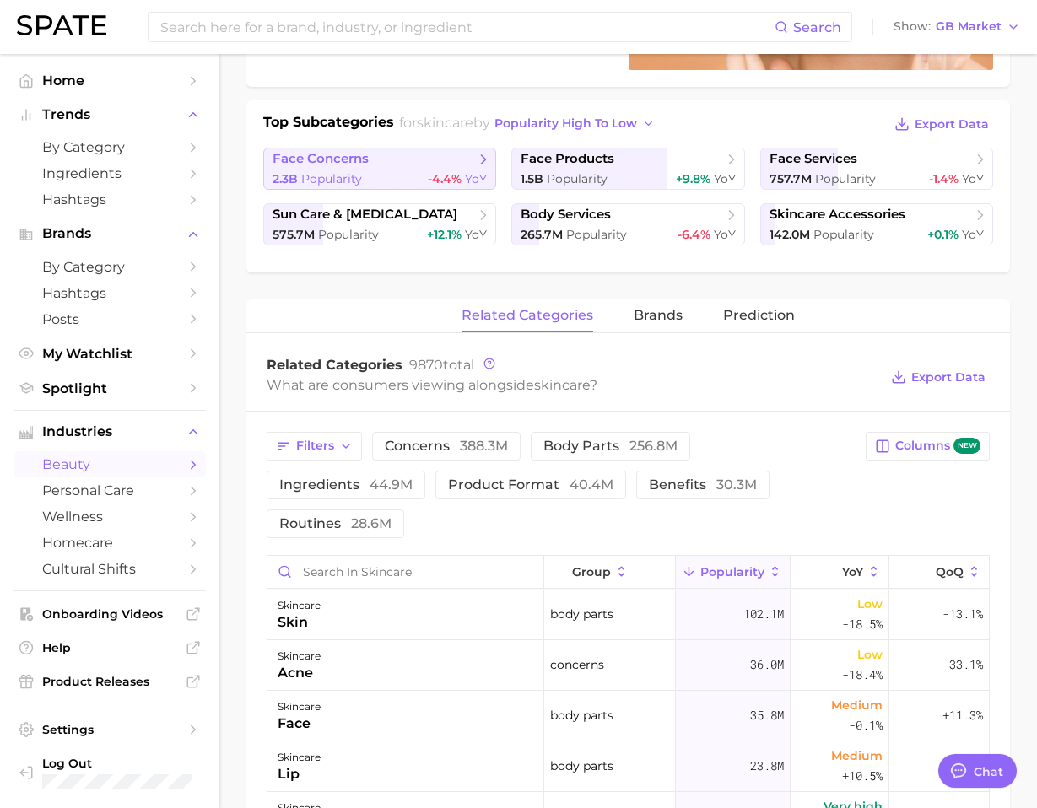
click at [489, 154] on icon at bounding box center [483, 159] width 17 height 17
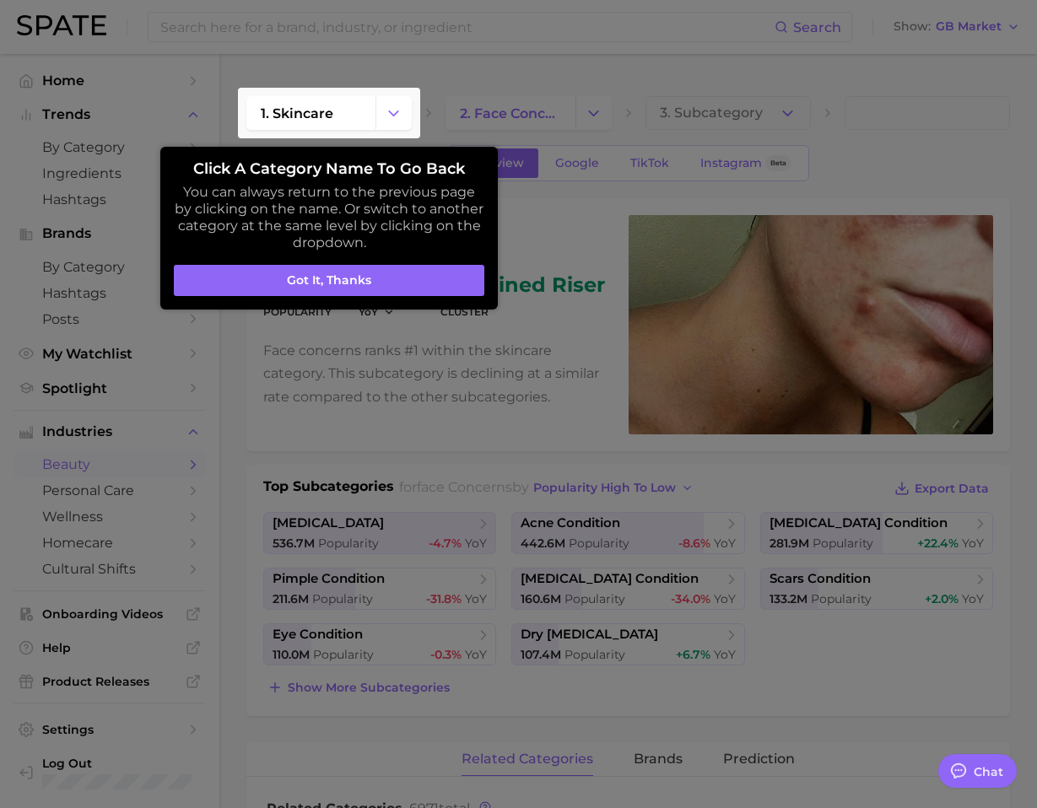
click at [406, 277] on button "Got it, thanks" at bounding box center [329, 281] width 311 height 32
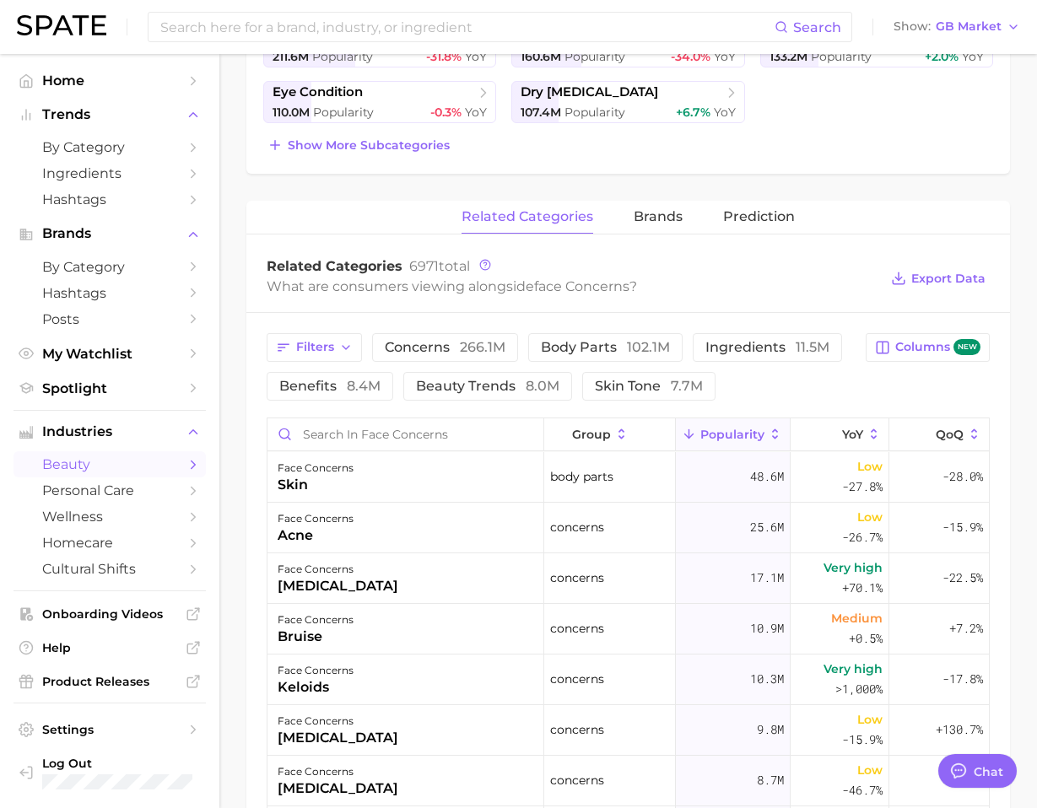
scroll to position [570, 0]
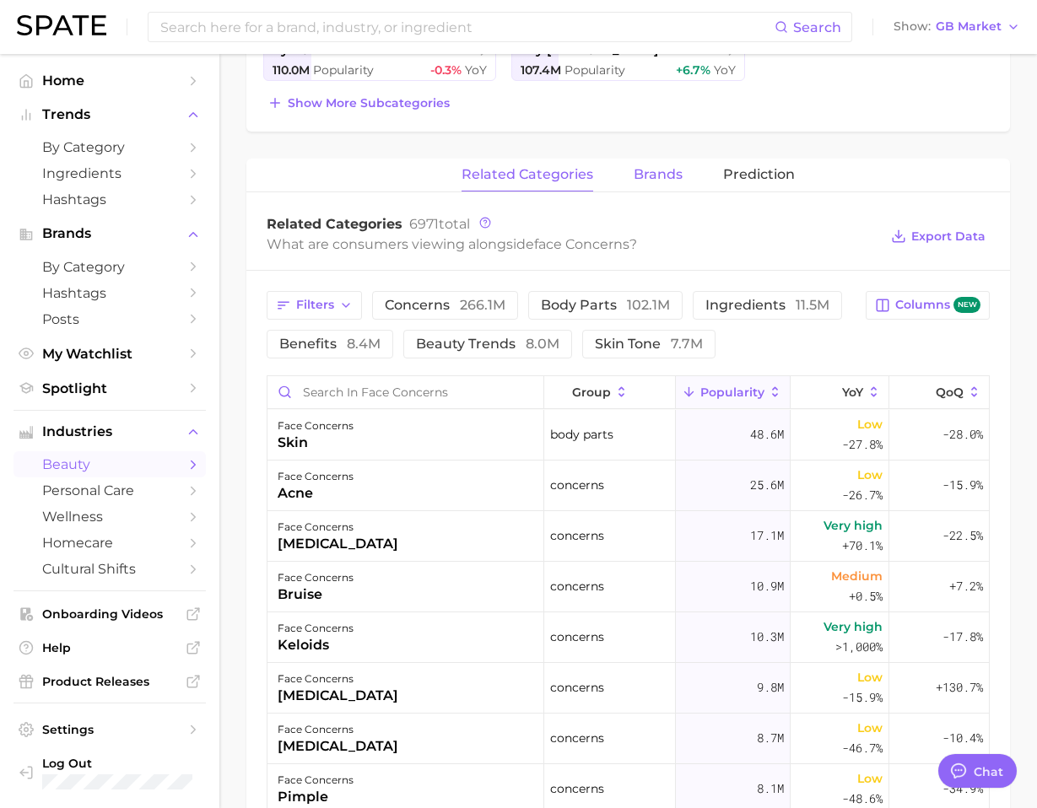
click at [654, 175] on span "brands" at bounding box center [658, 174] width 49 height 15
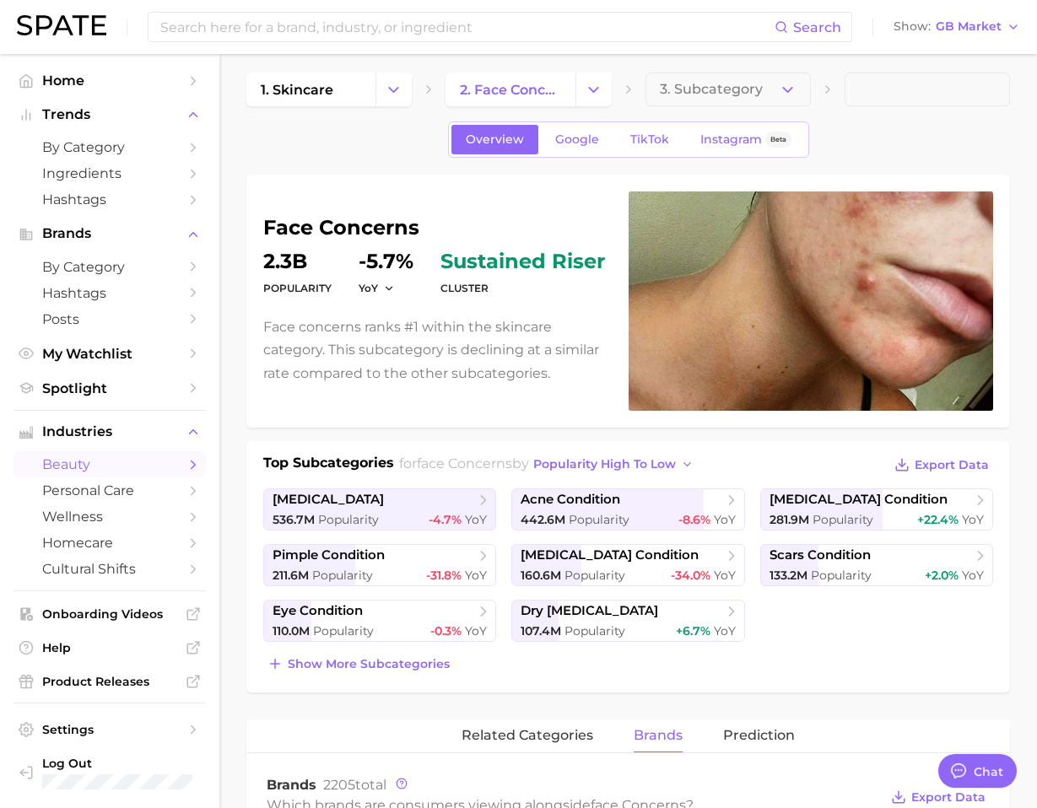
scroll to position [0, 0]
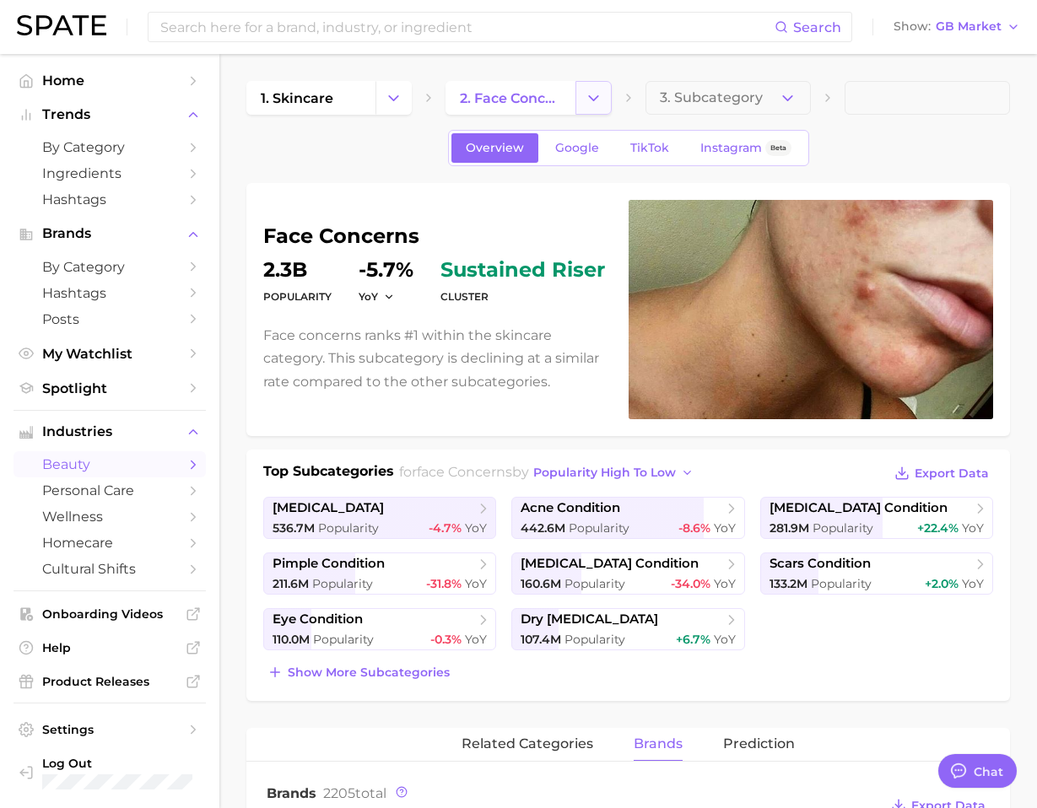
click at [588, 100] on icon "Change Category" at bounding box center [594, 98] width 18 height 18
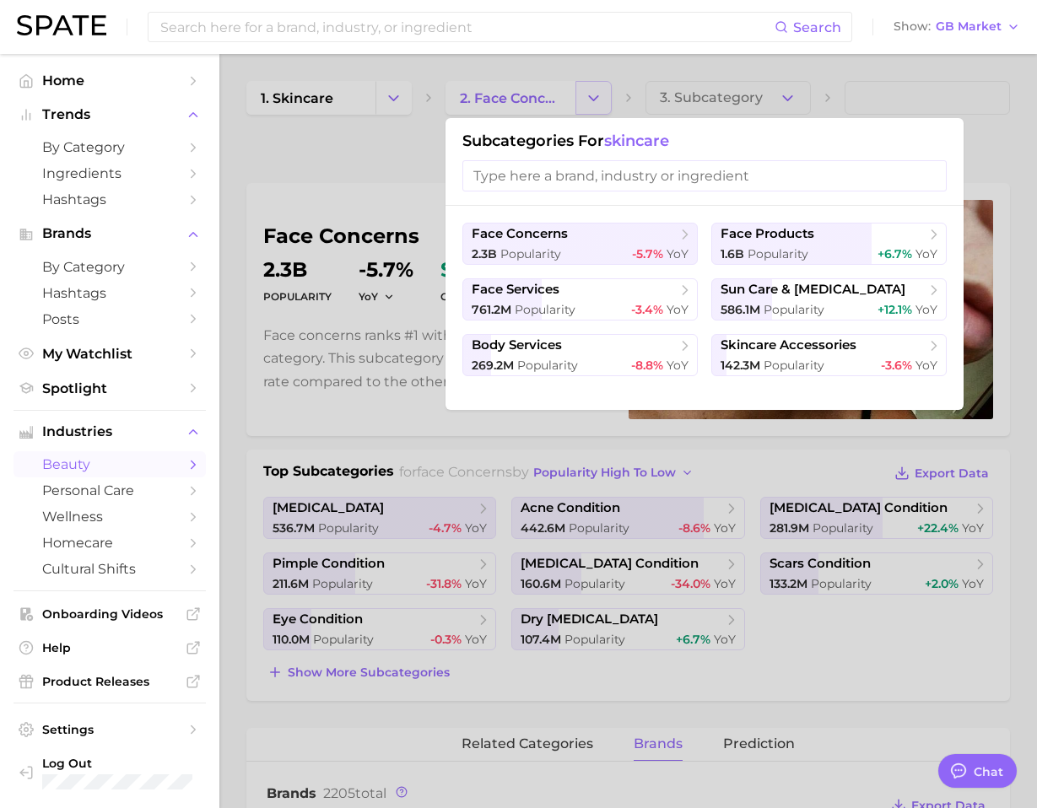
click at [589, 100] on div at bounding box center [518, 404] width 1037 height 808
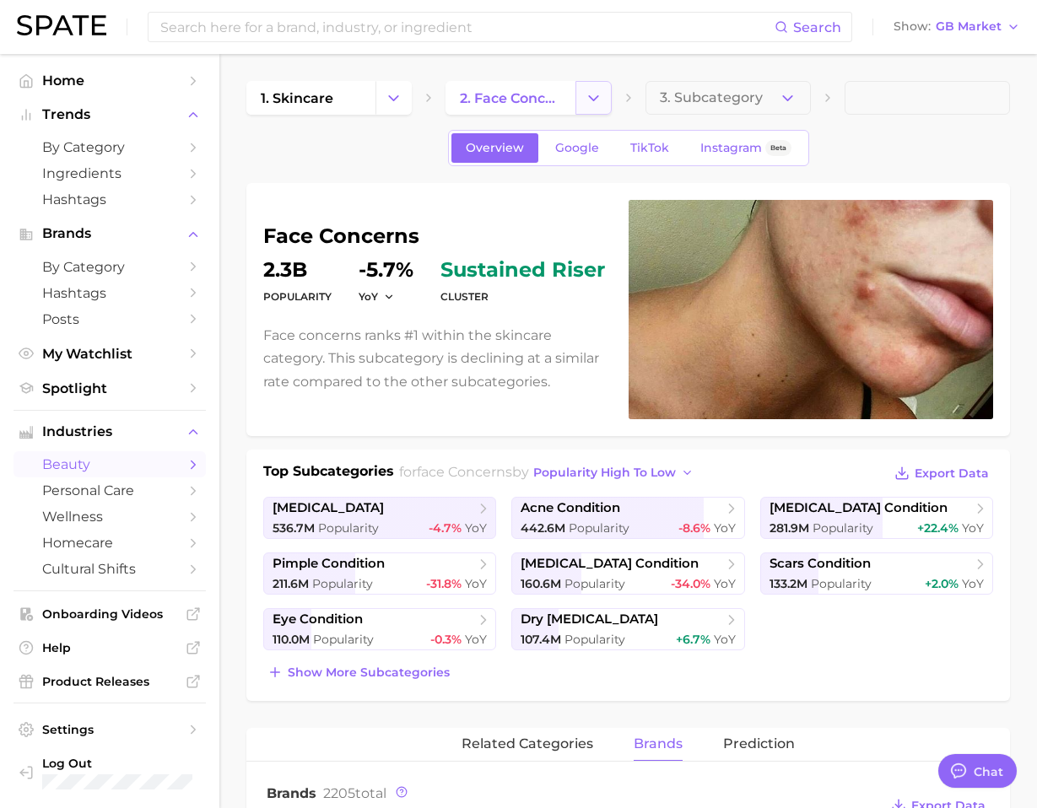
click at [588, 102] on icon "Change Category" at bounding box center [594, 98] width 18 height 18
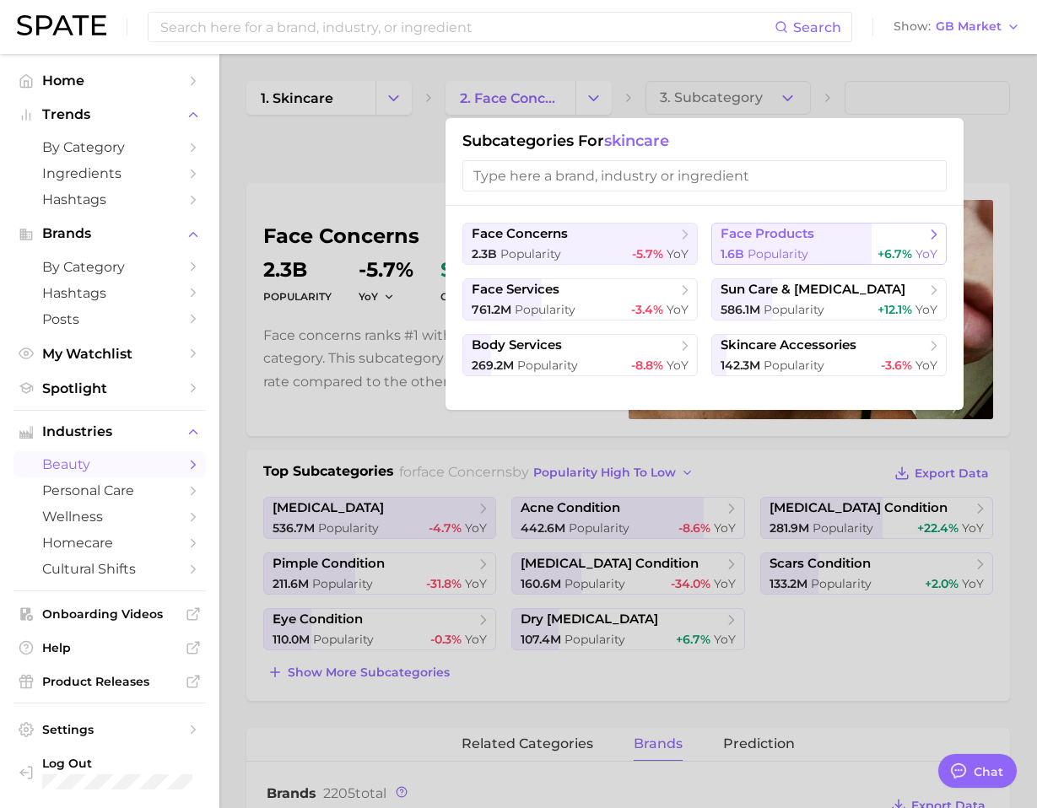
click at [725, 230] on span "face products" at bounding box center [768, 234] width 94 height 16
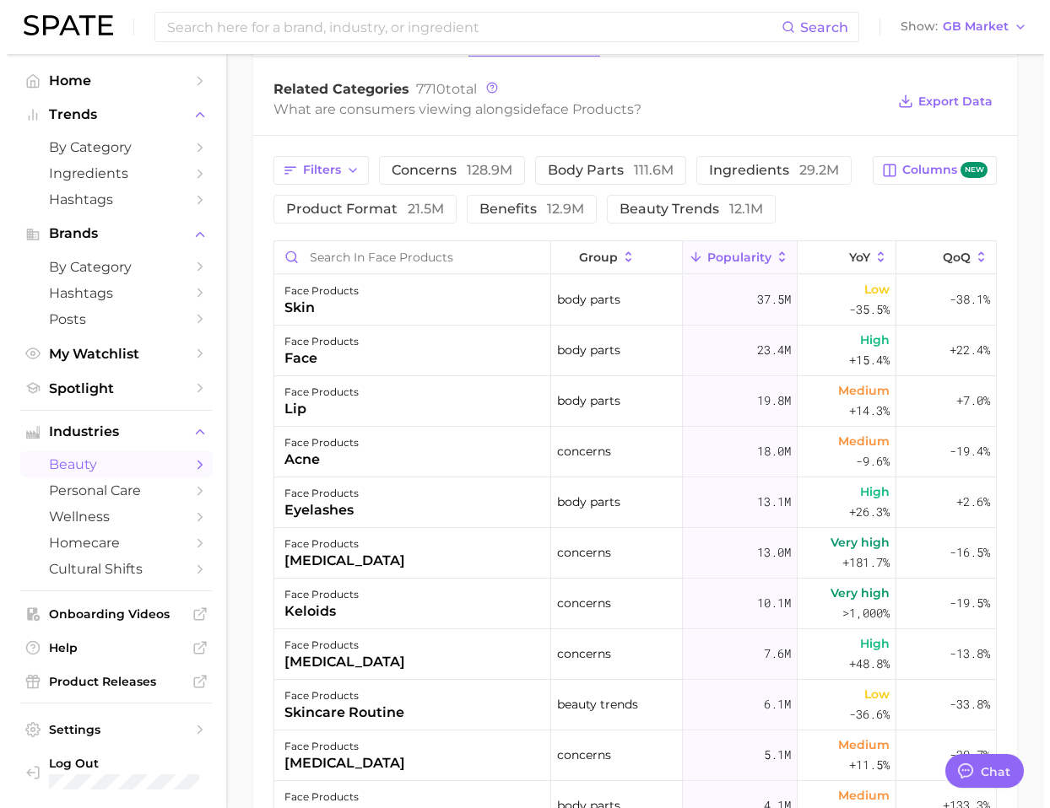
scroll to position [705, 0]
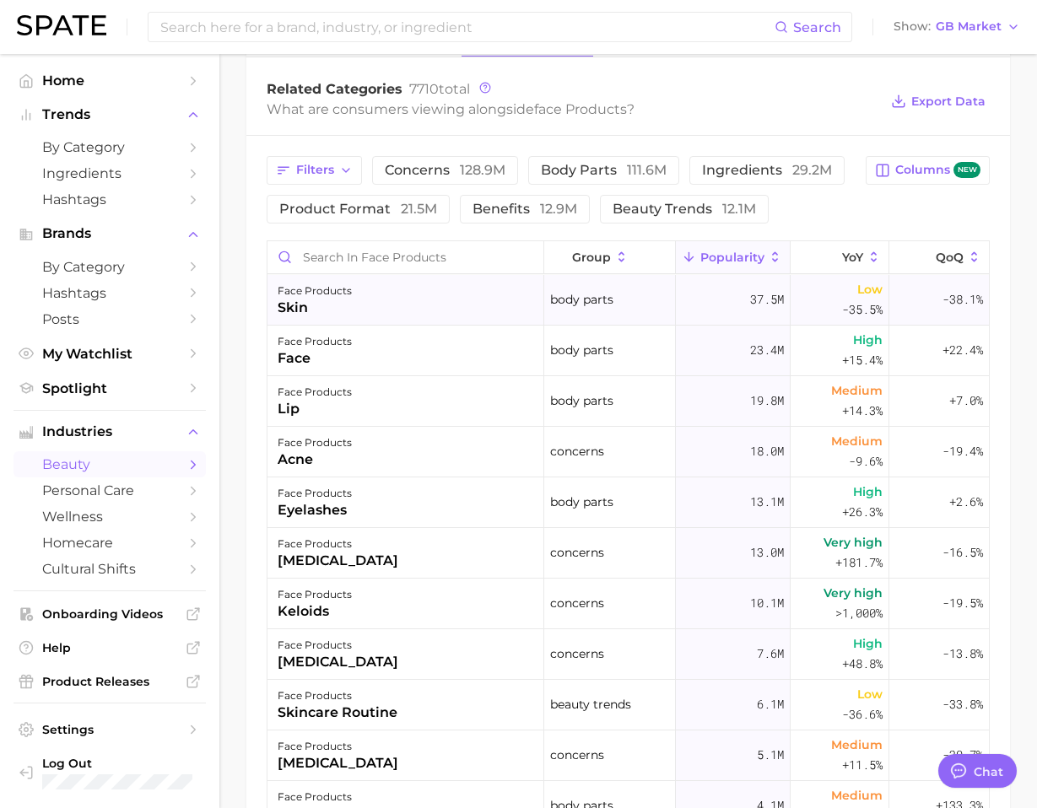
click at [423, 291] on div "face products skin" at bounding box center [405, 300] width 277 height 51
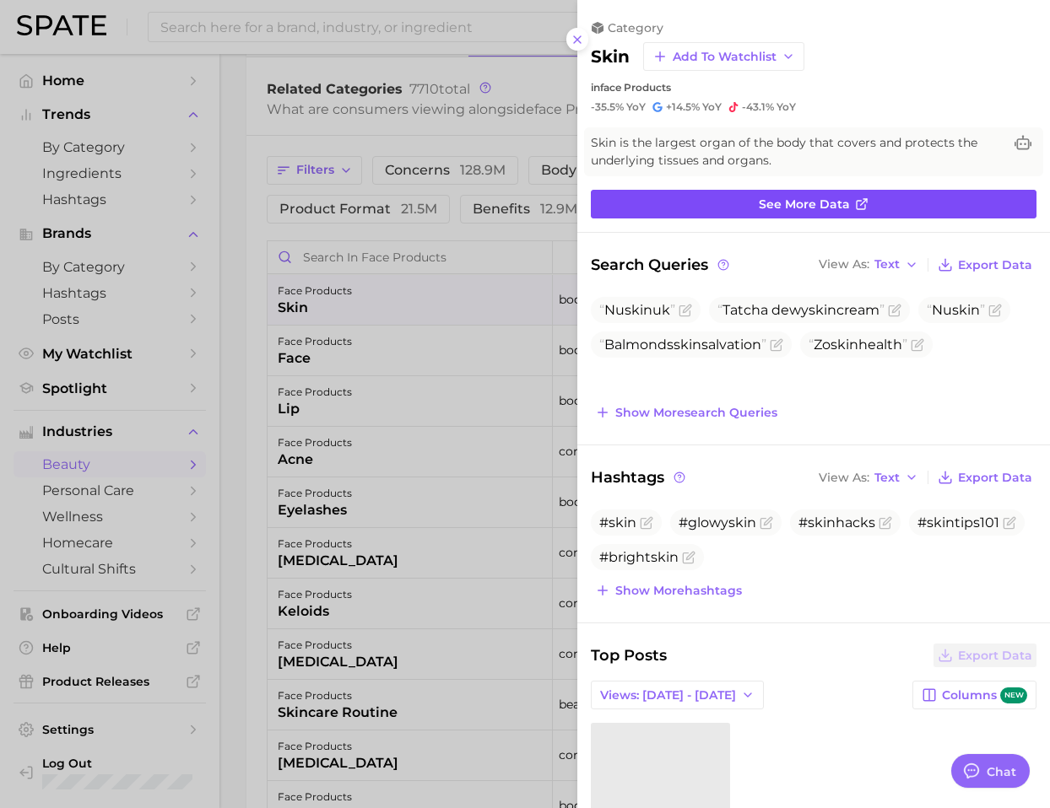
click at [870, 204] on link "See more data" at bounding box center [814, 204] width 446 height 29
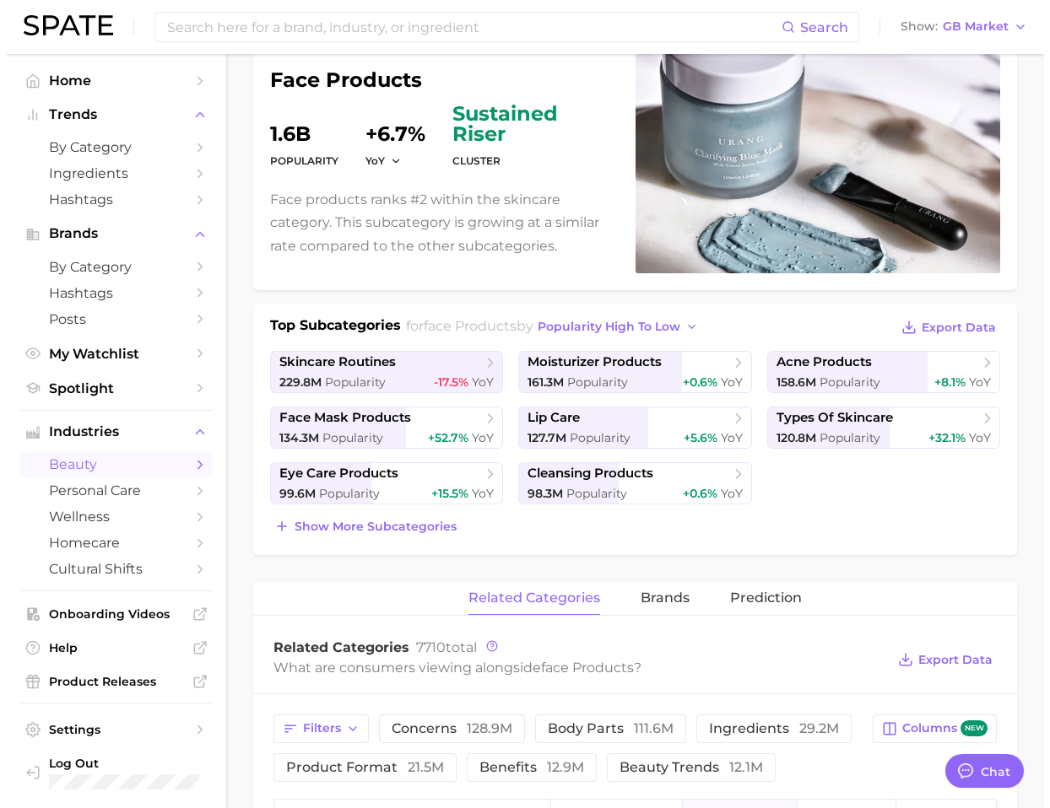
scroll to position [724, 0]
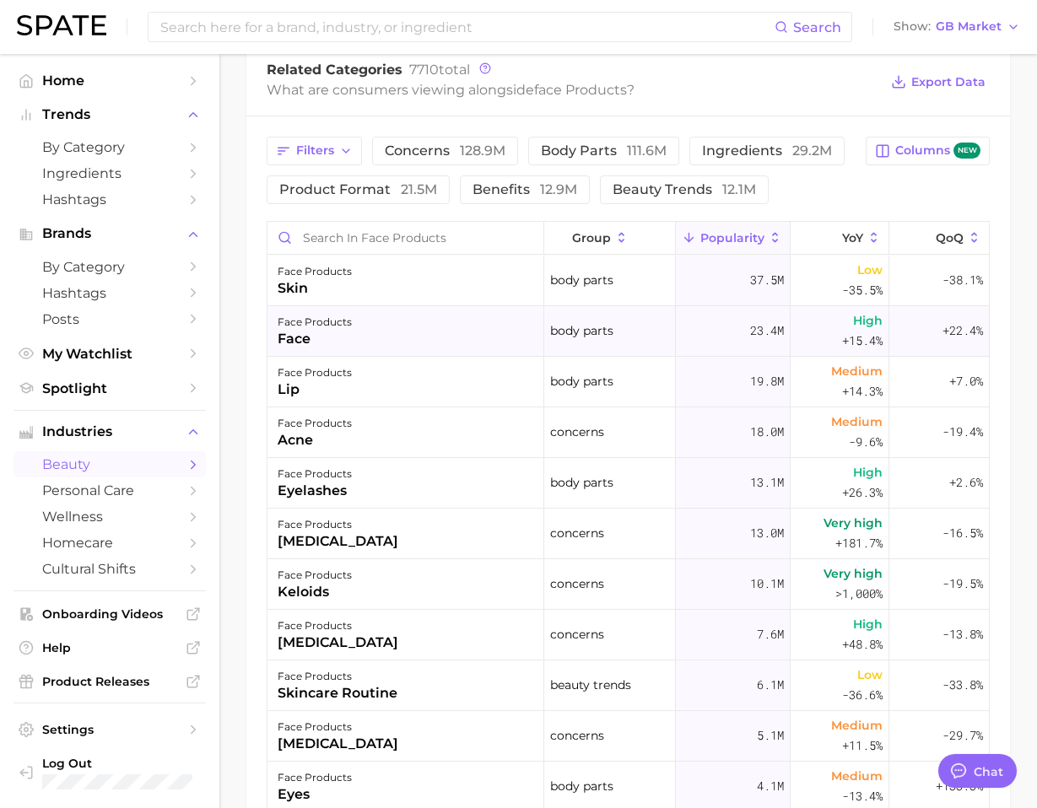
click at [488, 320] on div "face products face" at bounding box center [405, 331] width 277 height 51
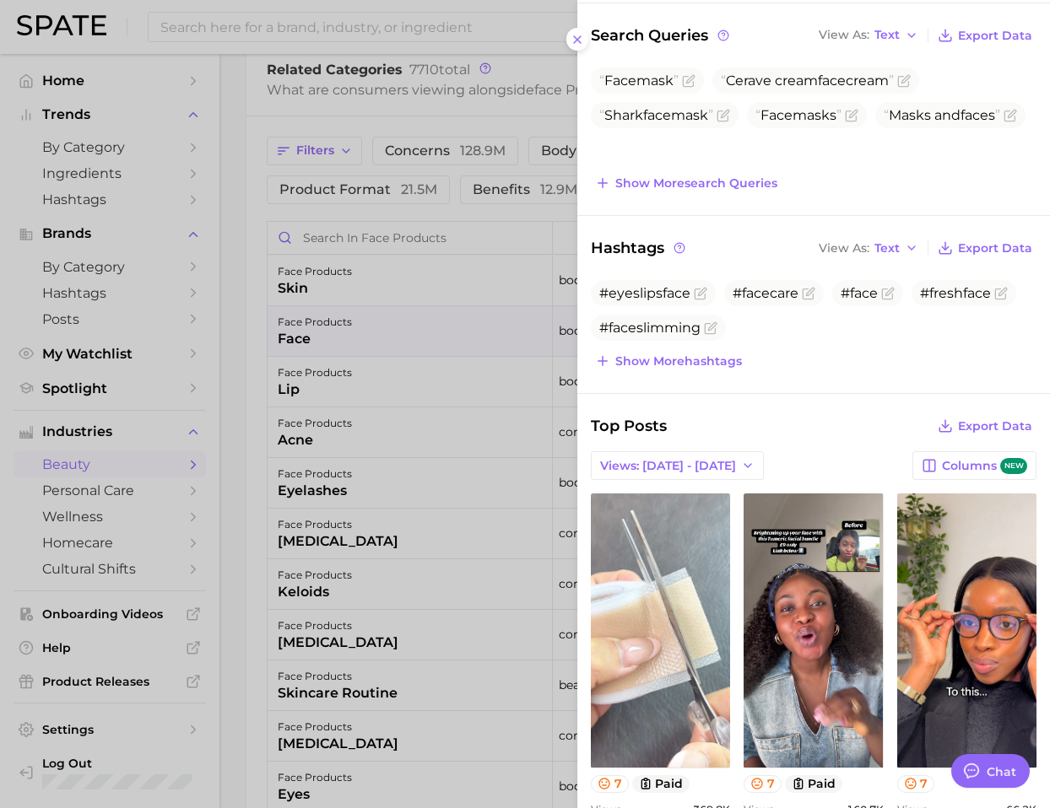
scroll to position [0, 0]
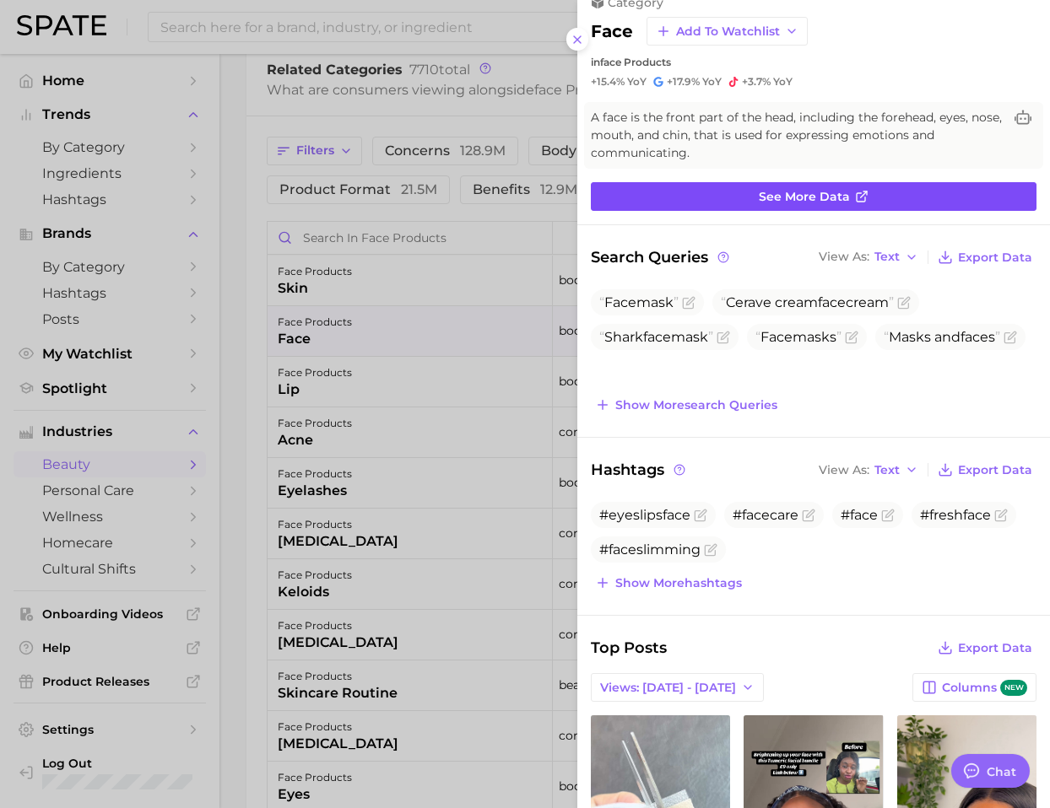
click at [684, 203] on link "See more data" at bounding box center [814, 196] width 446 height 29
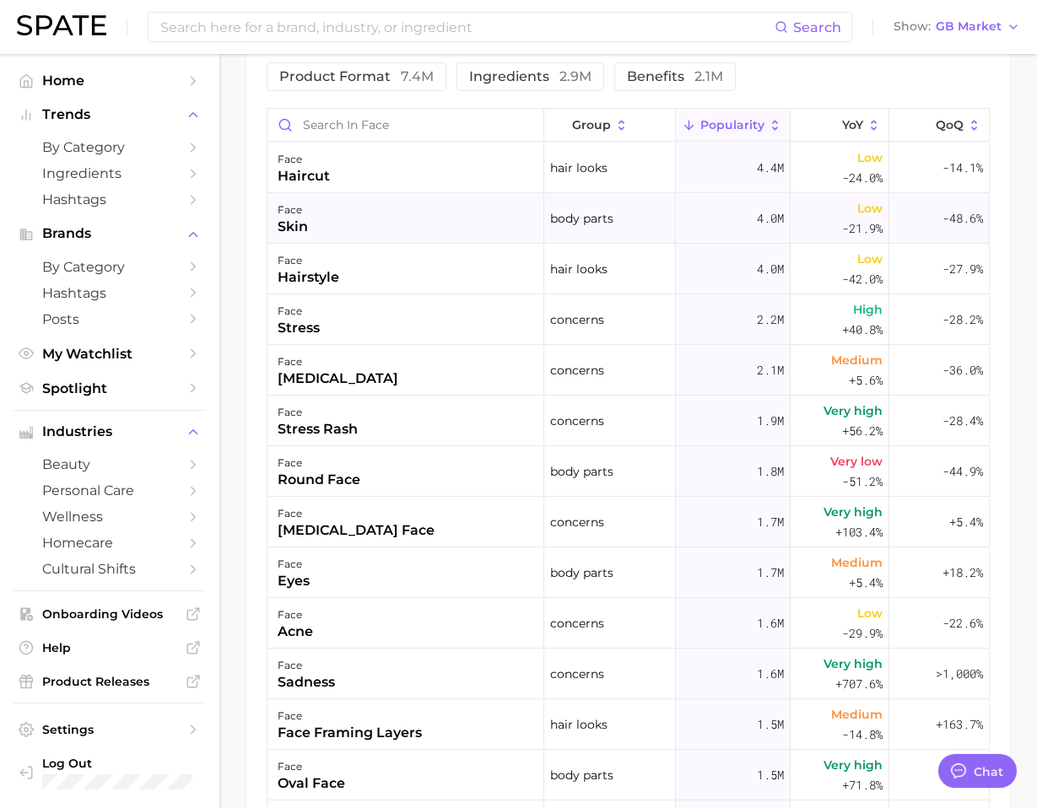
click at [500, 236] on div "face skin" at bounding box center [405, 218] width 277 height 51
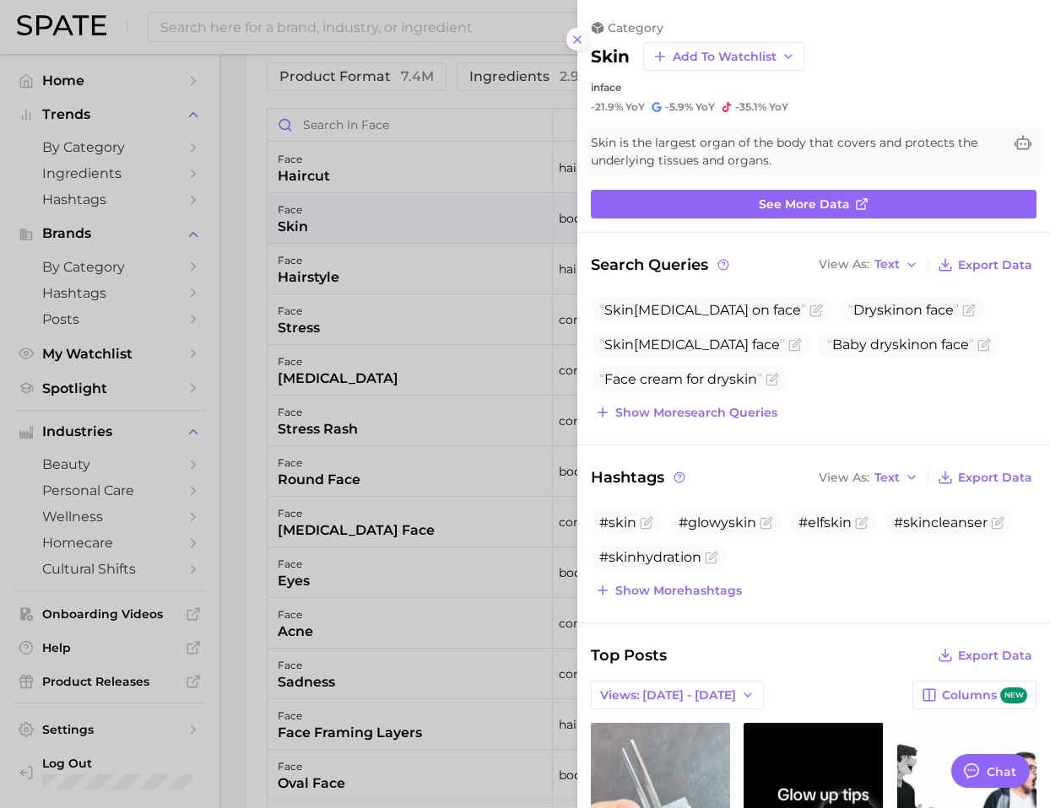
click at [583, 43] on icon at bounding box center [577, 40] width 14 height 14
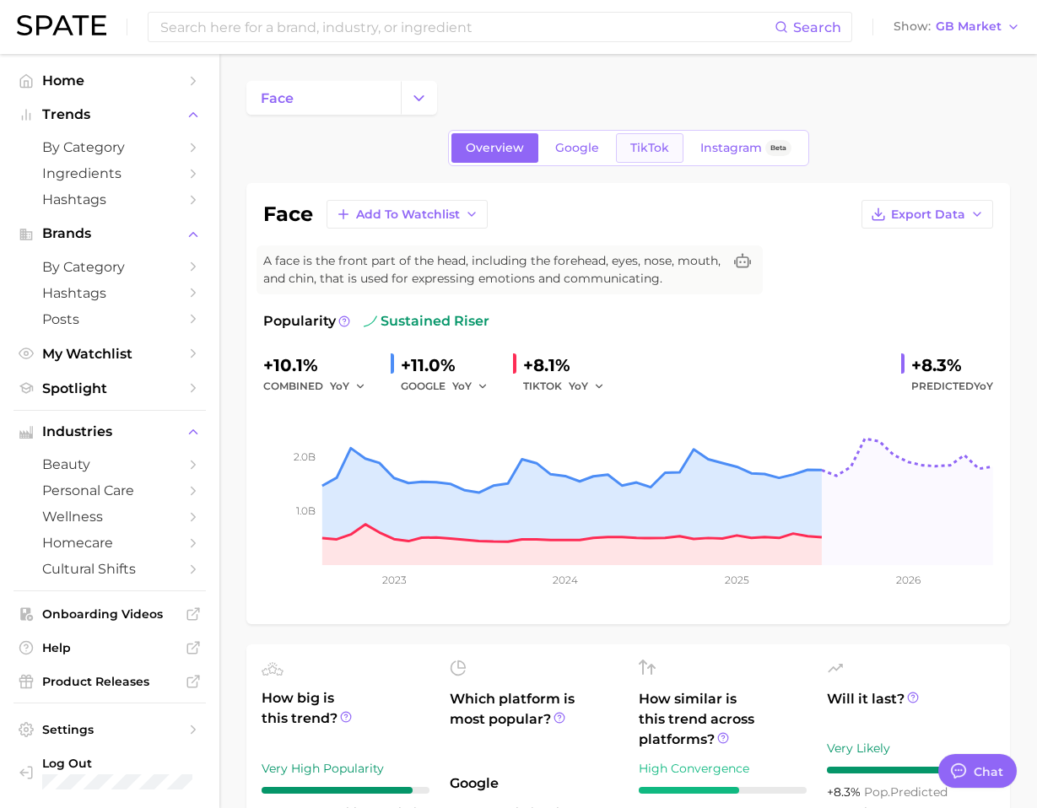
click at [630, 156] on link "TikTok" at bounding box center [650, 148] width 68 height 30
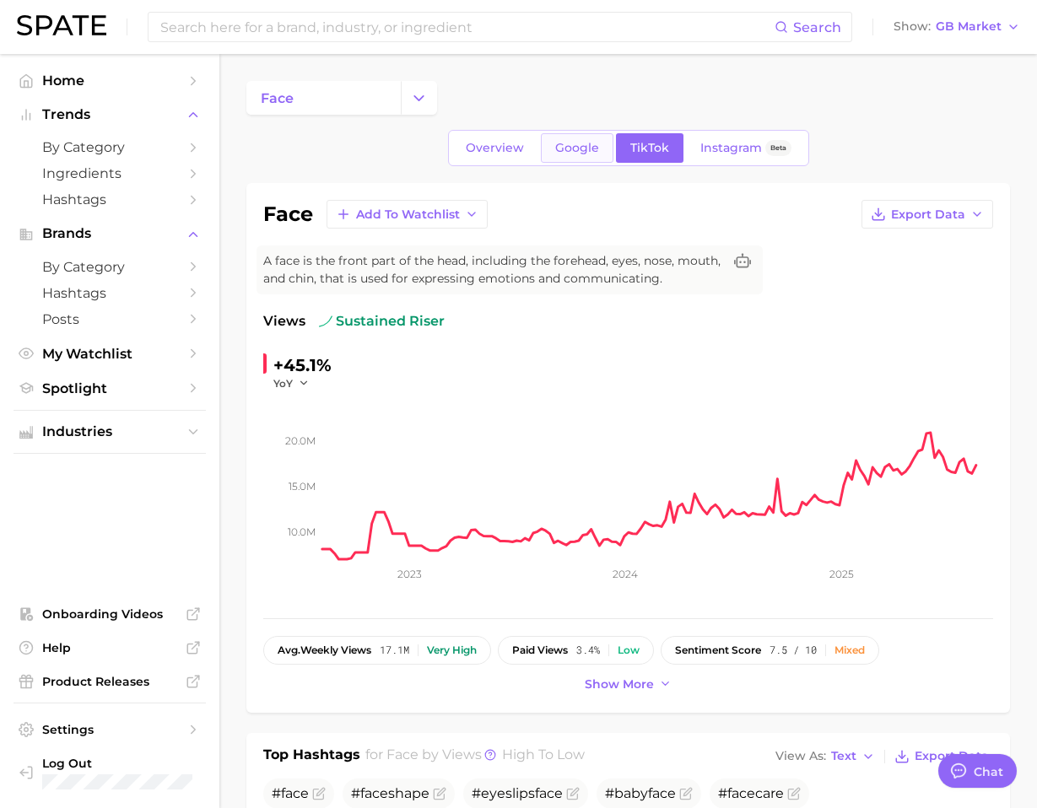
click at [575, 147] on span "Google" at bounding box center [577, 148] width 44 height 14
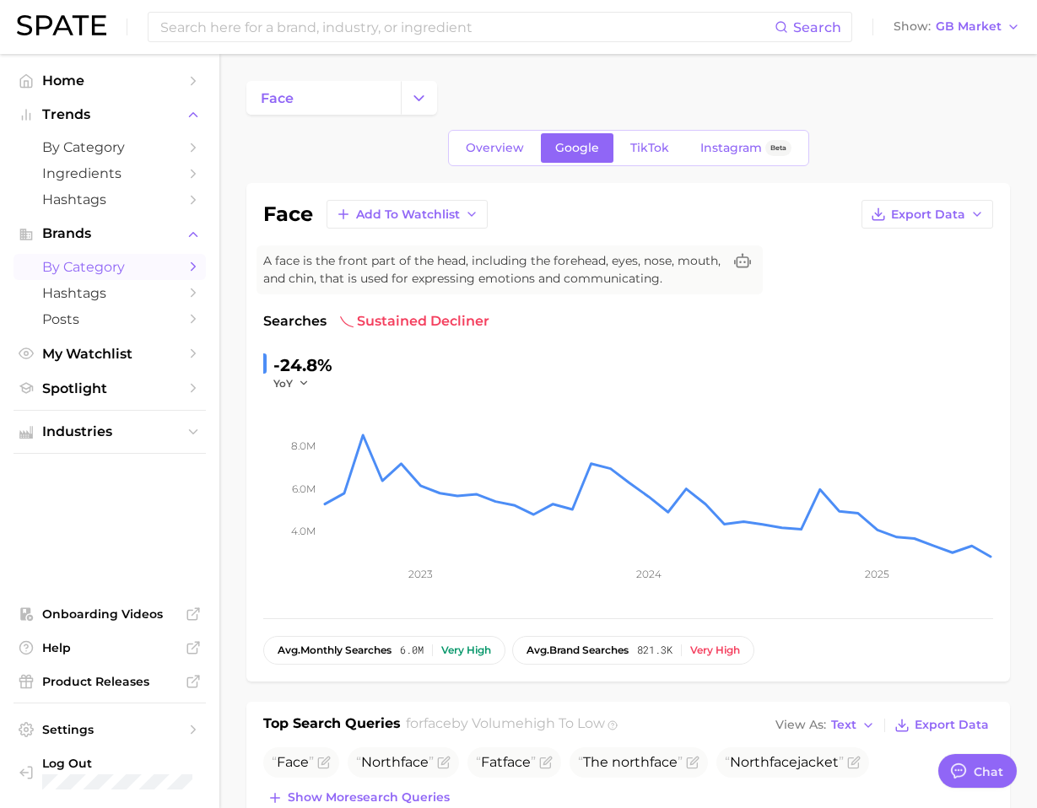
click at [145, 272] on span "by Category" at bounding box center [109, 267] width 135 height 16
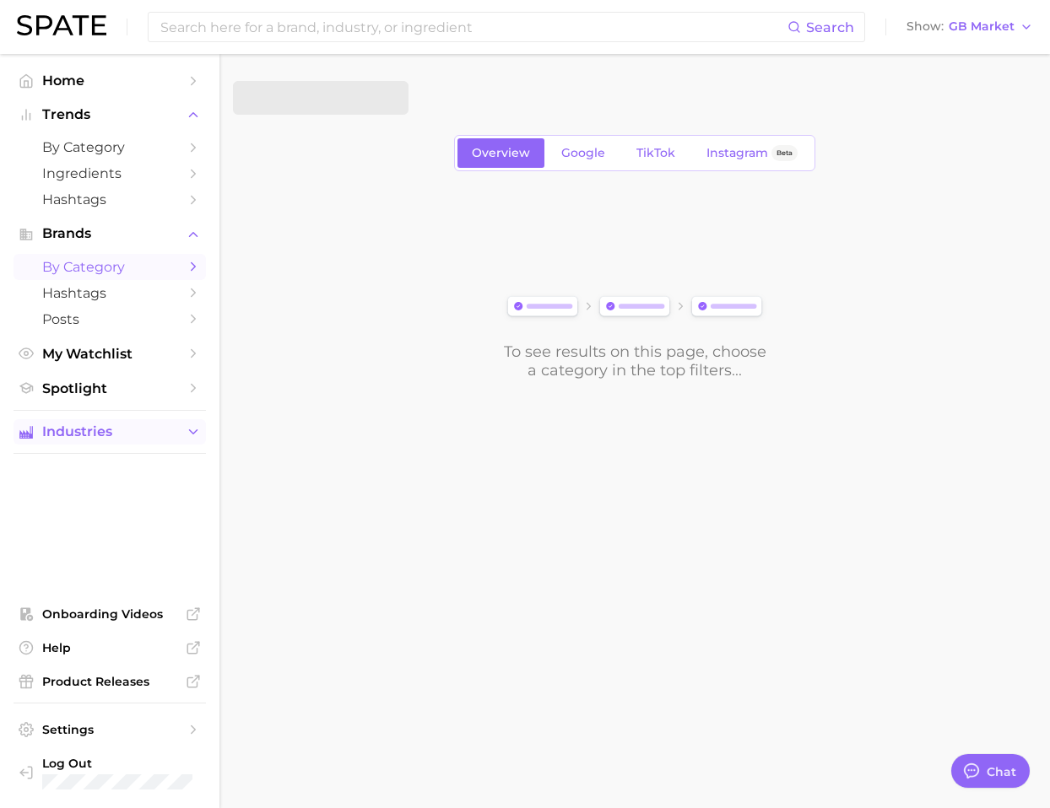
click at [126, 440] on button "Industries" at bounding box center [110, 431] width 192 height 25
click at [295, 430] on main "Overview Google TikTok Instagram Beta To see results on this page, choose a cat…" at bounding box center [634, 259] width 830 height 410
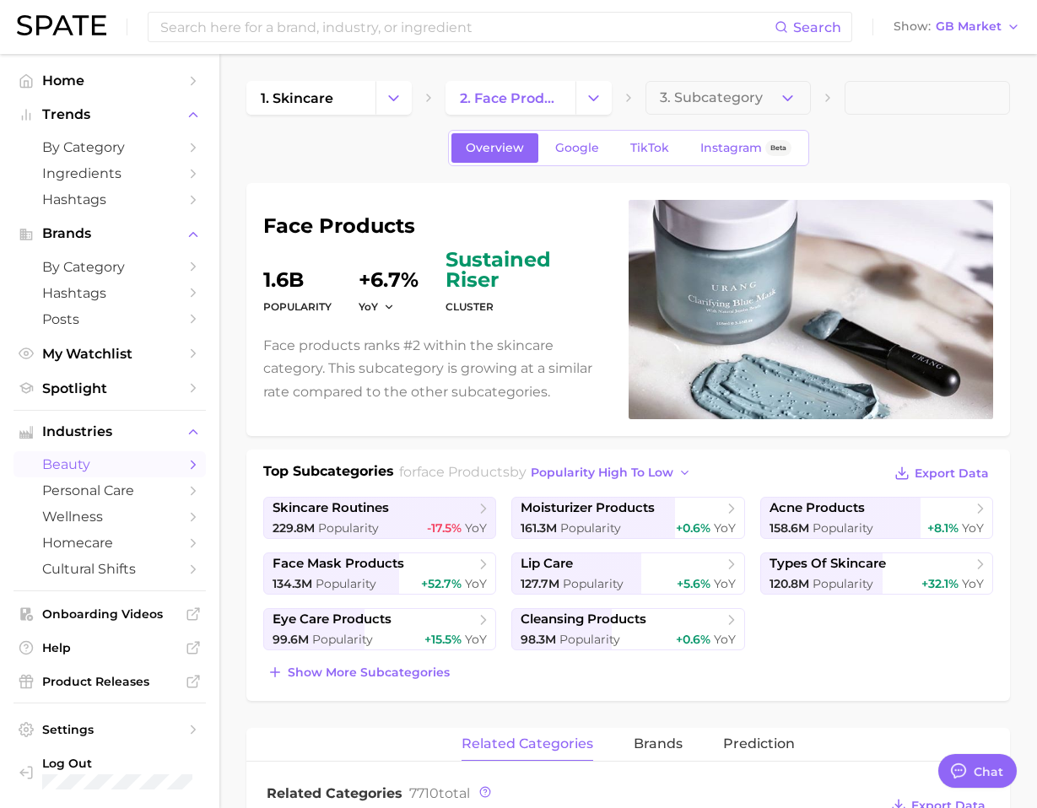
scroll to position [724, 0]
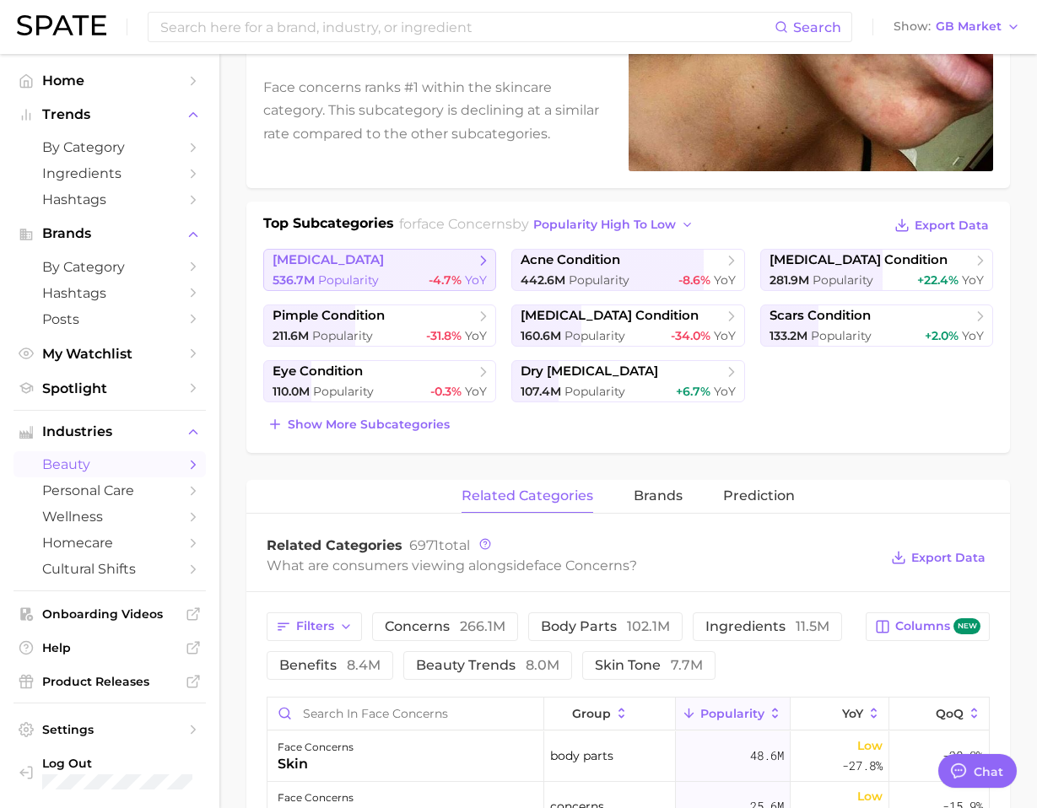
scroll to position [7, 0]
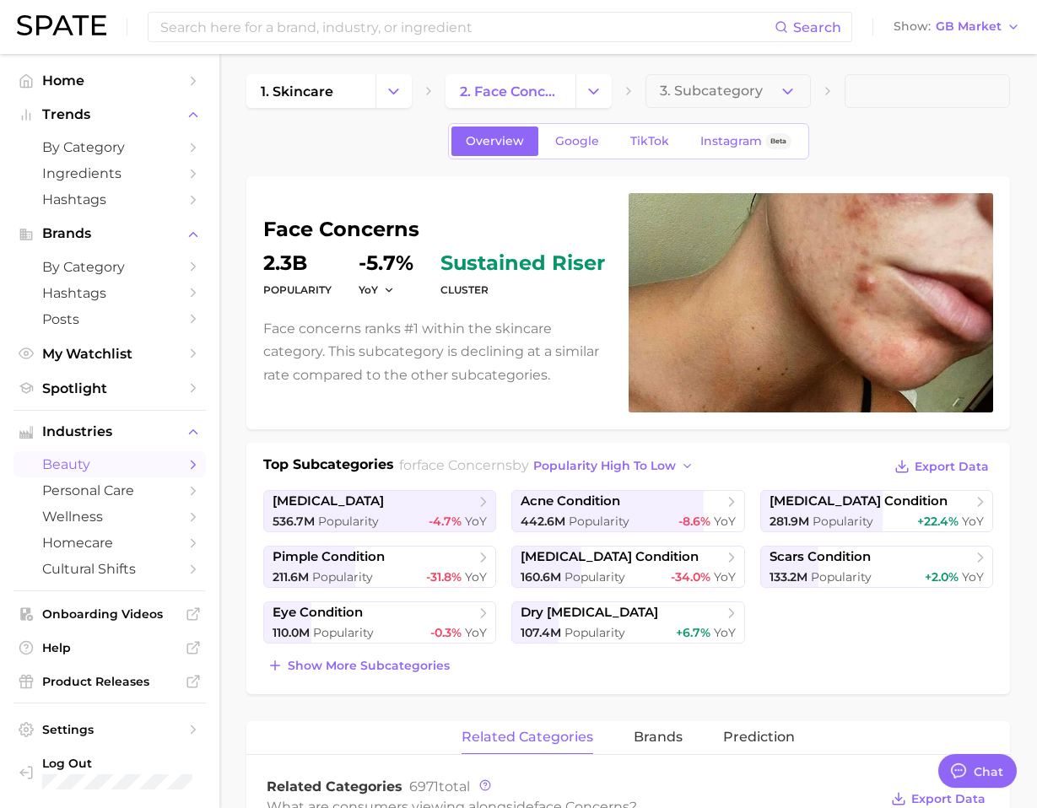
click at [335, 74] on link "1. skincare" at bounding box center [310, 91] width 129 height 34
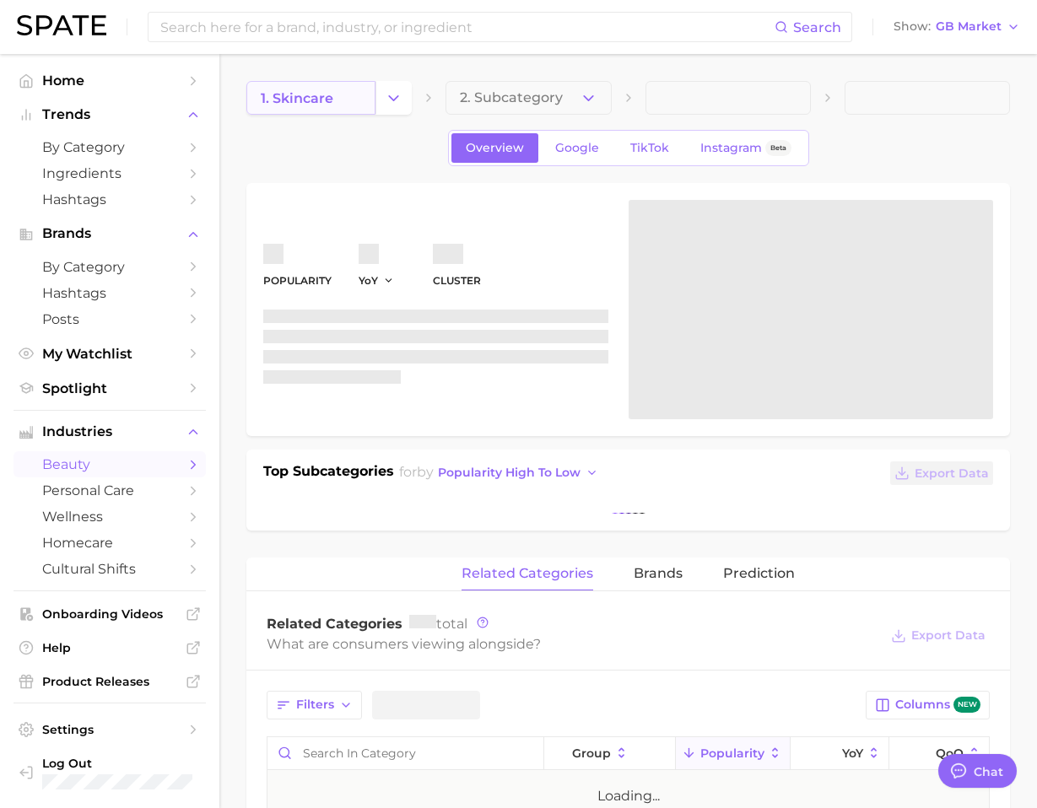
click at [336, 84] on link "1. skincare" at bounding box center [310, 98] width 129 height 34
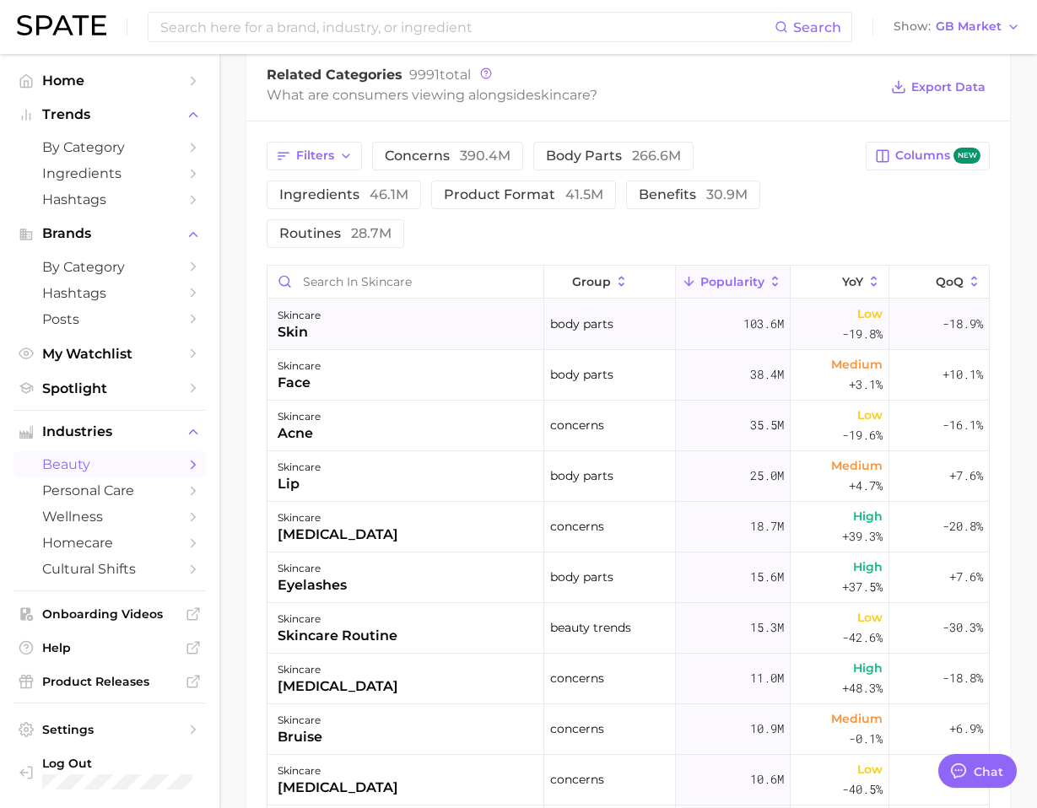
scroll to position [435, 0]
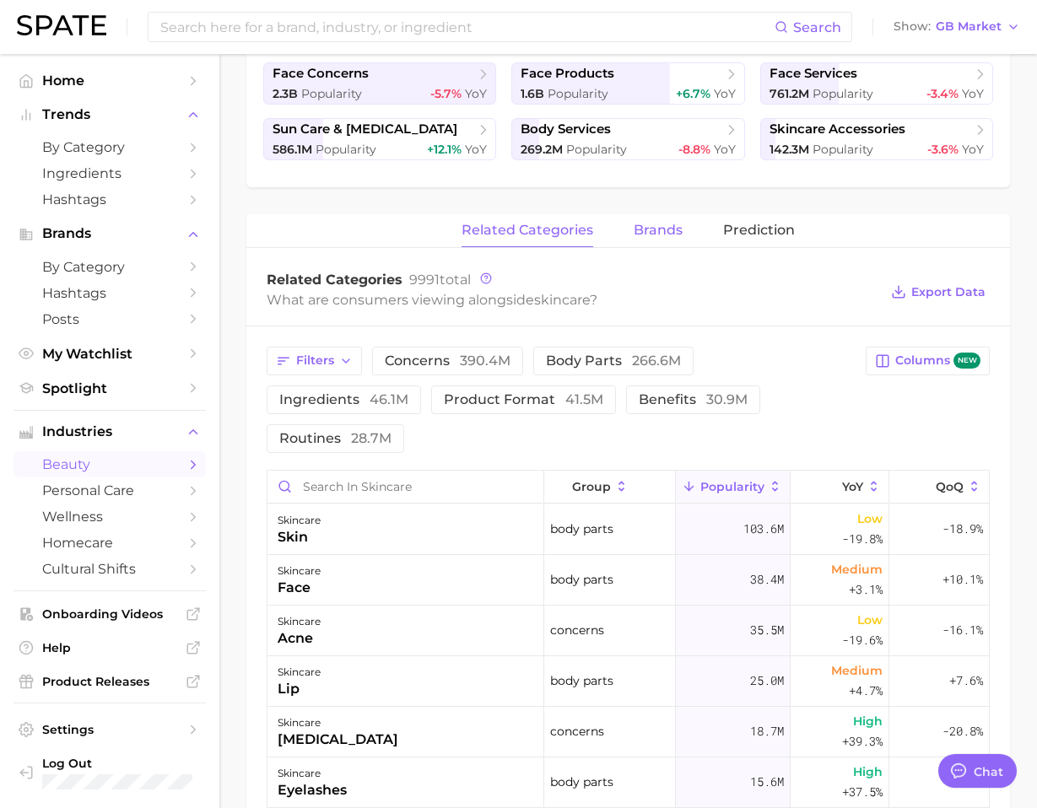
click at [660, 230] on span "brands" at bounding box center [658, 230] width 49 height 15
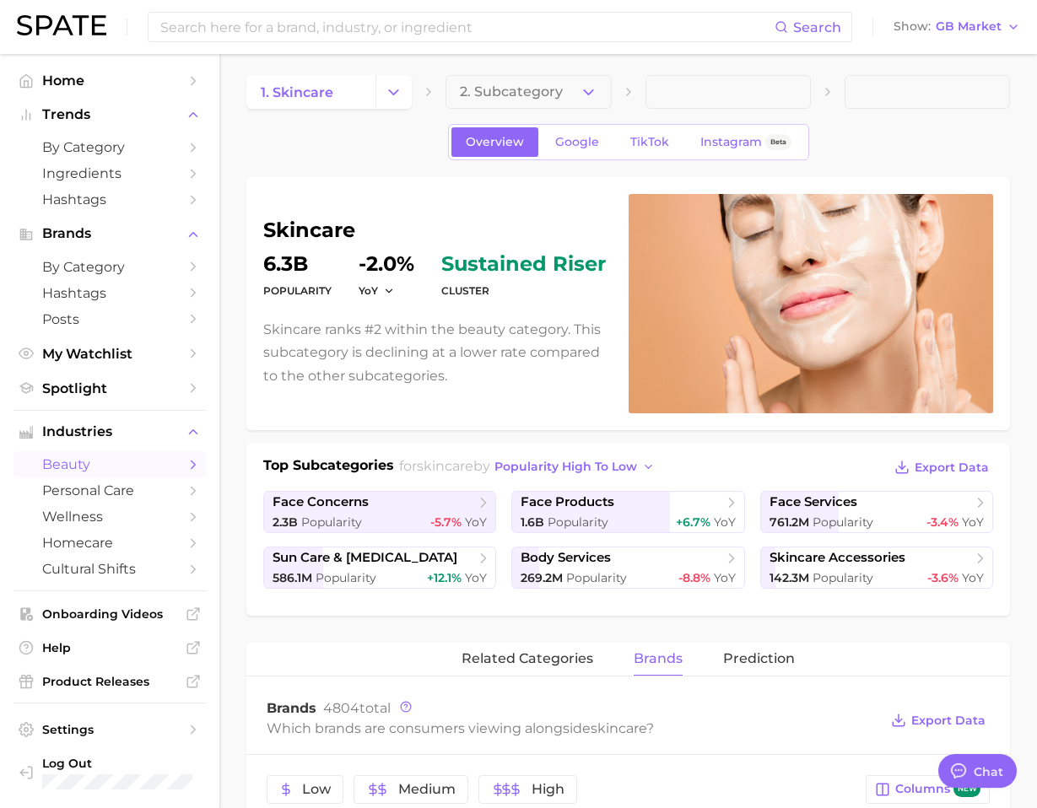
scroll to position [0, 0]
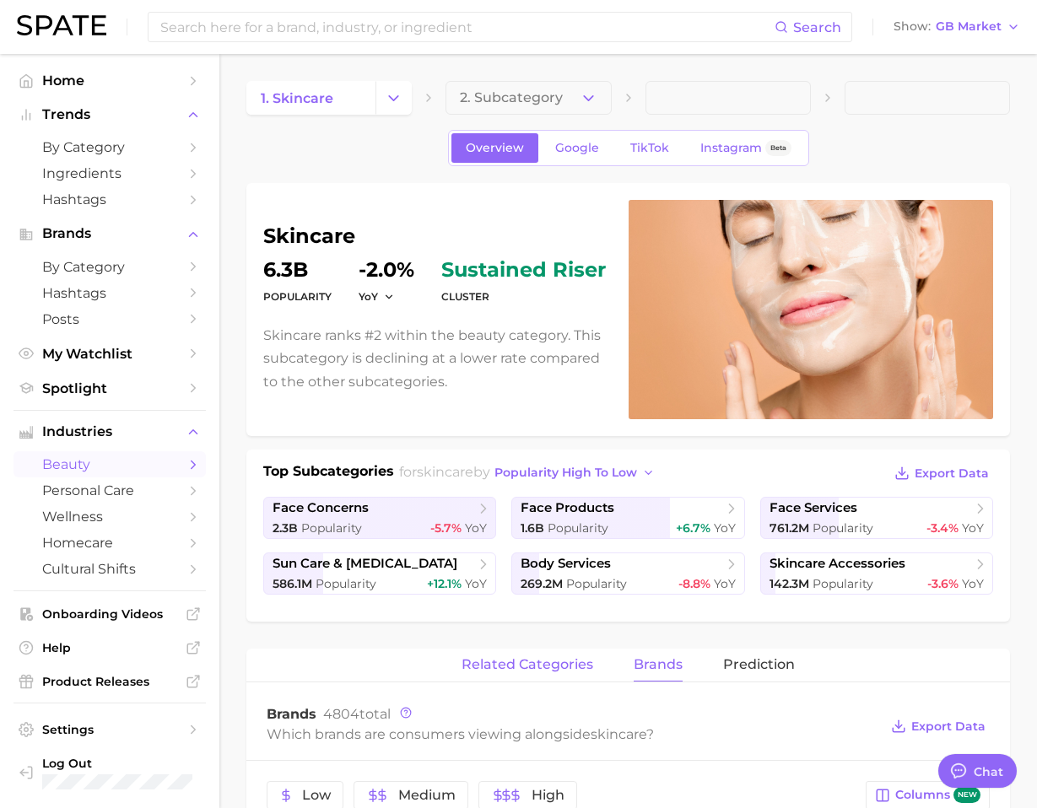
click at [462, 655] on div "related categories brands Prediction" at bounding box center [628, 666] width 764 height 34
click at [554, 669] on span "related categories" at bounding box center [528, 664] width 132 height 15
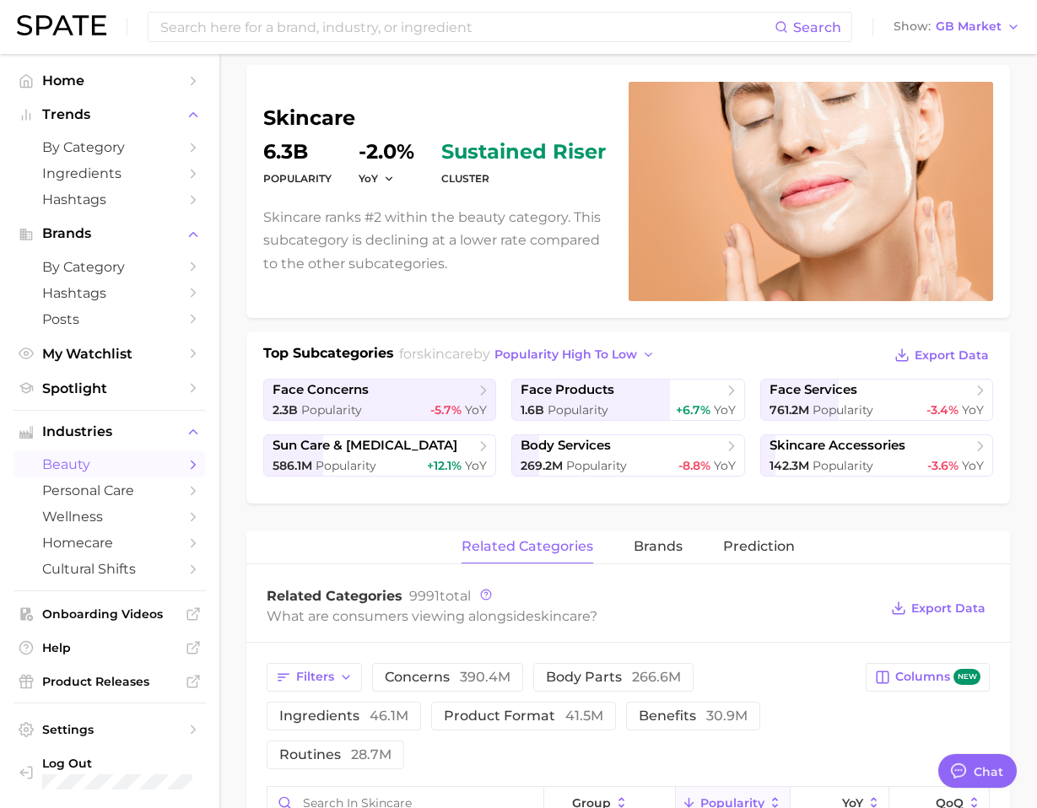
scroll to position [354, 0]
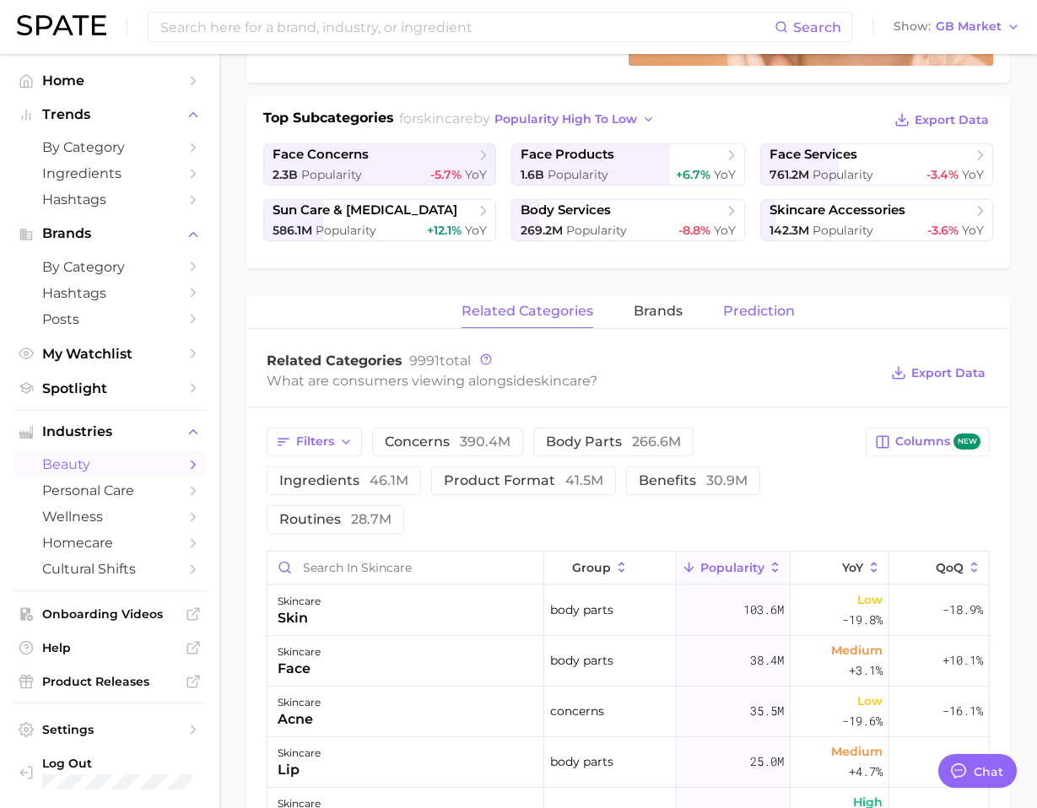
click at [775, 322] on button "Prediction" at bounding box center [759, 311] width 72 height 33
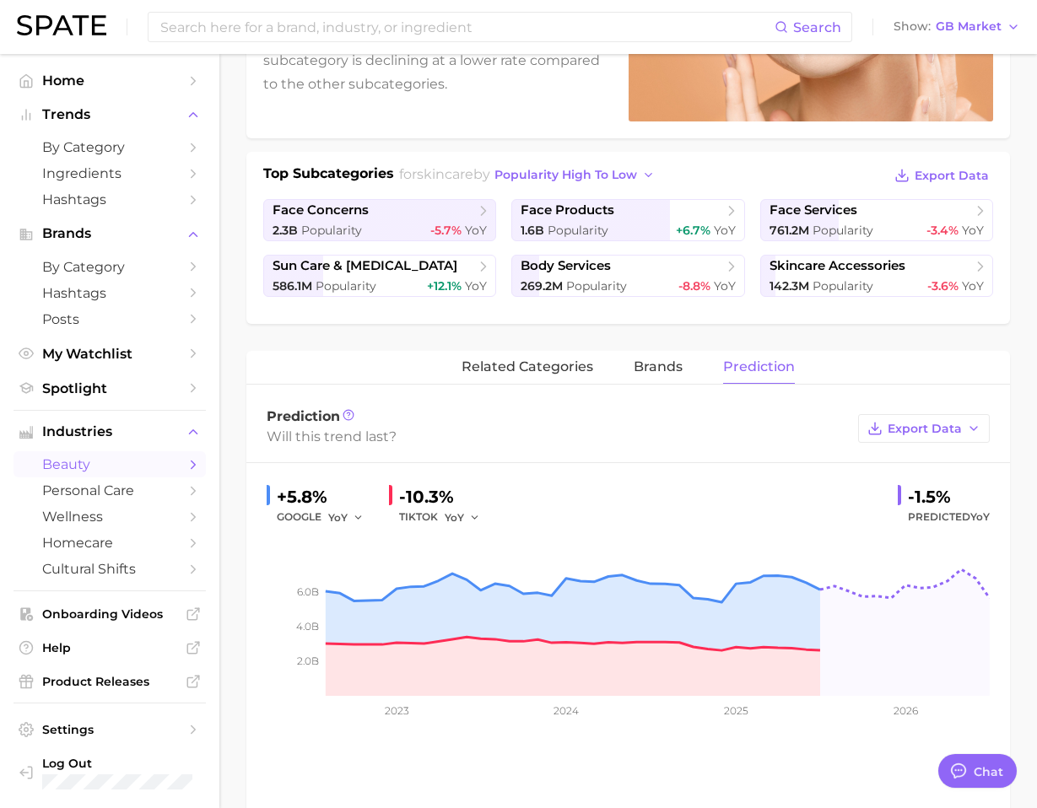
scroll to position [0, 0]
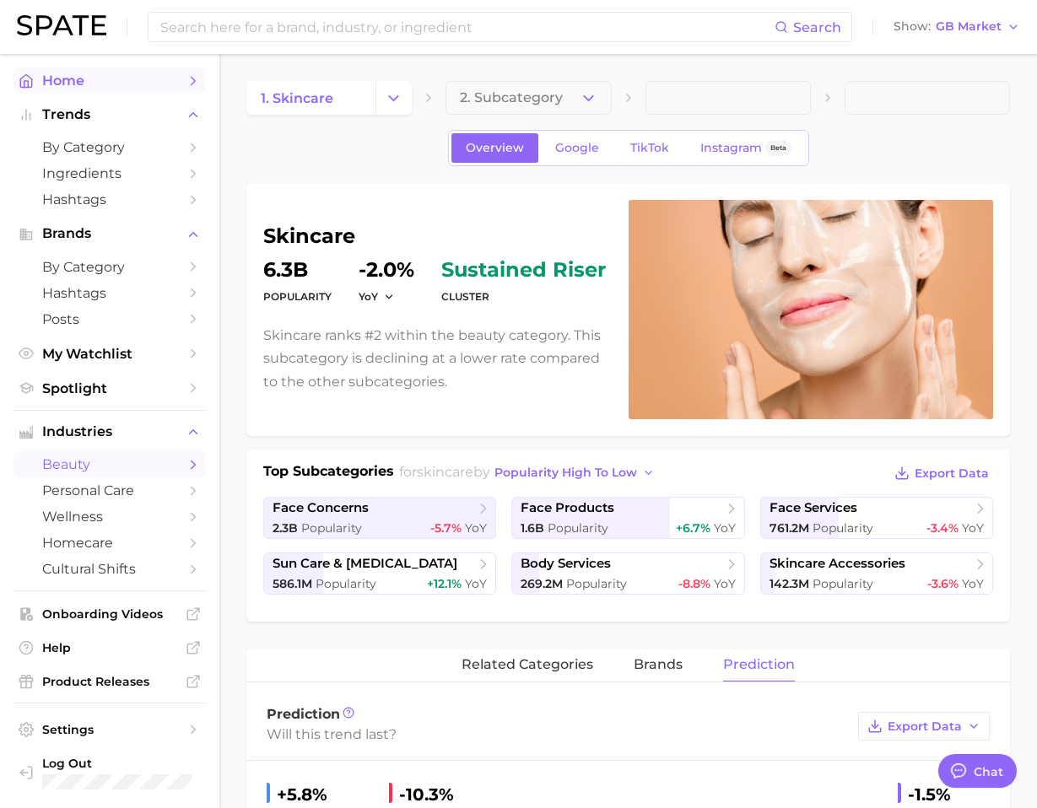
click at [123, 90] on link "Home" at bounding box center [110, 81] width 192 height 26
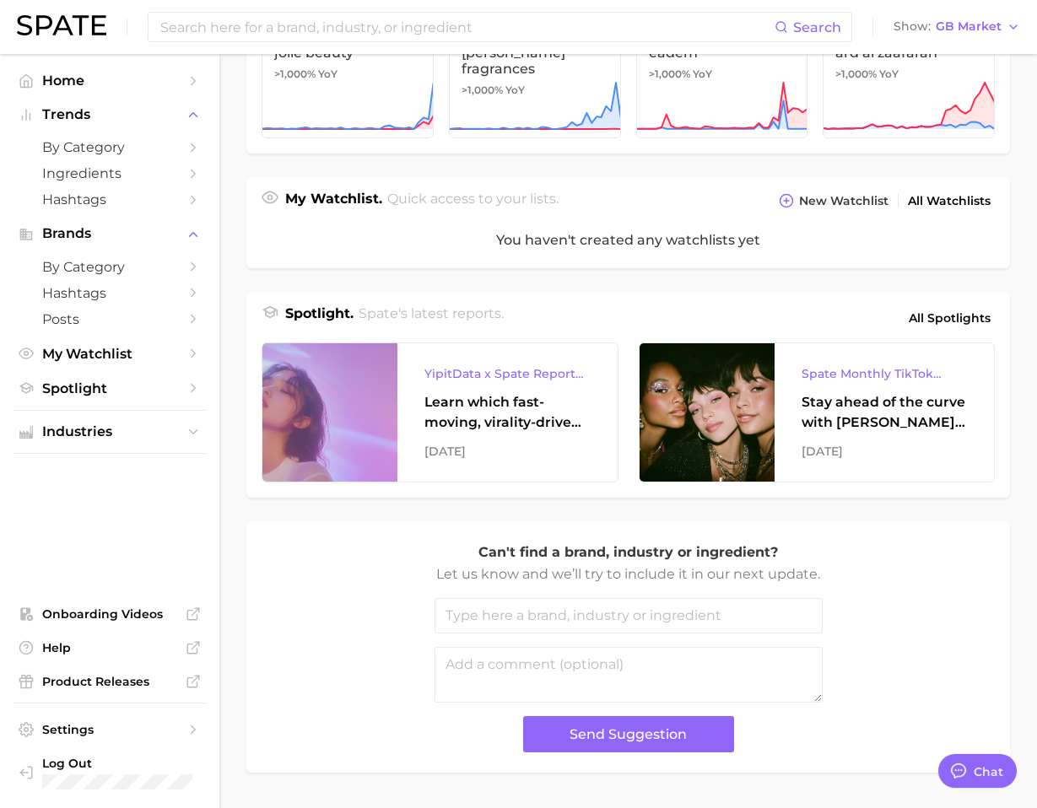
scroll to position [538, 0]
